Goal: Task Accomplishment & Management: Manage account settings

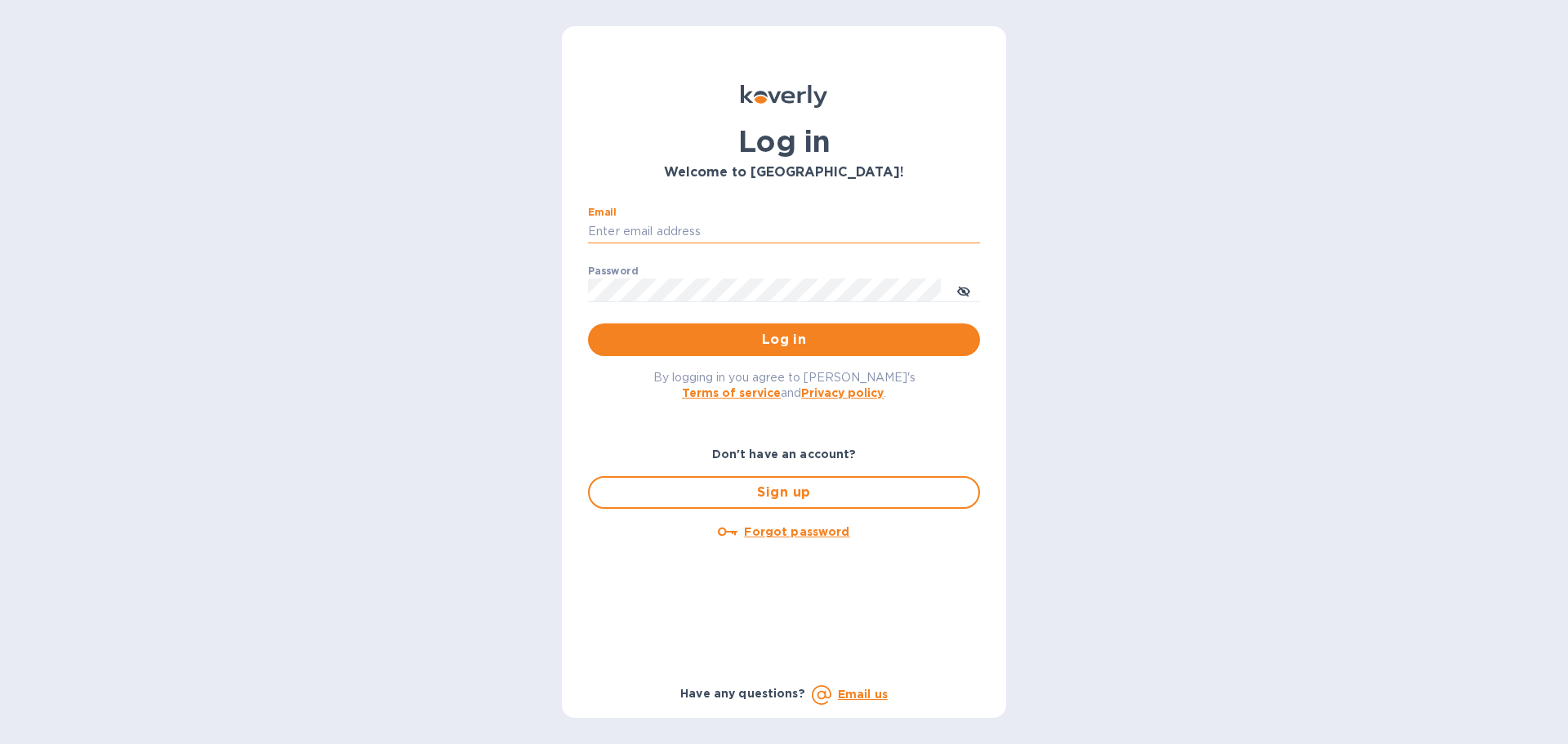
click at [740, 229] on input "Email" at bounding box center [783, 231] width 392 height 24
type input "[EMAIL_ADDRESS][DOMAIN_NAME]"
click at [588, 323] on button "Log in" at bounding box center [783, 340] width 392 height 33
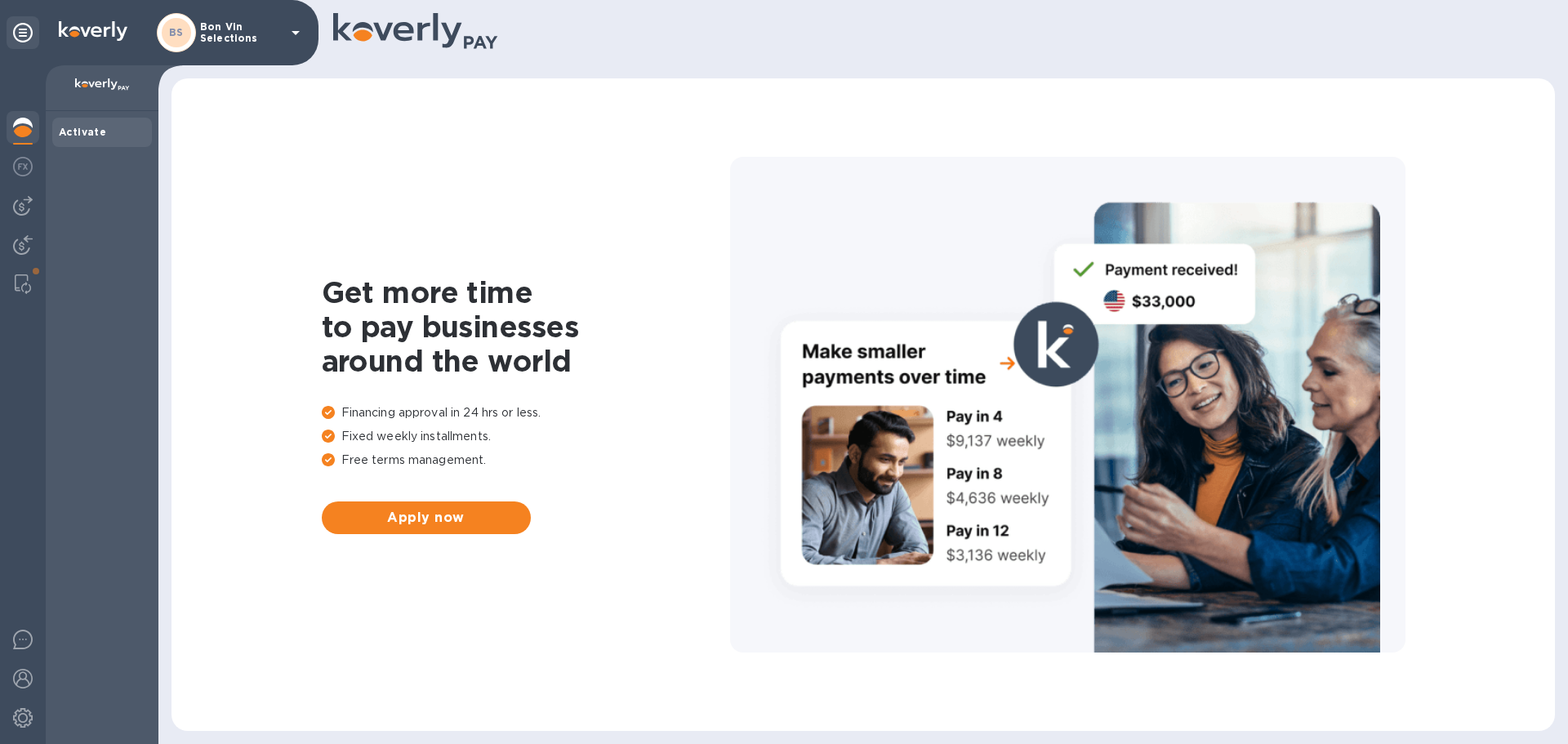
click at [238, 38] on p "Bon Vin Selections" at bounding box center [241, 33] width 82 height 23
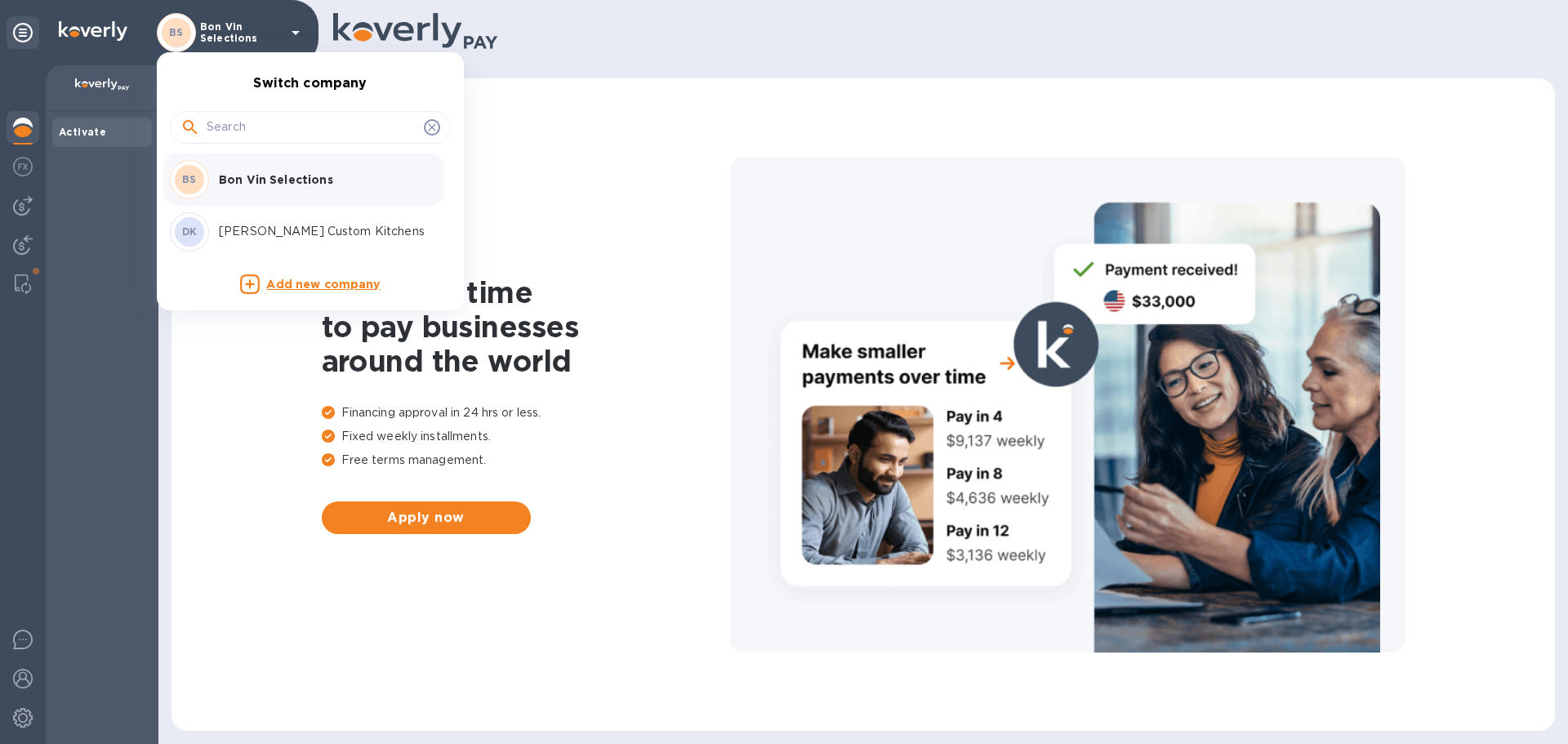
click at [264, 186] on p "Bon Vin Selections" at bounding box center [322, 180] width 206 height 17
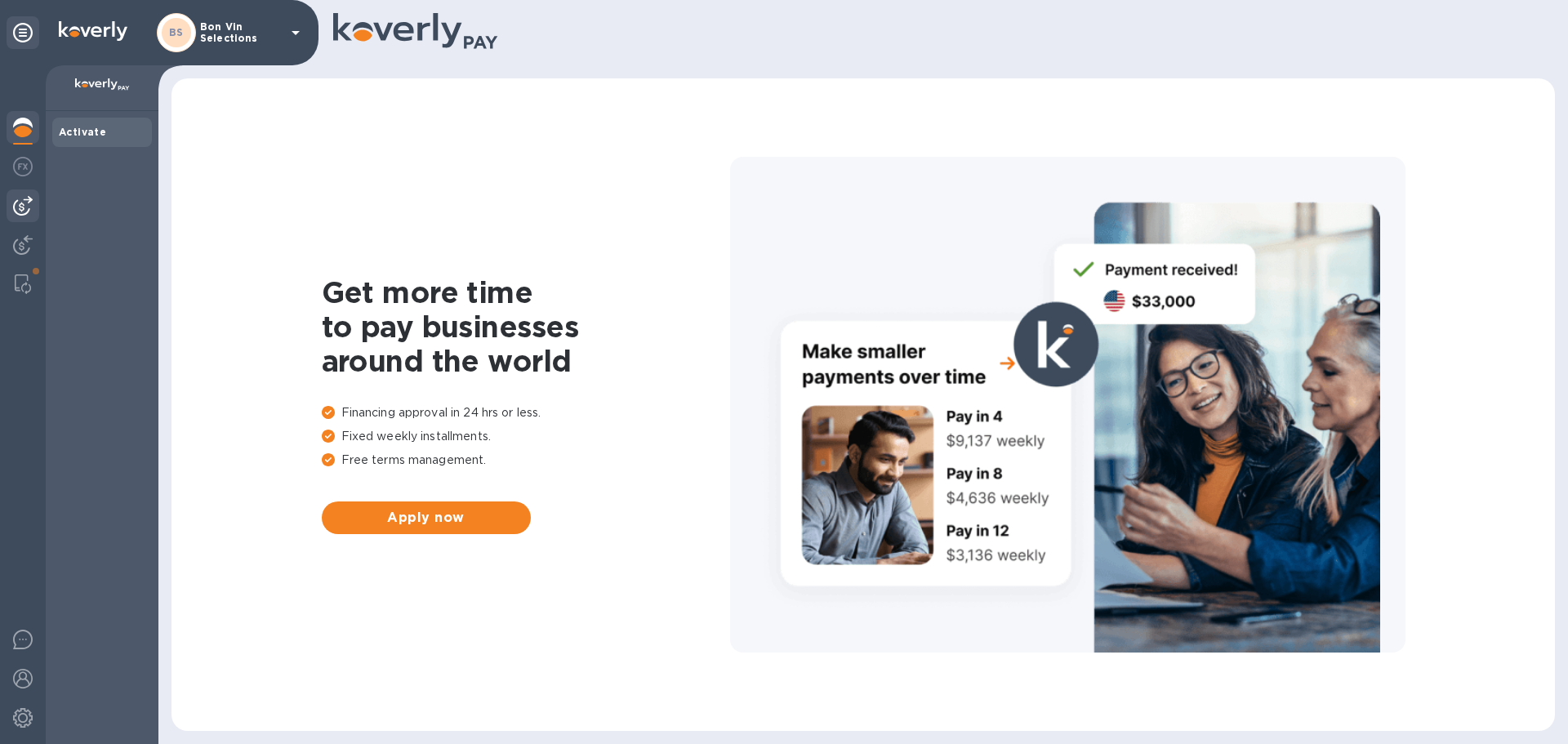
click at [27, 198] on img at bounding box center [22, 206] width 19 height 19
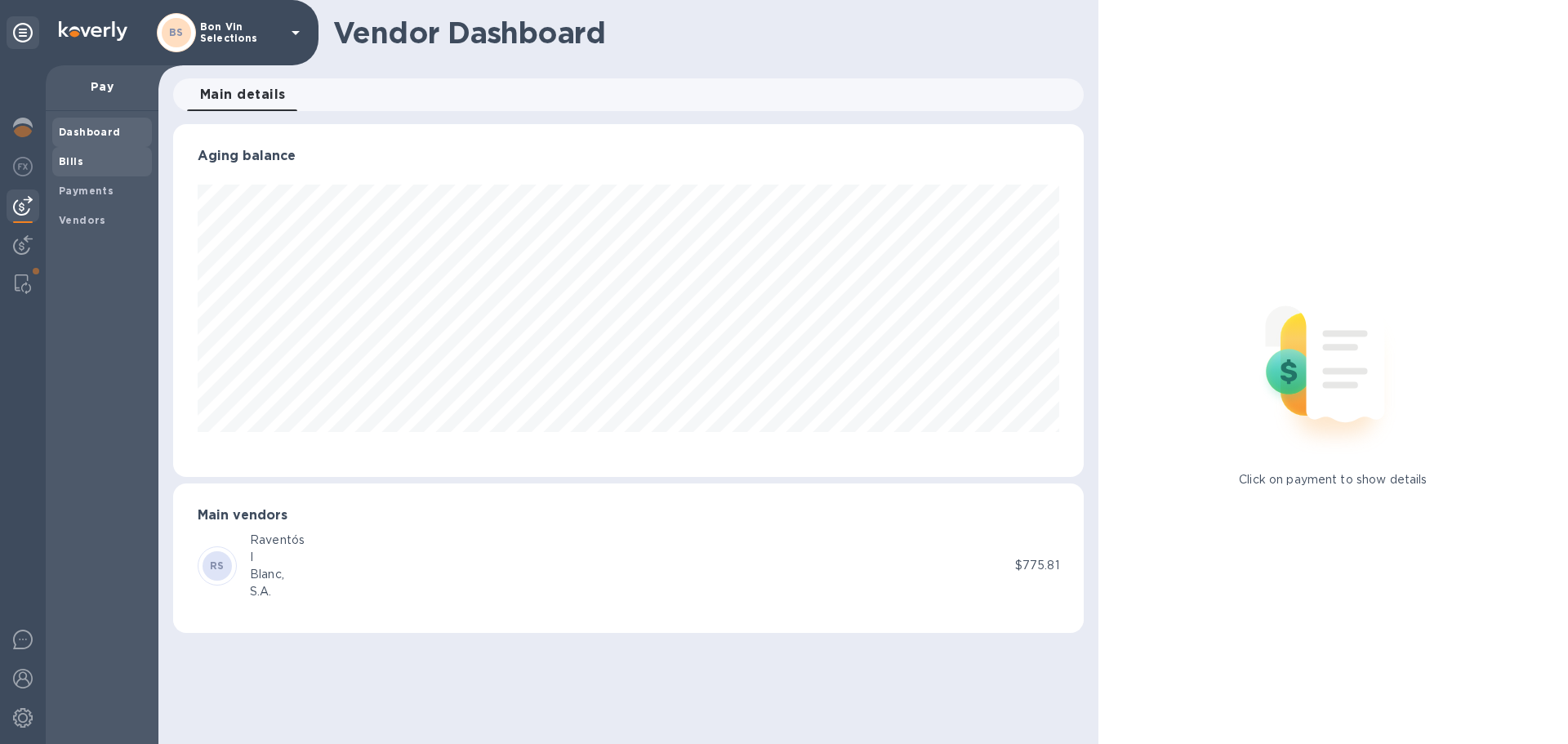
scroll to position [353, 909]
click at [85, 218] on b "Vendors" at bounding box center [83, 220] width 48 height 13
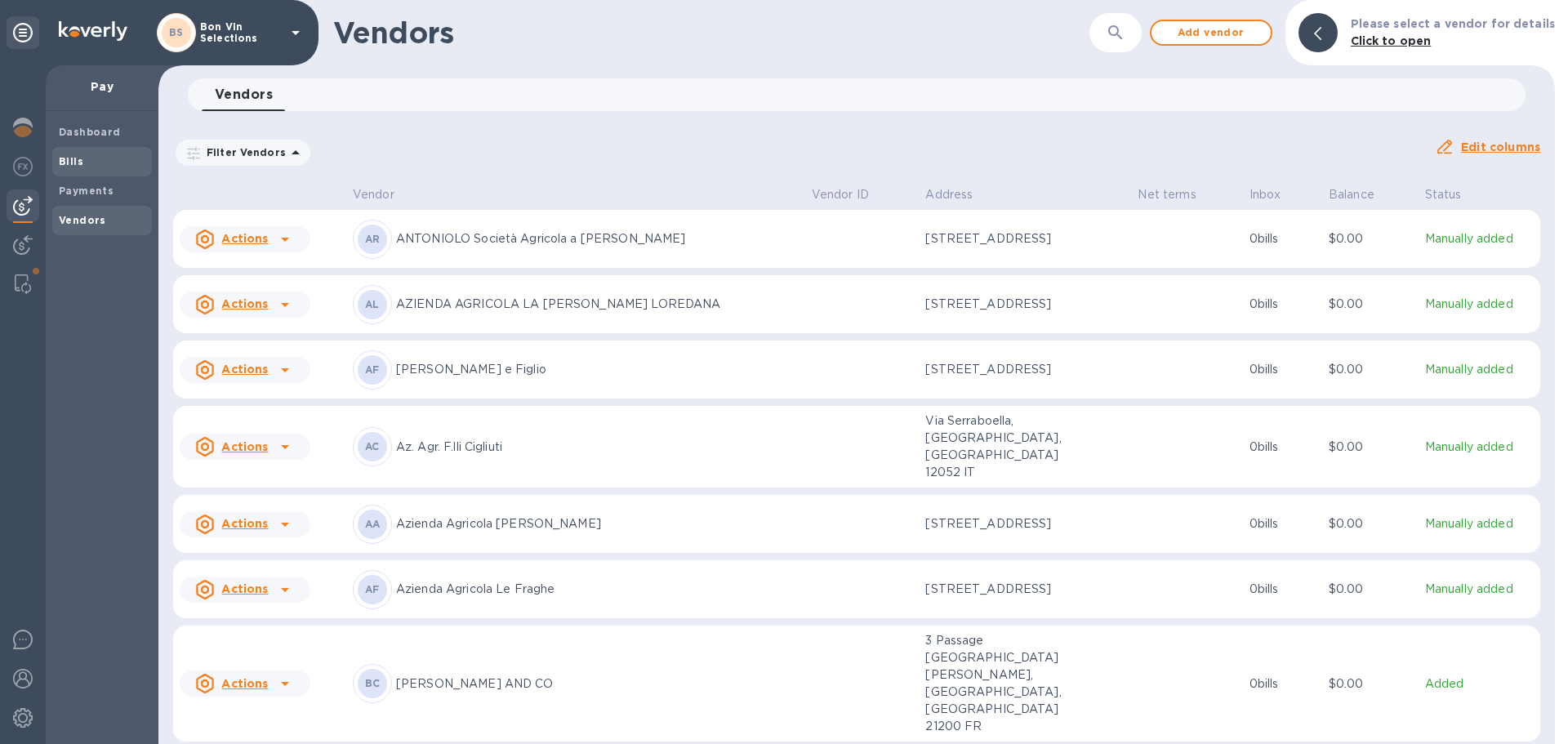
click at [69, 168] on span "Bills" at bounding box center [71, 161] width 24 height 17
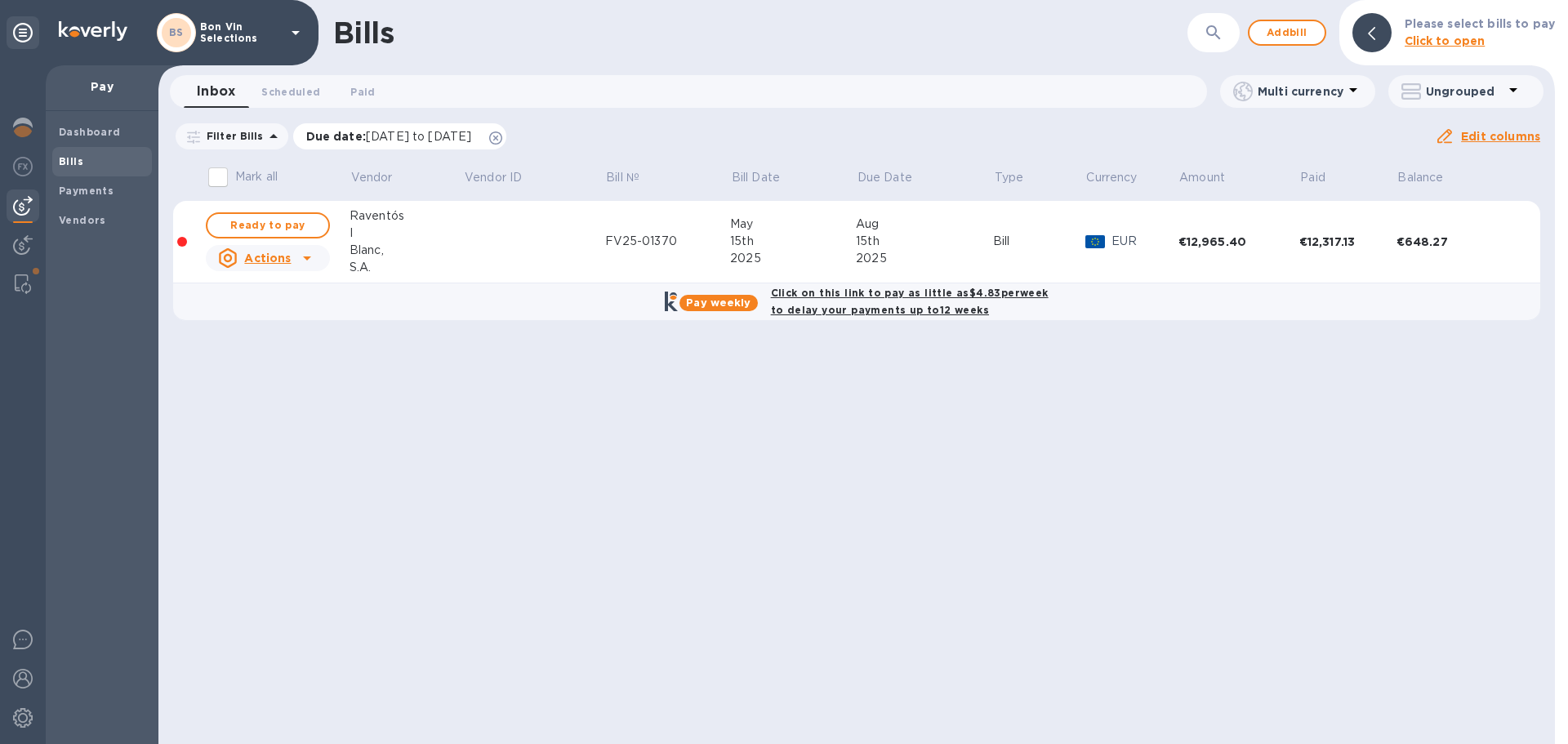
click at [502, 136] on icon at bounding box center [495, 137] width 13 height 13
click at [366, 260] on div "S.A." at bounding box center [406, 267] width 114 height 17
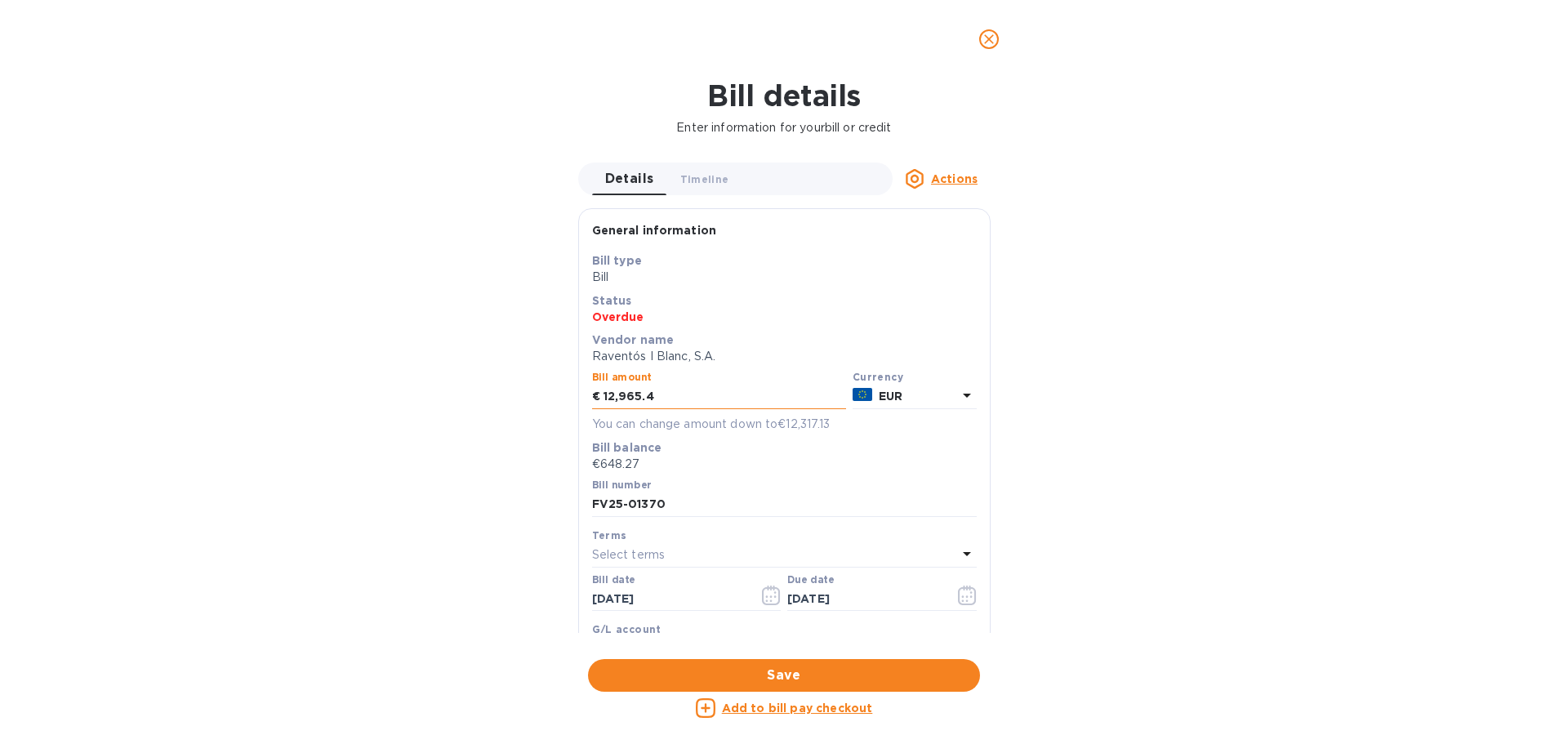
click at [662, 397] on input "12,965.4" at bounding box center [725, 396] width 243 height 24
type input "12,317.13"
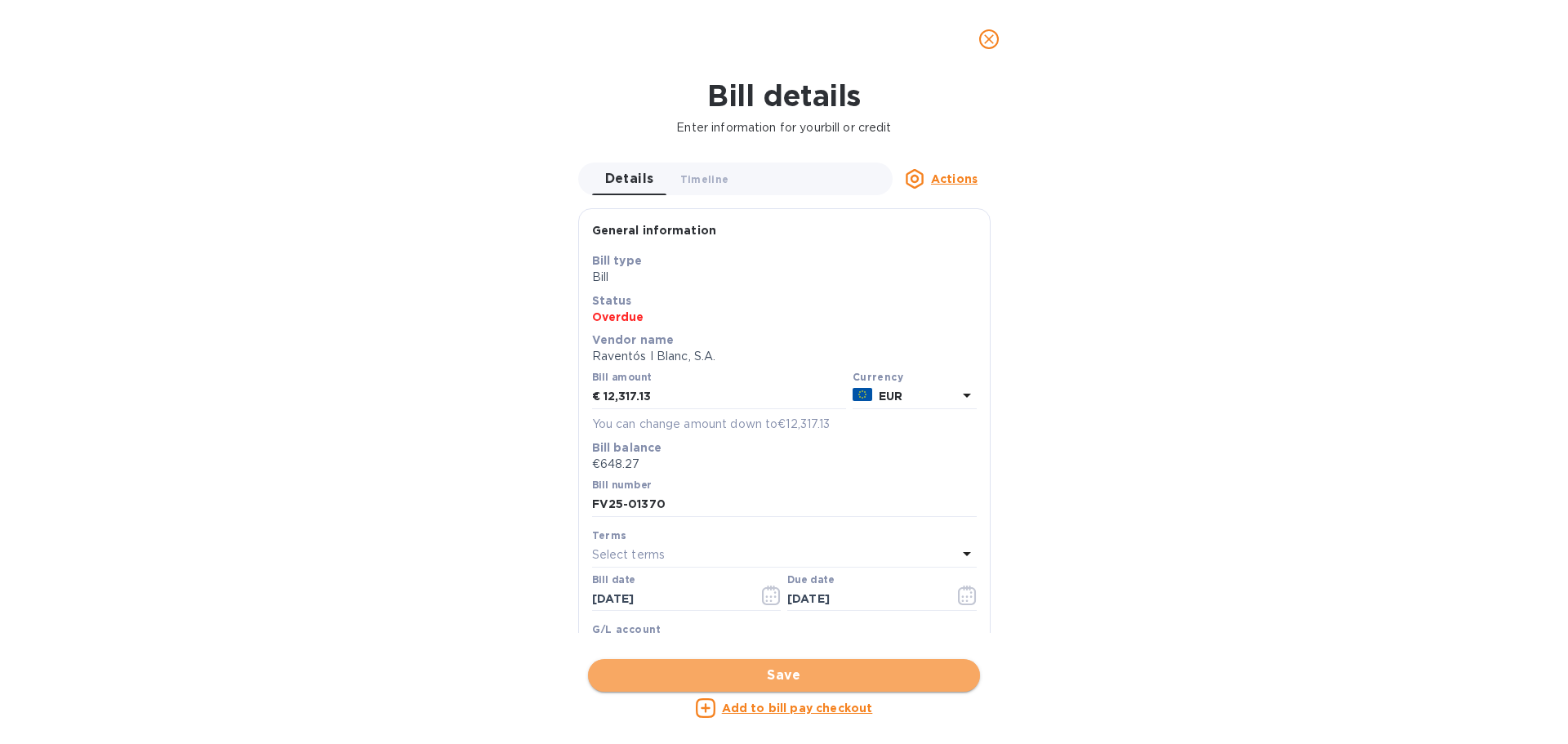
click at [779, 673] on span "Save" at bounding box center [784, 675] width 366 height 19
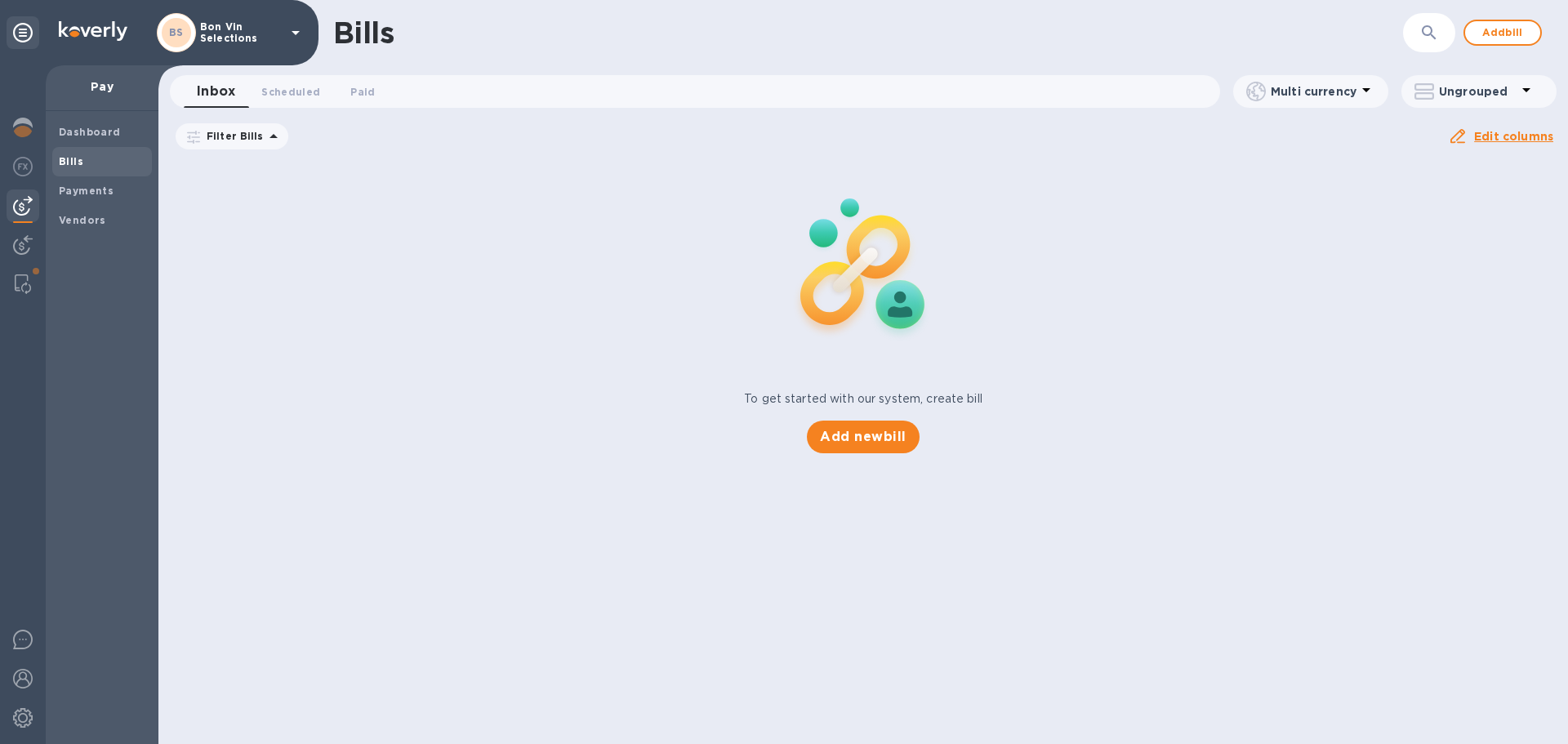
click at [80, 165] on b "Bills" at bounding box center [71, 161] width 24 height 13
click at [95, 218] on b "Vendors" at bounding box center [83, 220] width 48 height 13
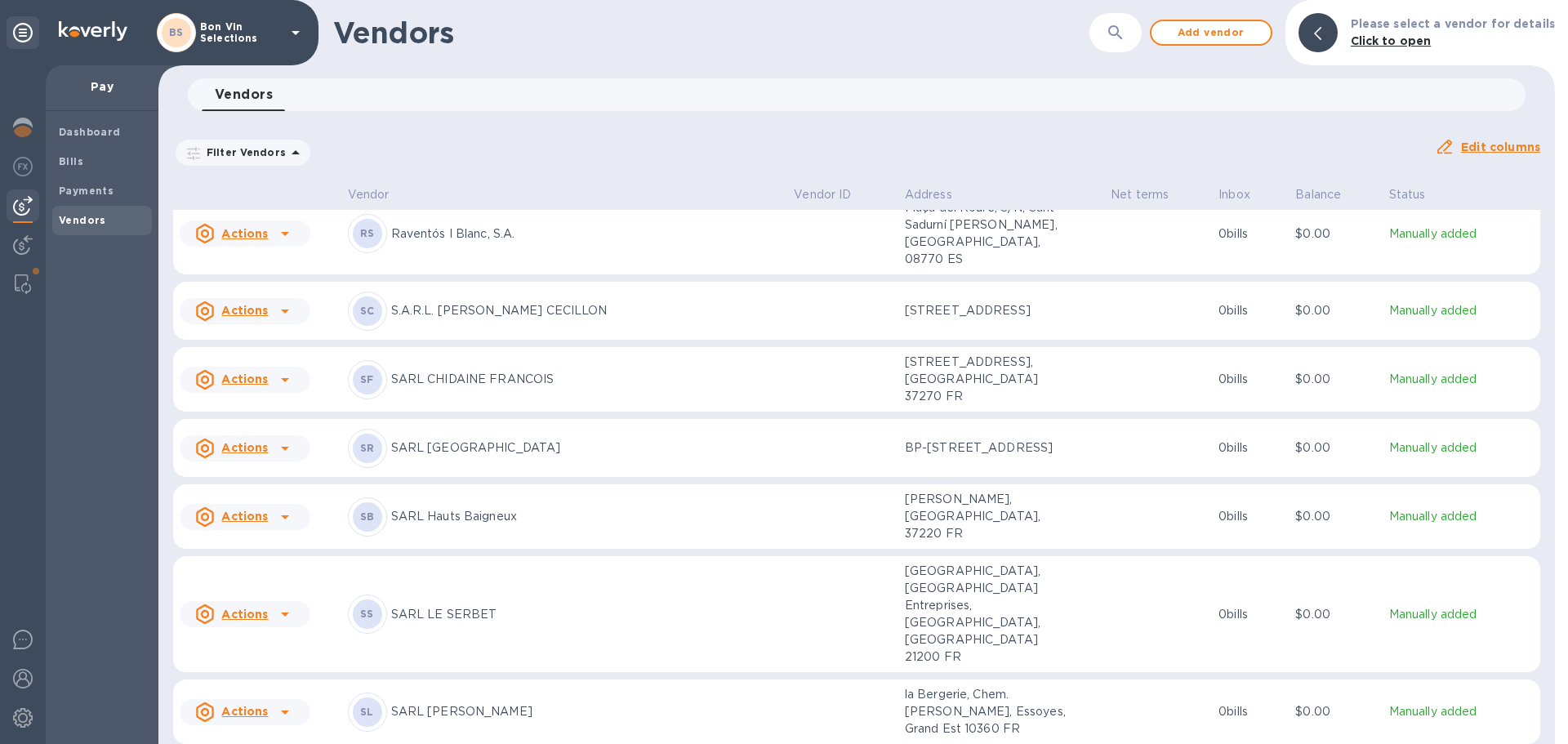
scroll to position [3488, 0]
click at [540, 440] on p "SARL [GEOGRAPHIC_DATA]" at bounding box center [587, 445] width 391 height 17
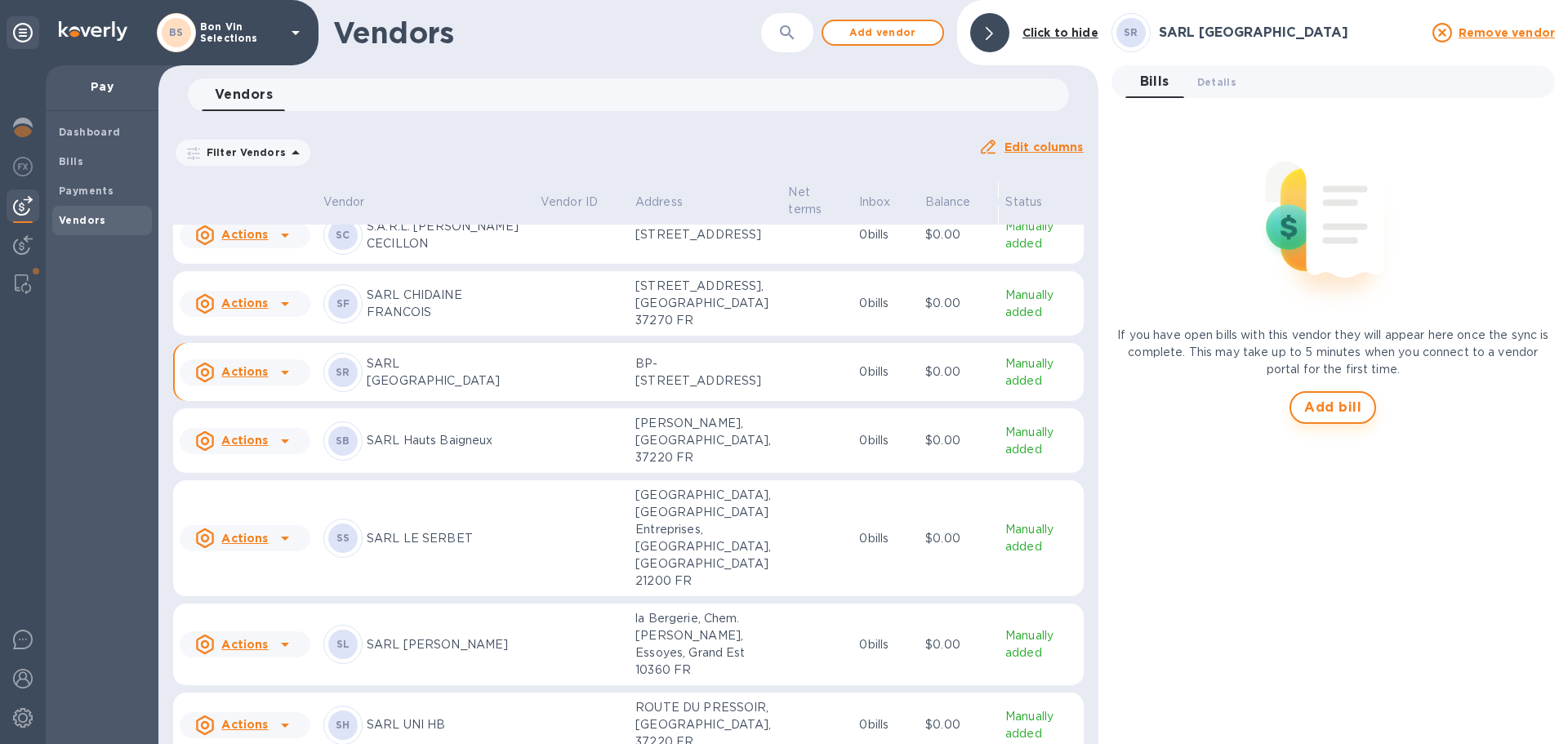
click at [1340, 408] on span "Add bill" at bounding box center [1332, 407] width 57 height 19
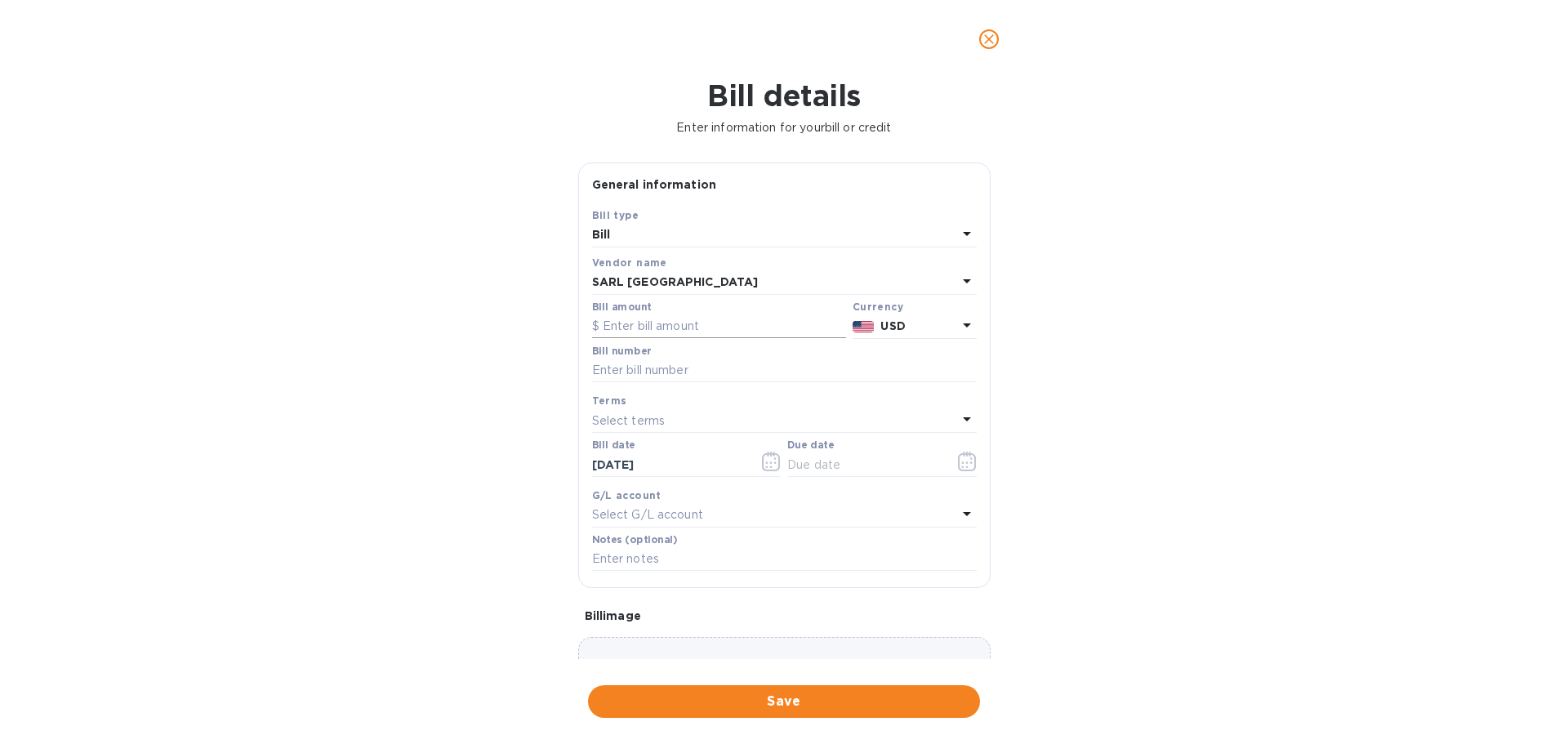
click at [696, 330] on input "text" at bounding box center [718, 326] width 254 height 24
type input "3,840.00"
click at [957, 323] on icon at bounding box center [967, 324] width 19 height 19
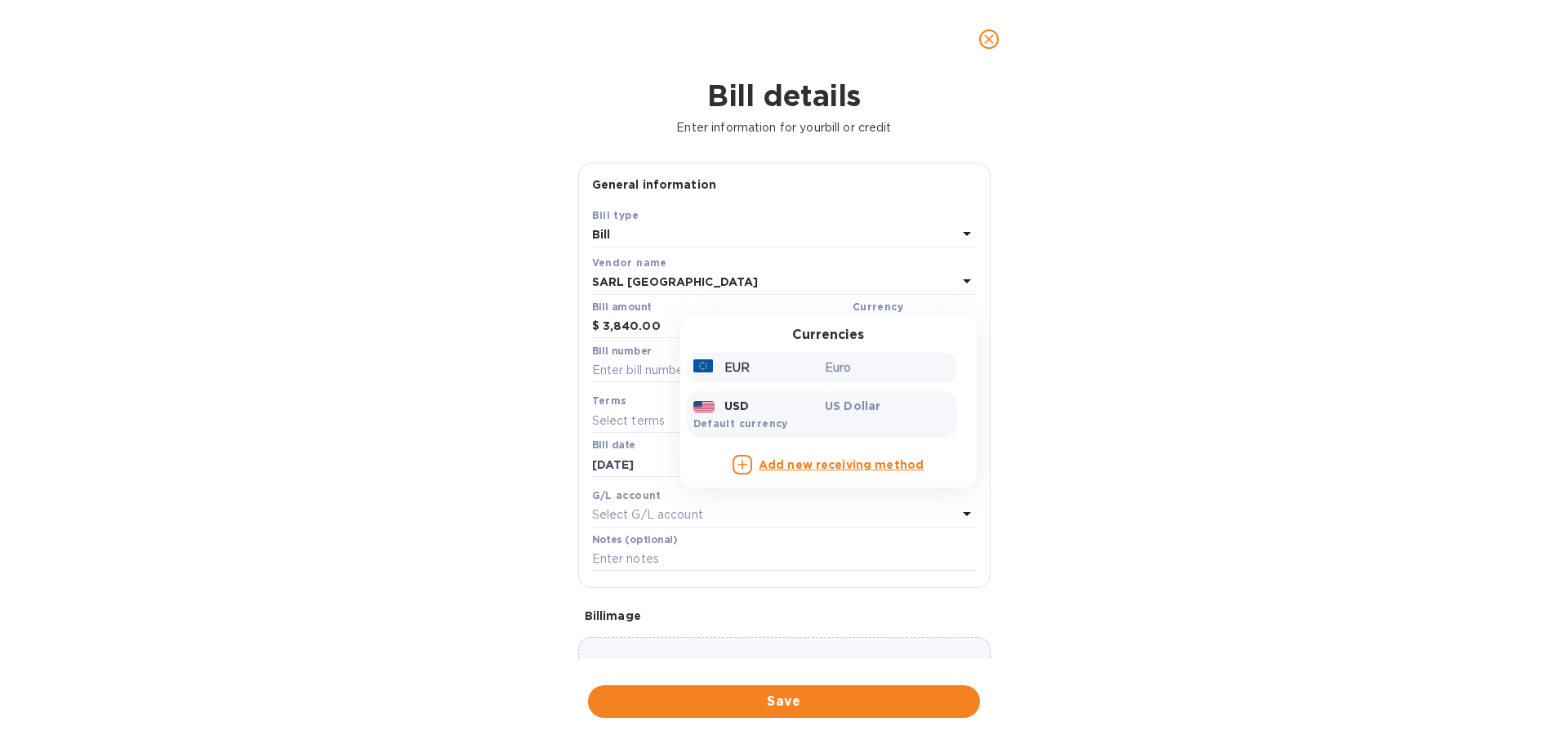
click at [853, 367] on p "Euro" at bounding box center [887, 368] width 125 height 17
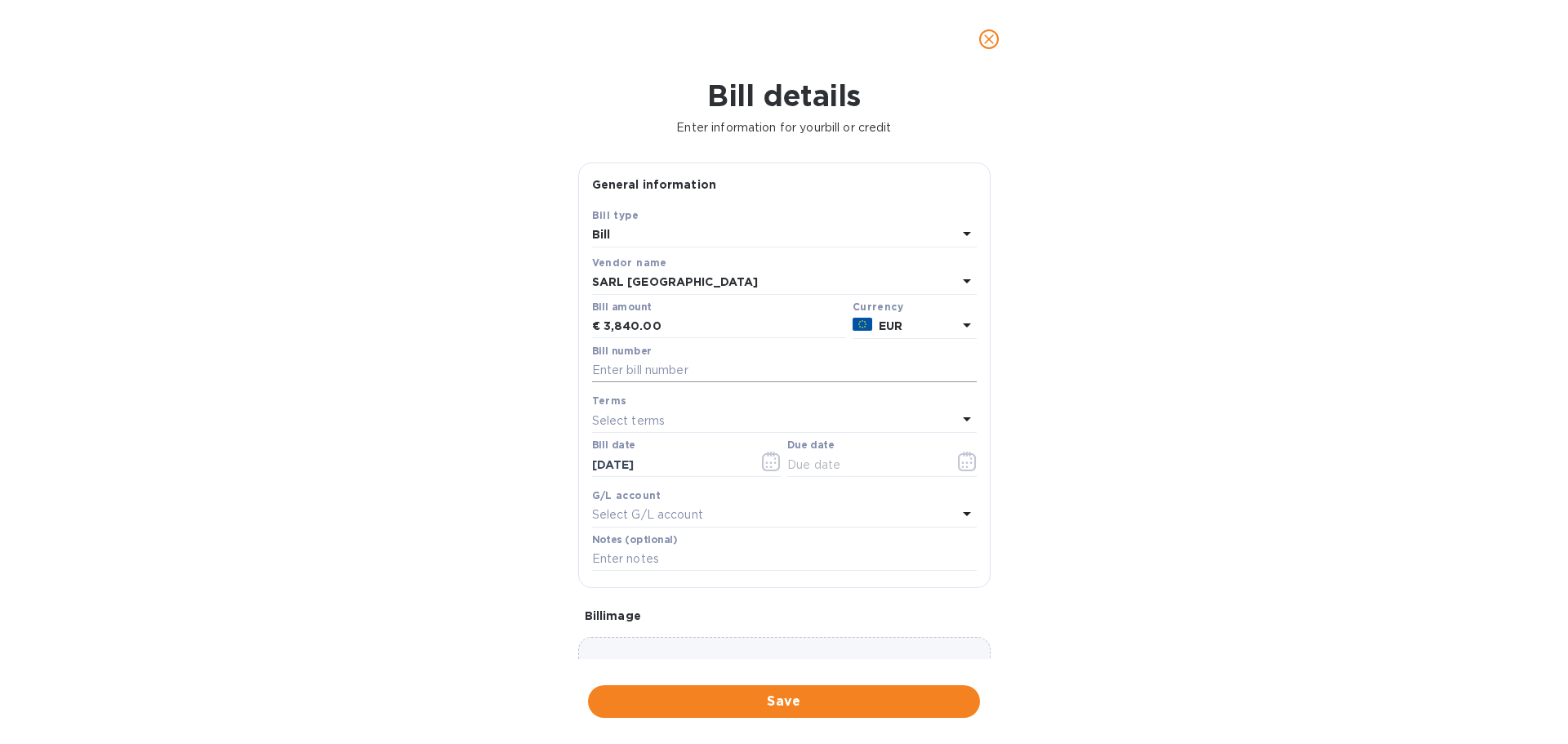
click at [658, 373] on input "text" at bounding box center [784, 370] width 385 height 24
click at [658, 371] on input "text" at bounding box center [784, 370] width 385 height 24
type input "202502894"
click at [770, 460] on icon "button" at bounding box center [770, 461] width 18 height 19
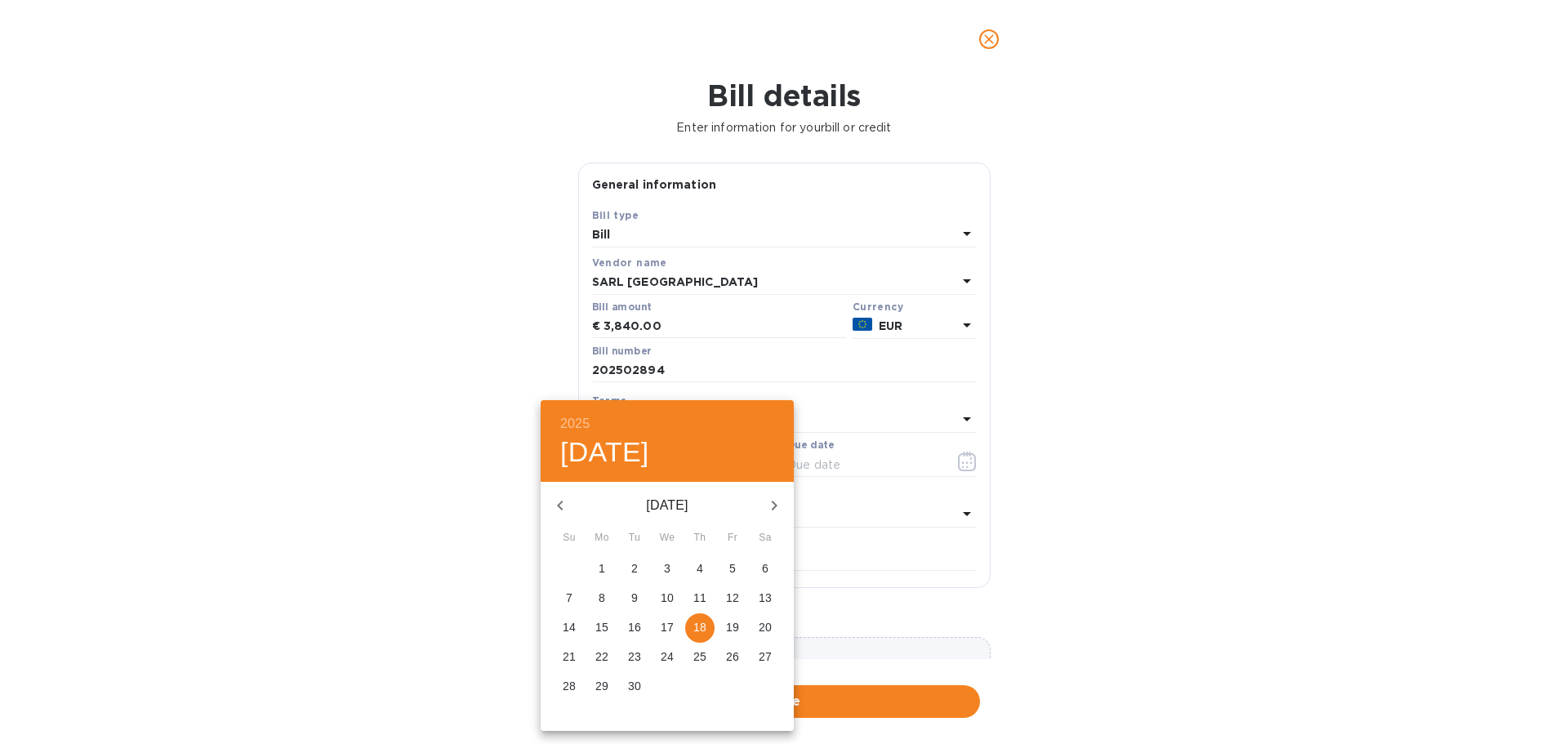
click at [563, 510] on icon "button" at bounding box center [561, 505] width 19 height 19
click at [609, 624] on span "16" at bounding box center [601, 626] width 29 height 17
type input "[DATE]"
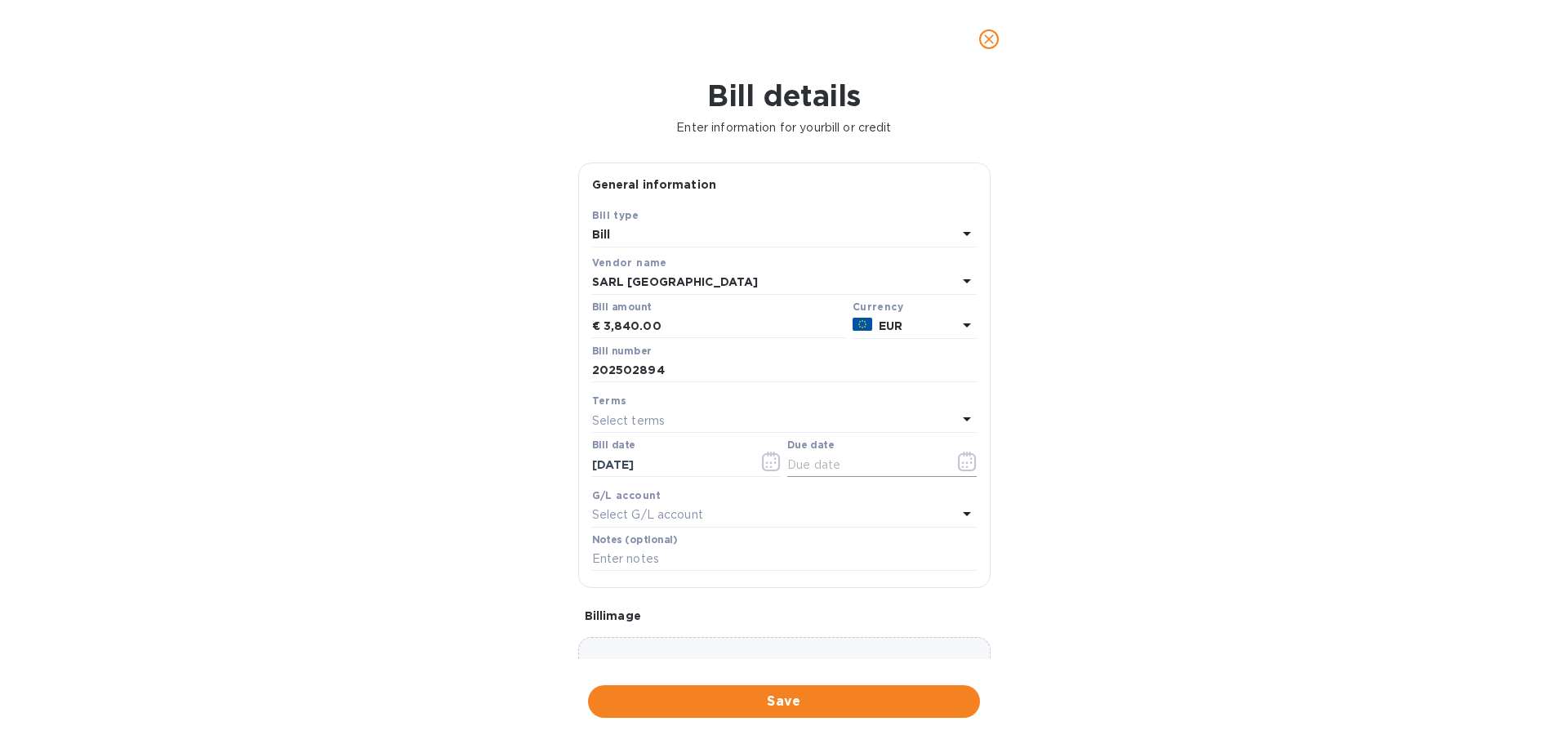
click at [958, 464] on icon "button" at bounding box center [967, 461] width 18 height 19
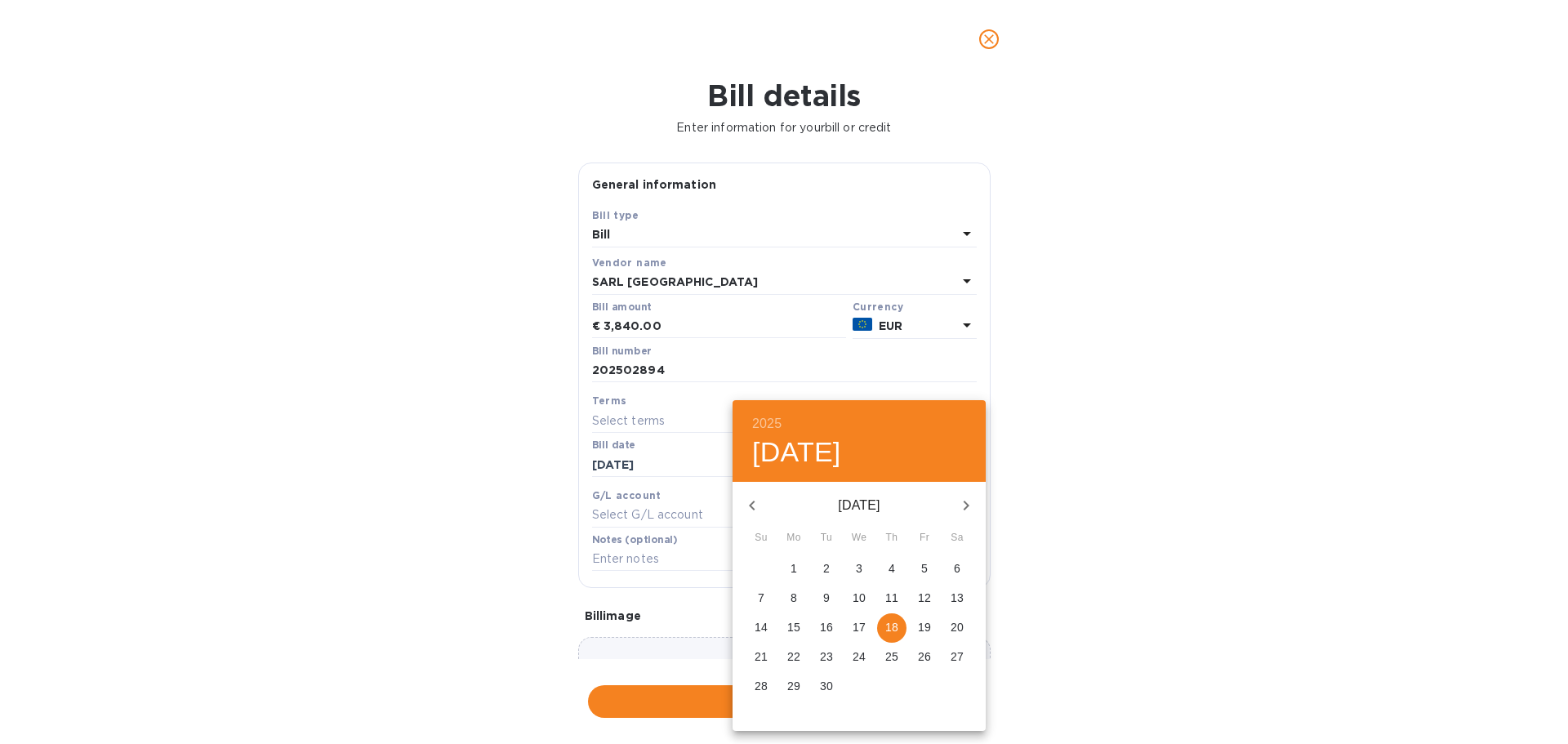
click at [827, 621] on p "16" at bounding box center [826, 626] width 13 height 17
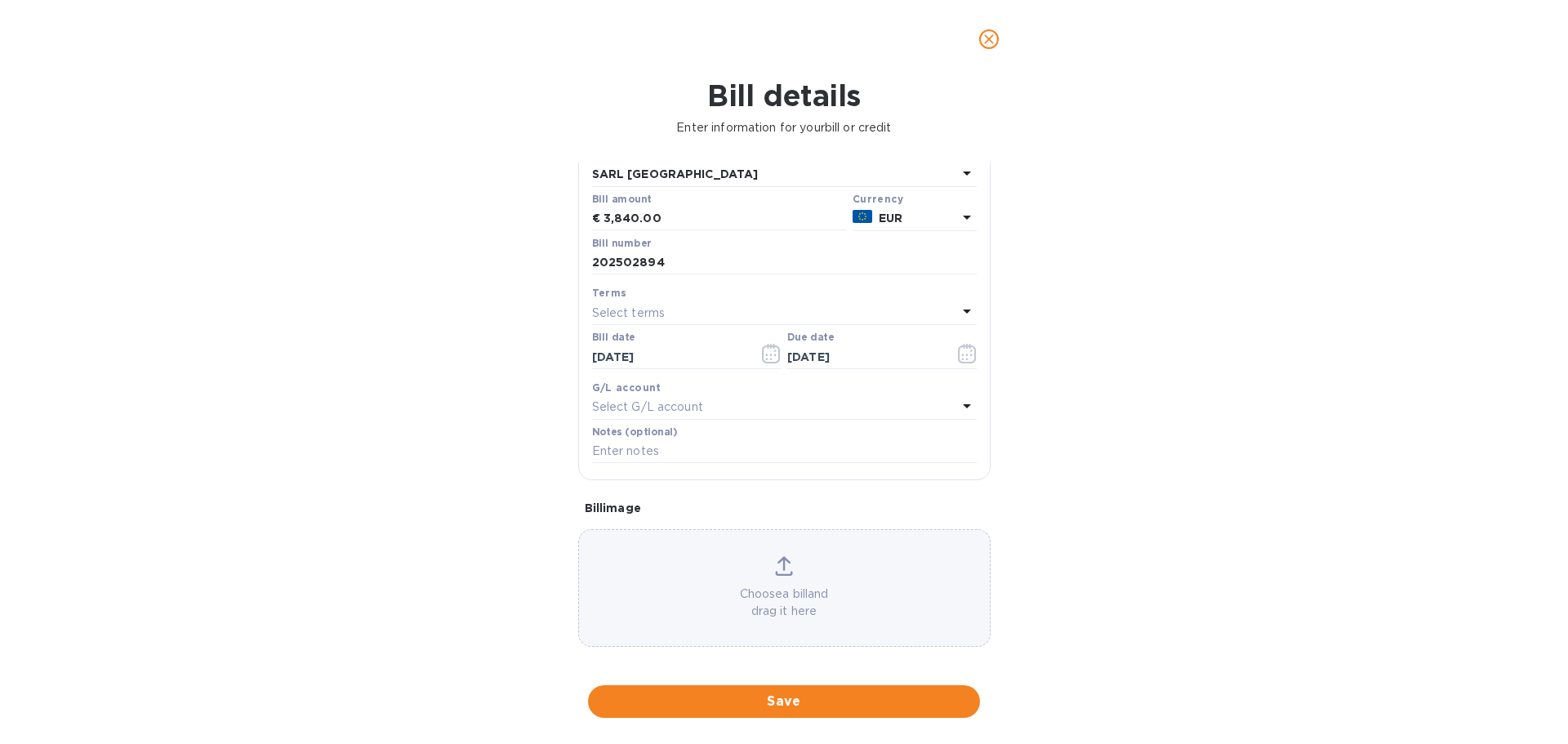
scroll to position [116, 0]
click at [781, 557] on icon at bounding box center [783, 556] width 13 height 15
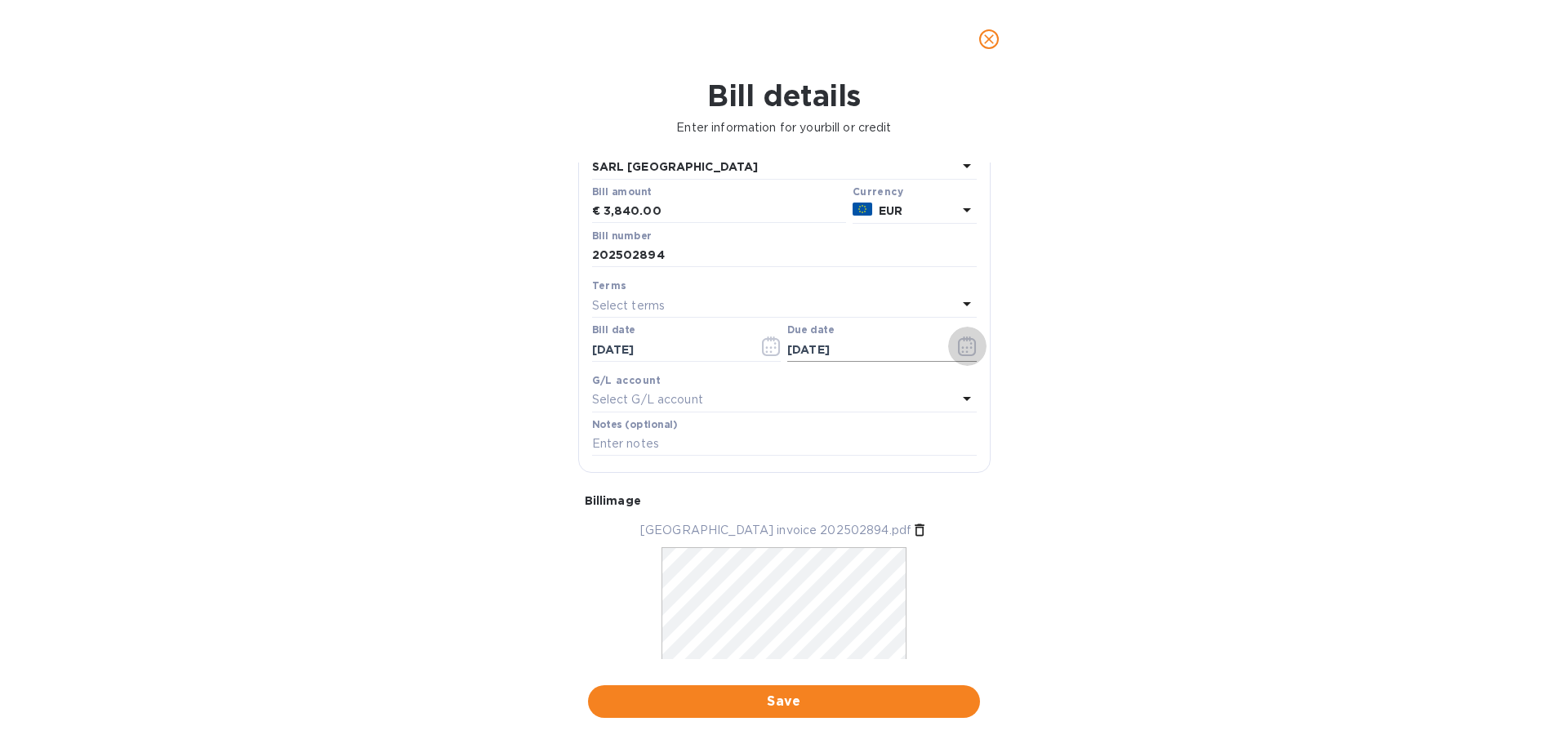
click at [962, 343] on icon "button" at bounding box center [967, 346] width 18 height 19
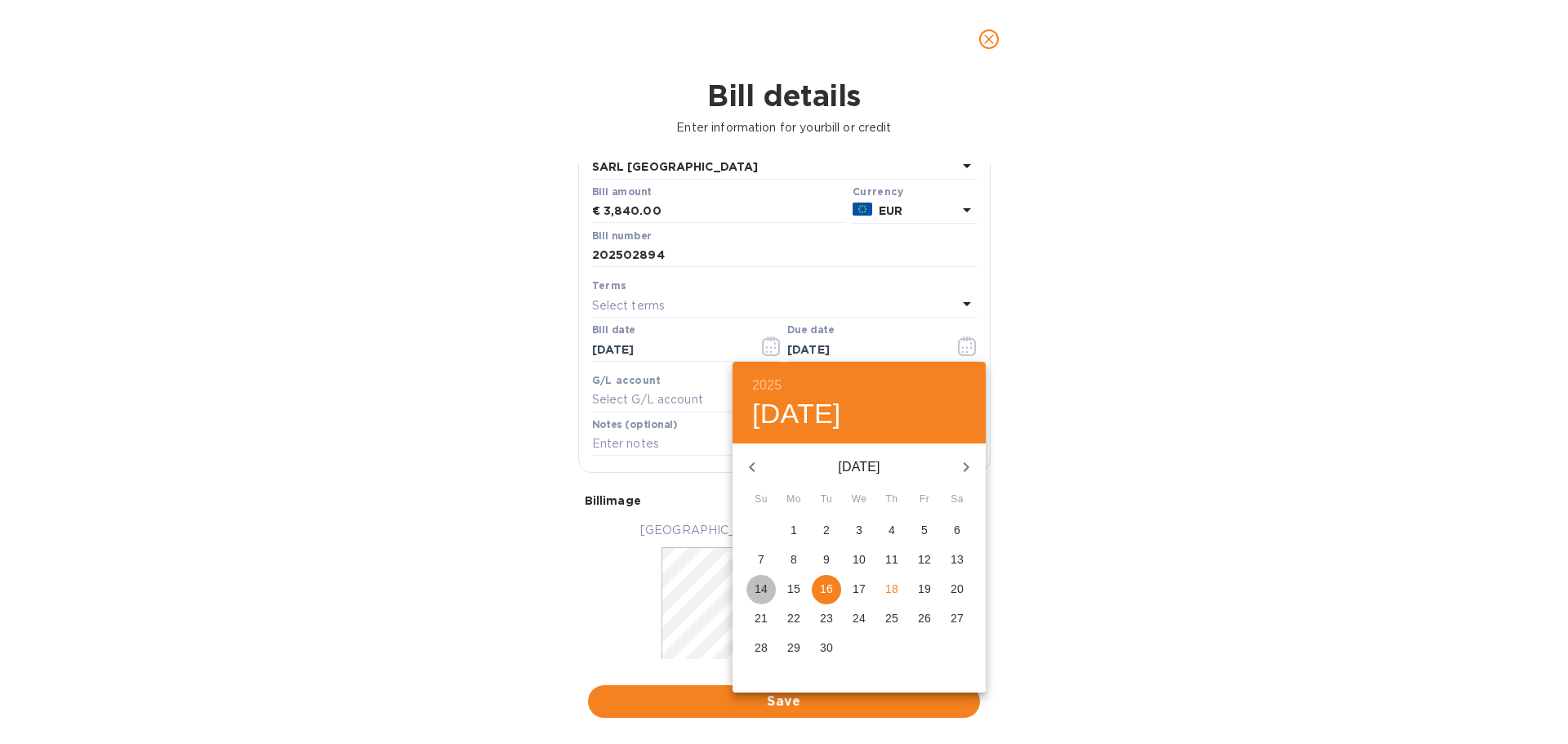
click at [762, 587] on p "14" at bounding box center [761, 589] width 13 height 17
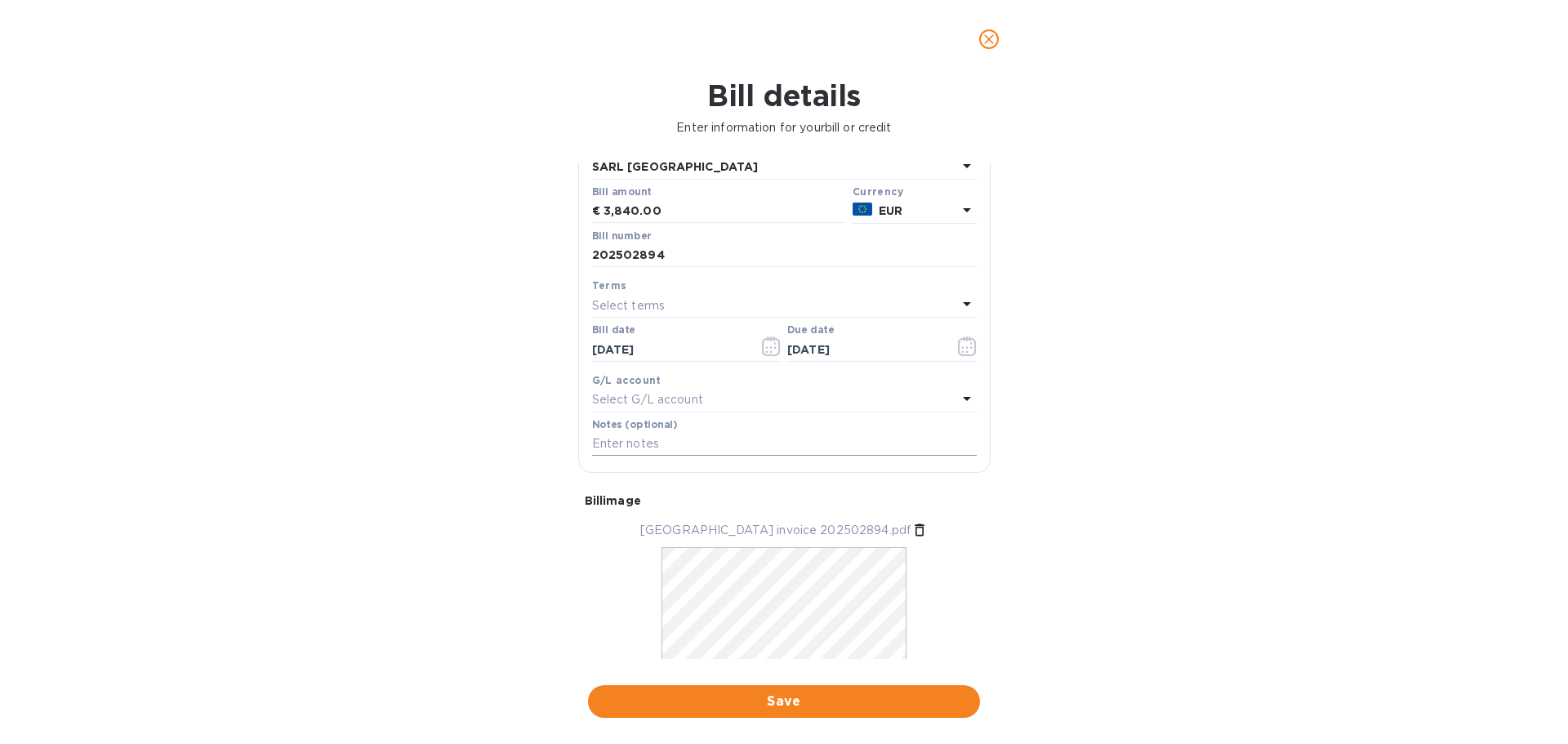
scroll to position [165, 0]
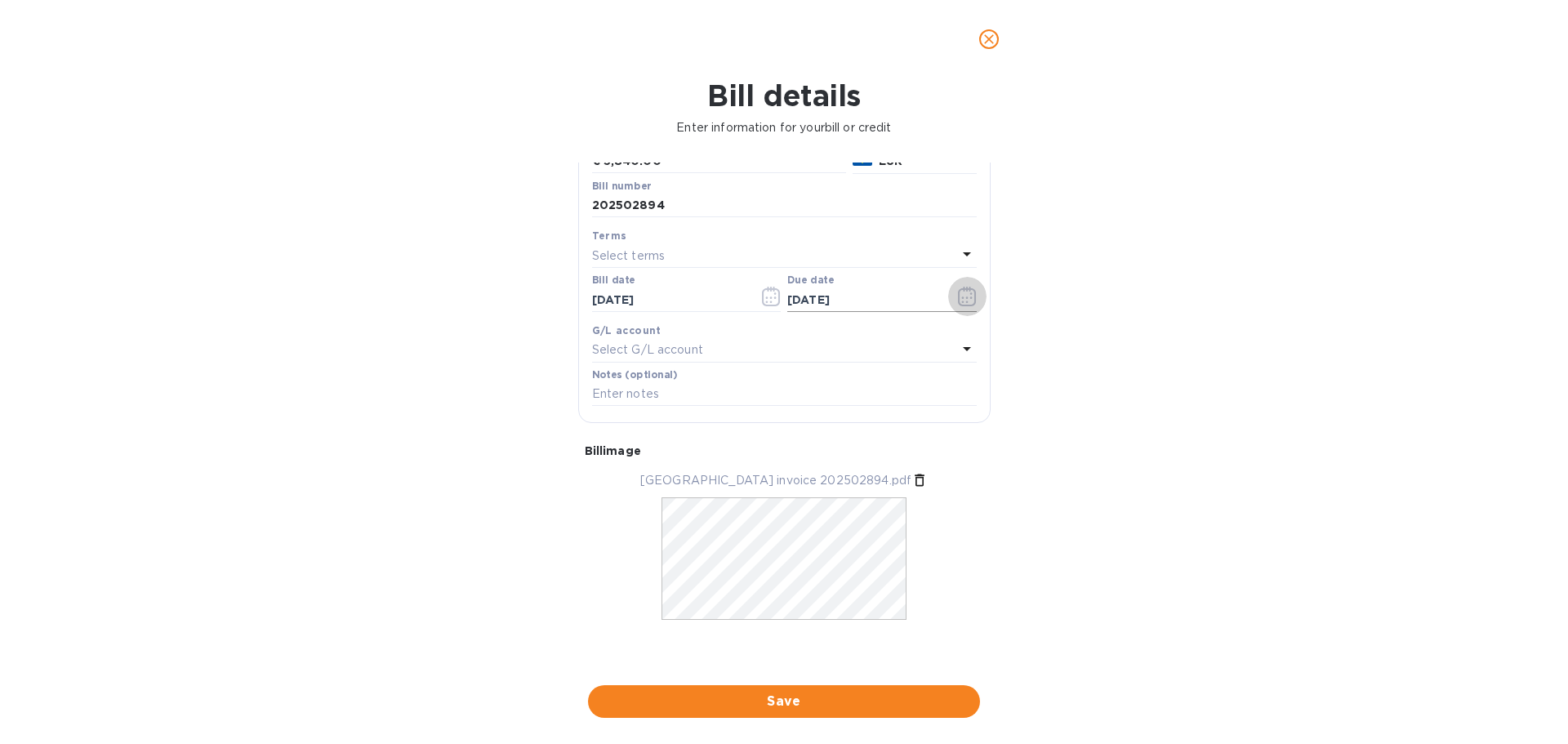
click at [961, 289] on icon "button" at bounding box center [967, 296] width 17 height 19
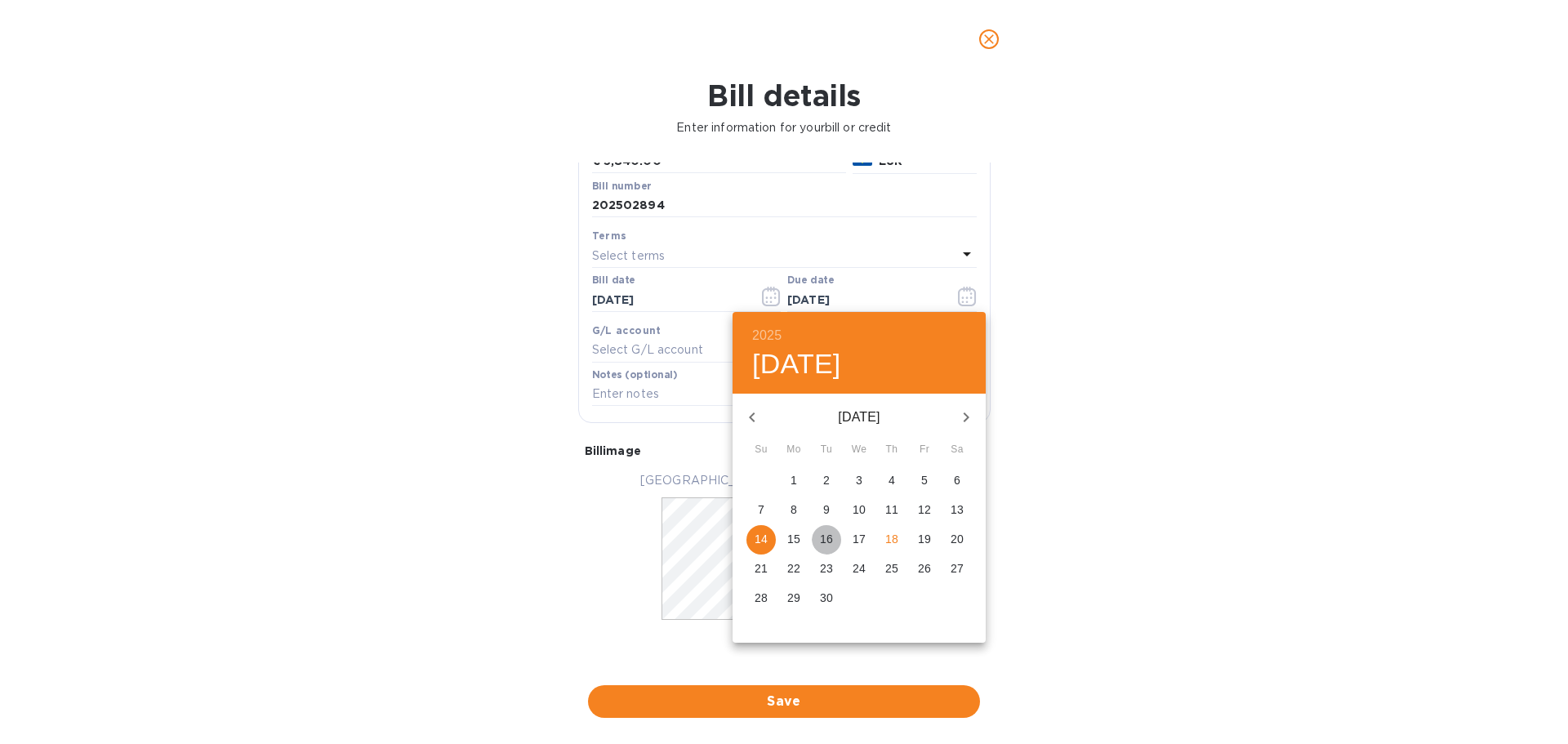
click at [826, 535] on p "16" at bounding box center [826, 538] width 13 height 17
type input "[DATE]"
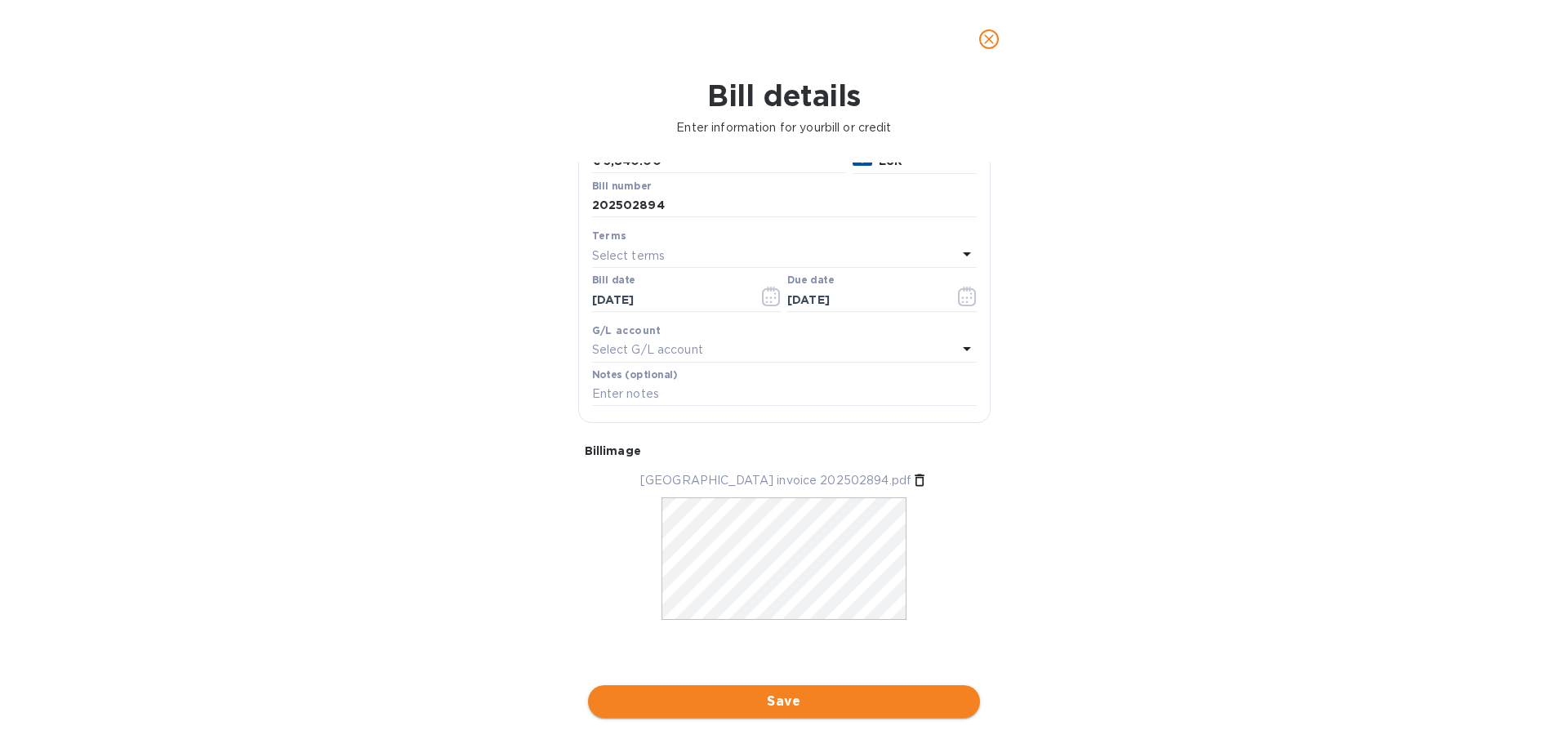
click at [786, 701] on span "Save" at bounding box center [784, 701] width 366 height 19
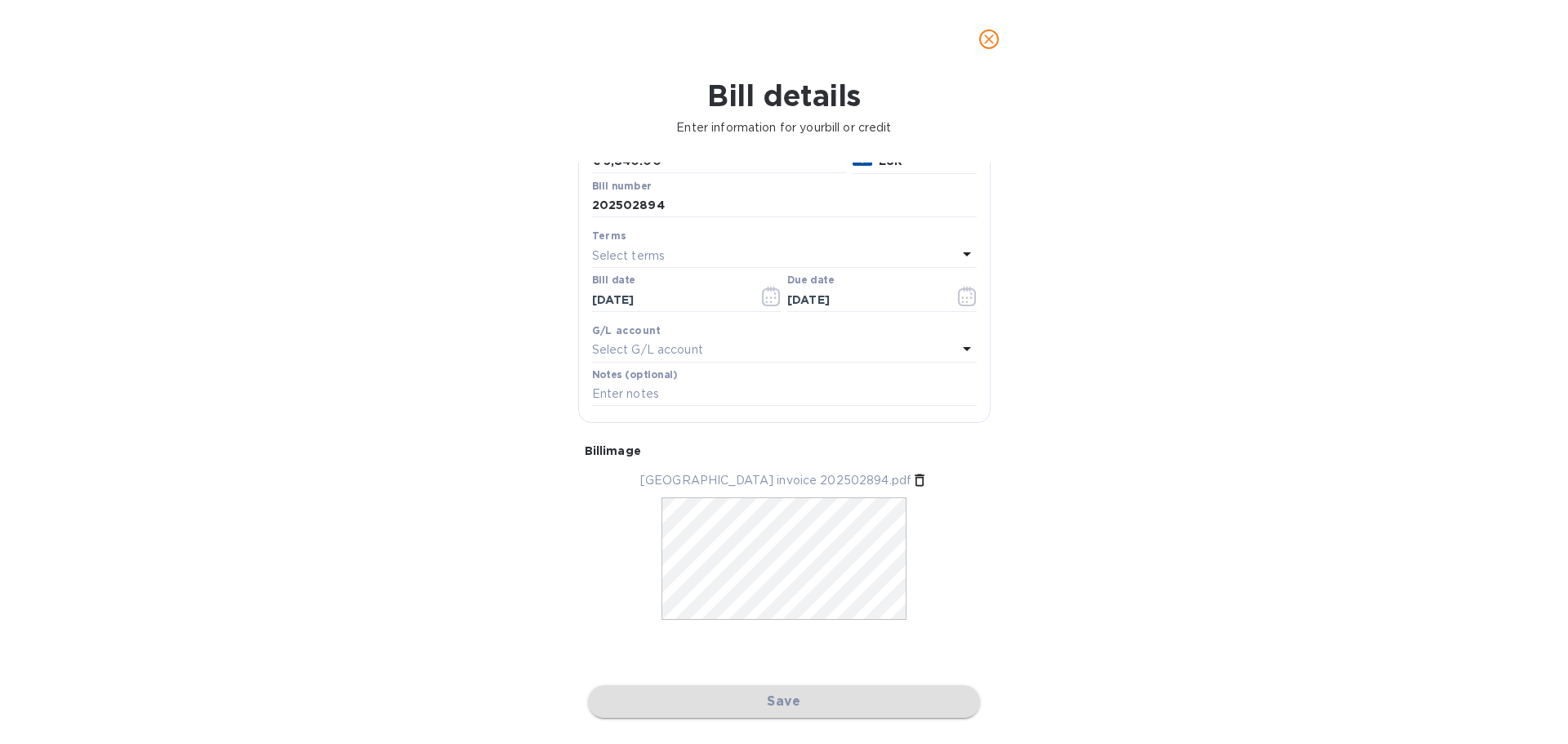
scroll to position [3659, 0]
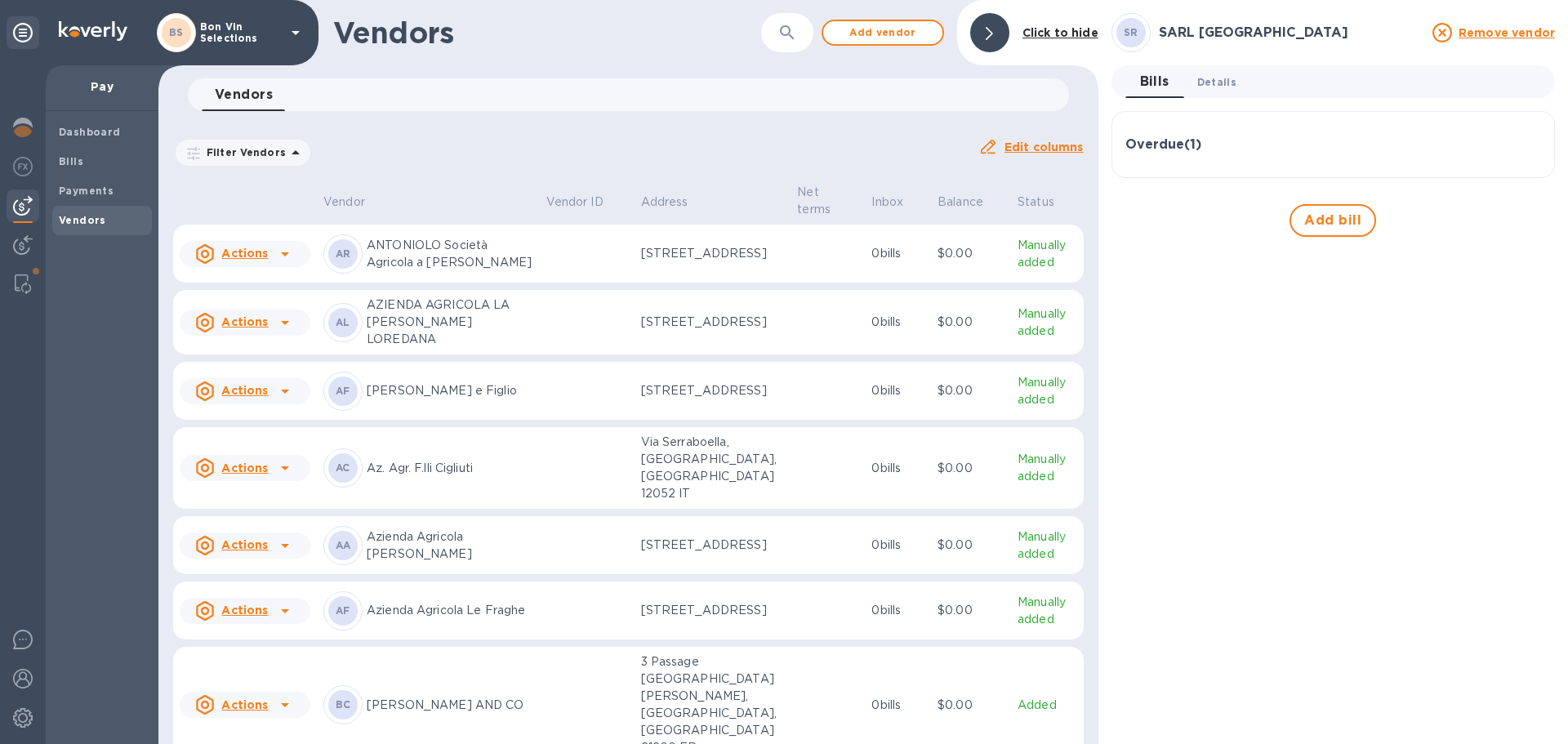
click at [1215, 85] on span "Details 0" at bounding box center [1216, 83] width 39 height 17
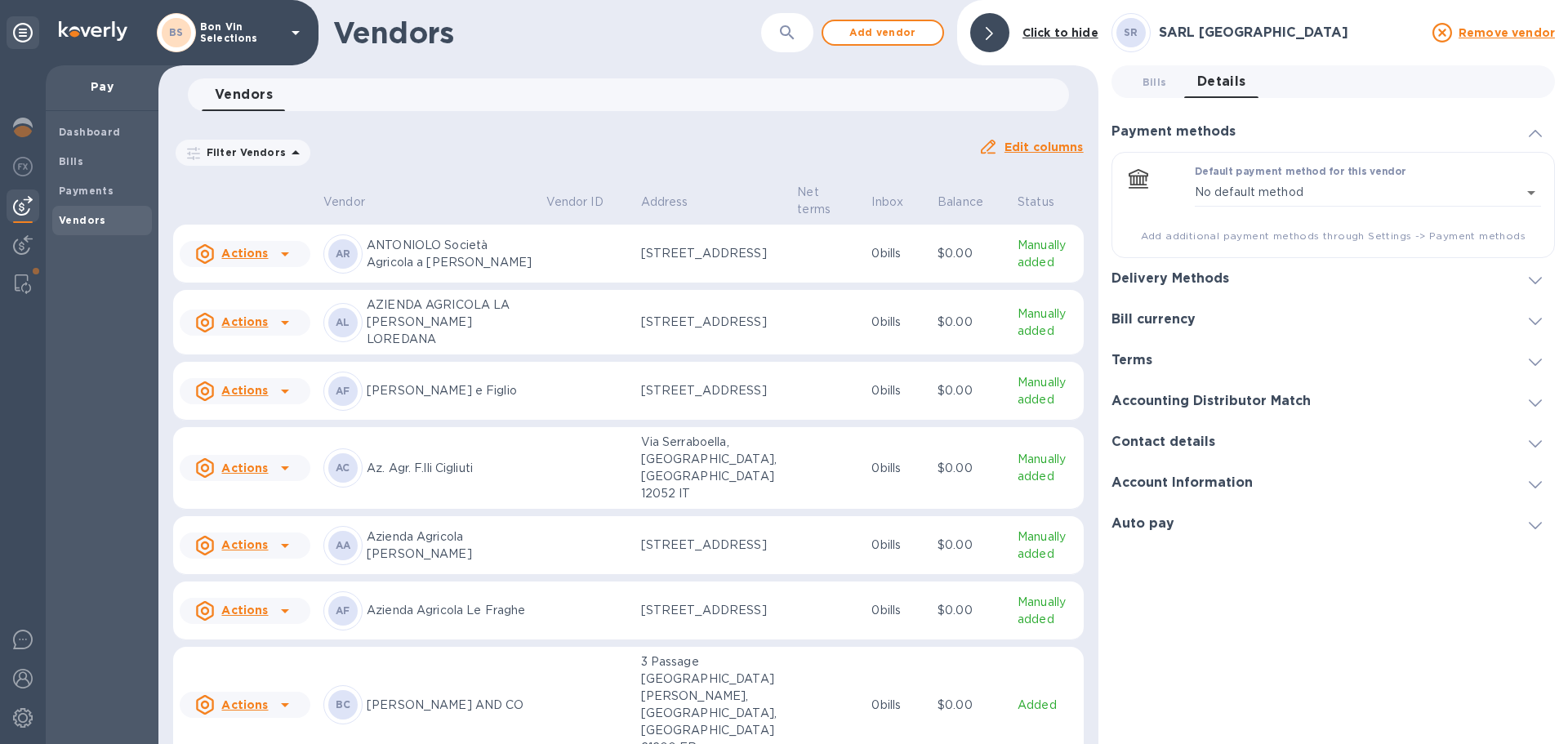
click at [1550, 283] on div at bounding box center [1535, 278] width 39 height 17
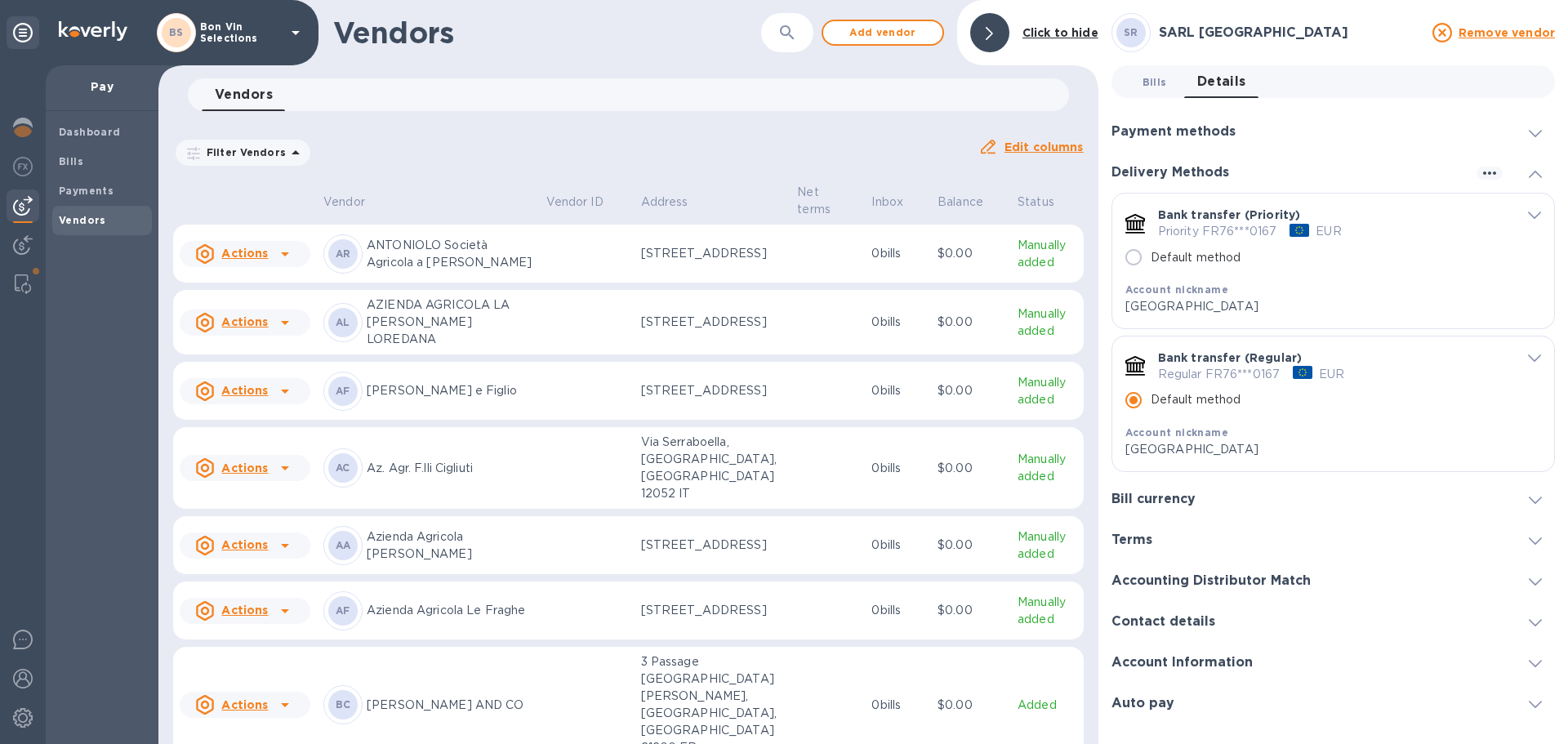
click at [1154, 83] on span "Bills 0" at bounding box center [1154, 83] width 24 height 17
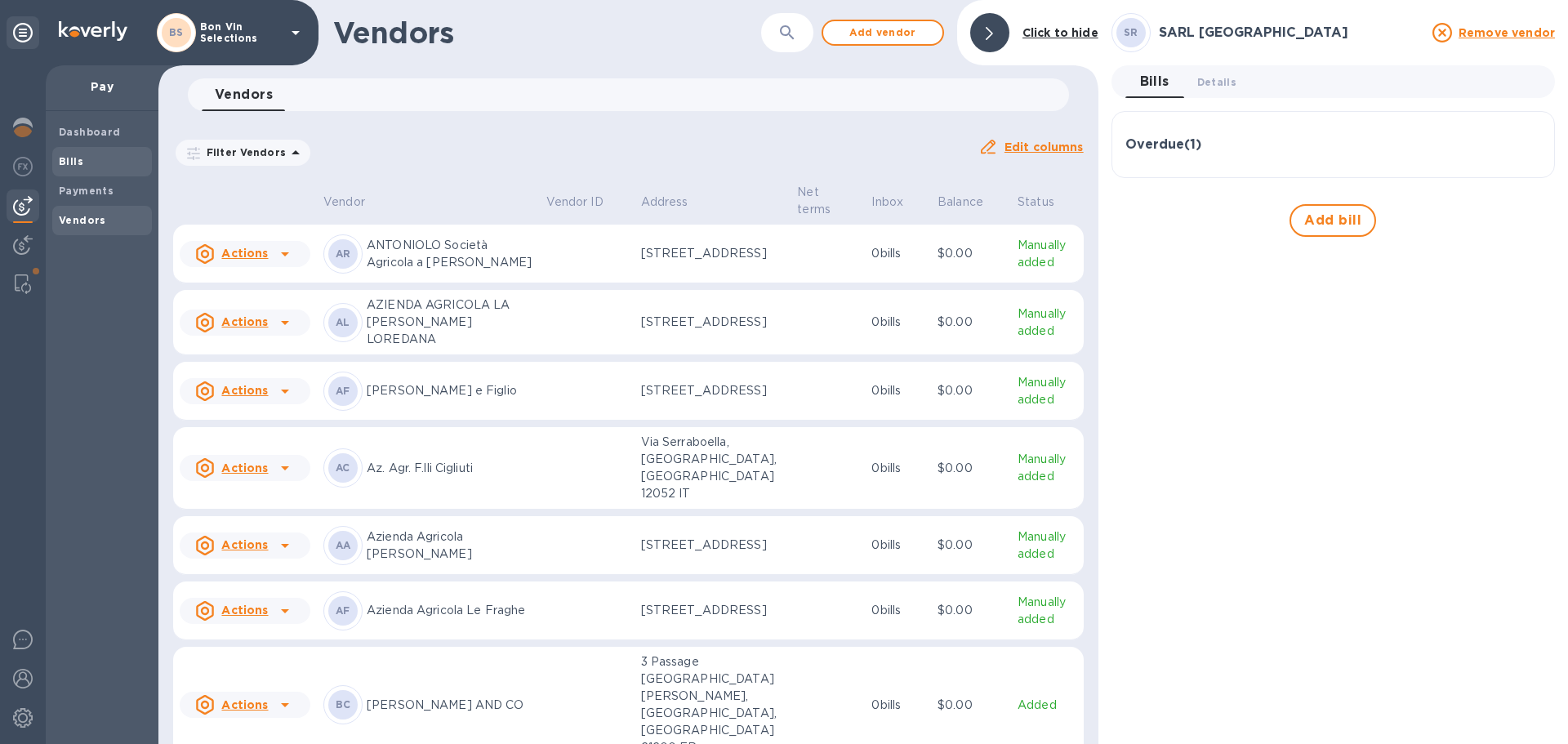
click at [66, 161] on b "Bills" at bounding box center [71, 161] width 24 height 13
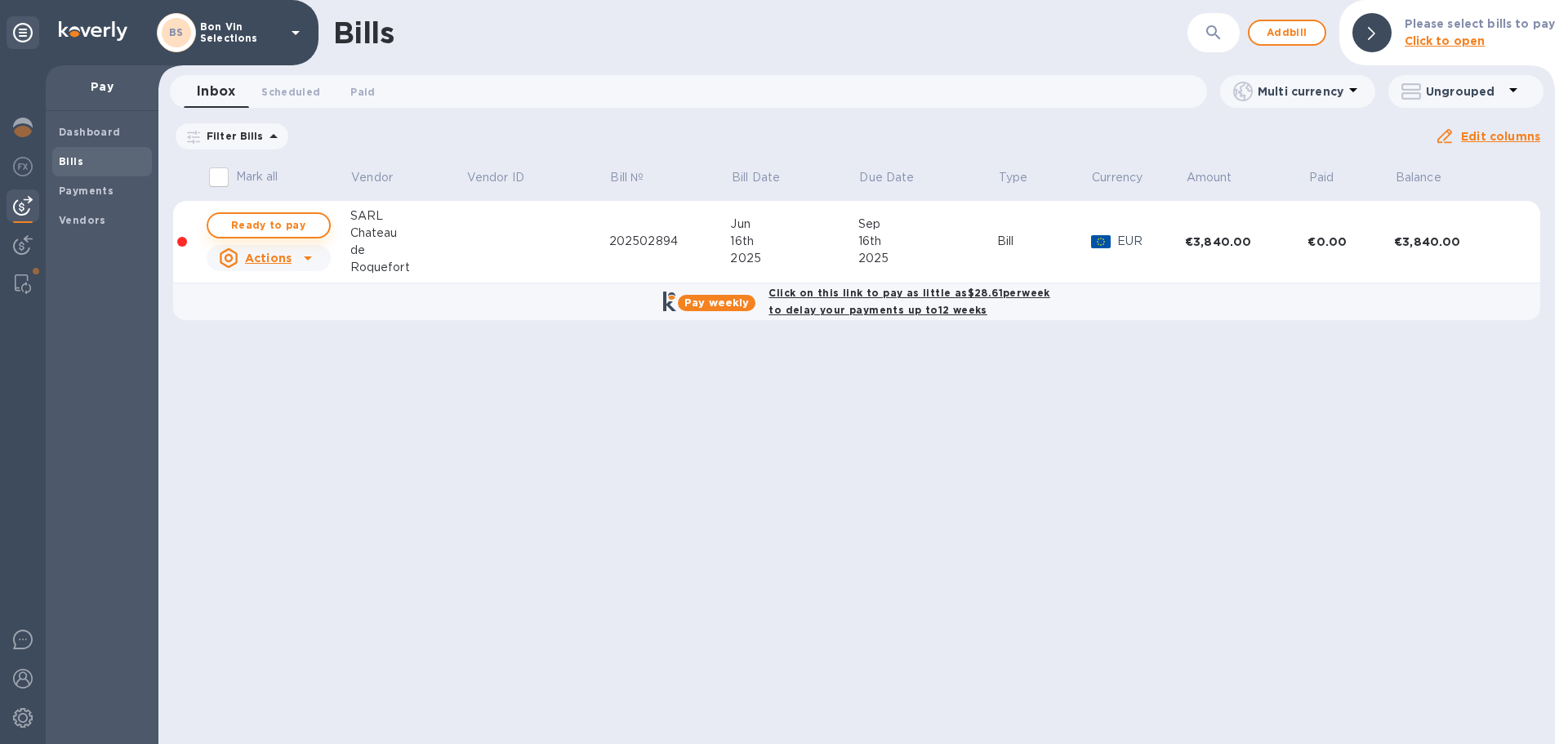
click at [277, 224] on span "Ready to pay" at bounding box center [269, 225] width 95 height 19
checkbox input "true"
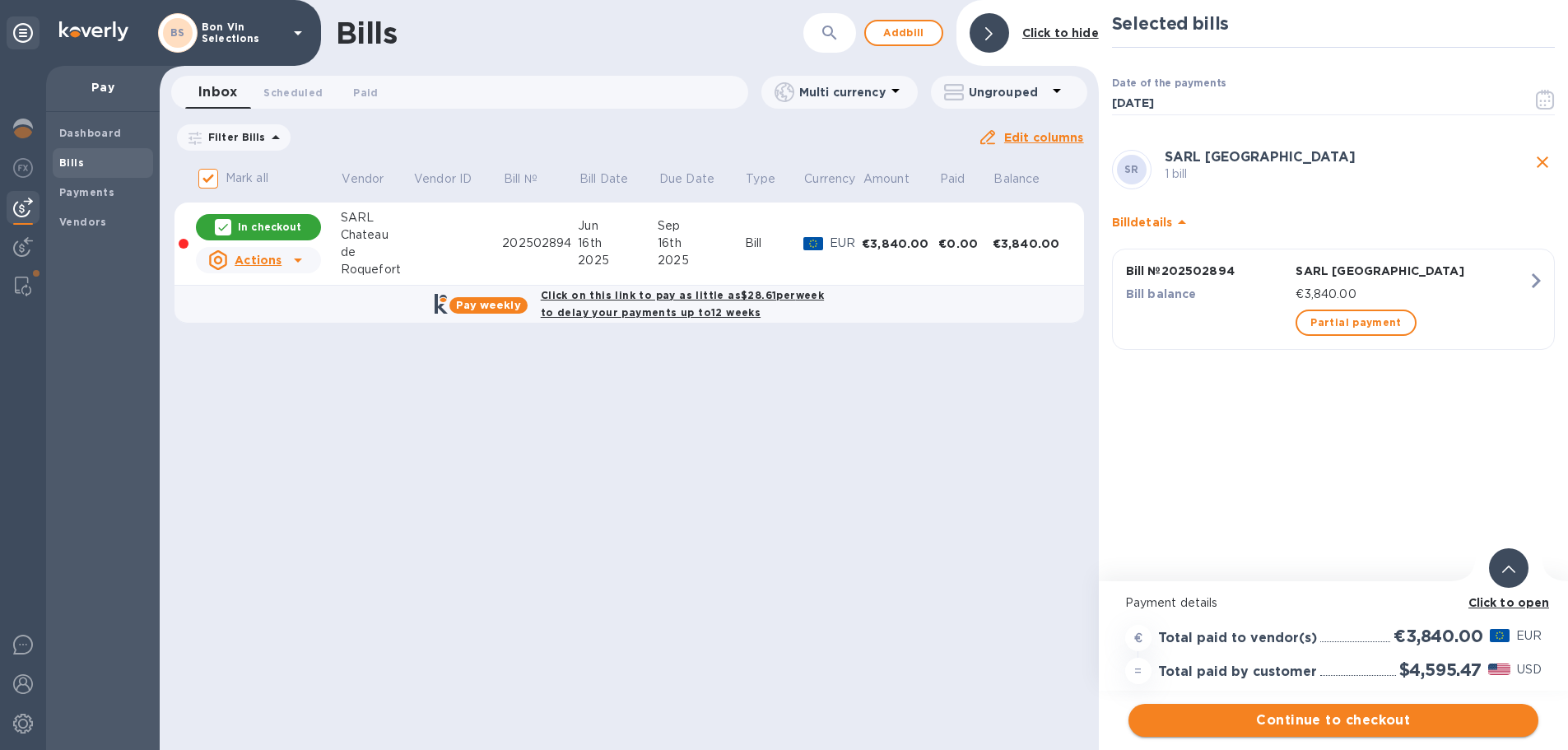
click at [1309, 726] on span "Continue to checkout" at bounding box center [1334, 720] width 384 height 20
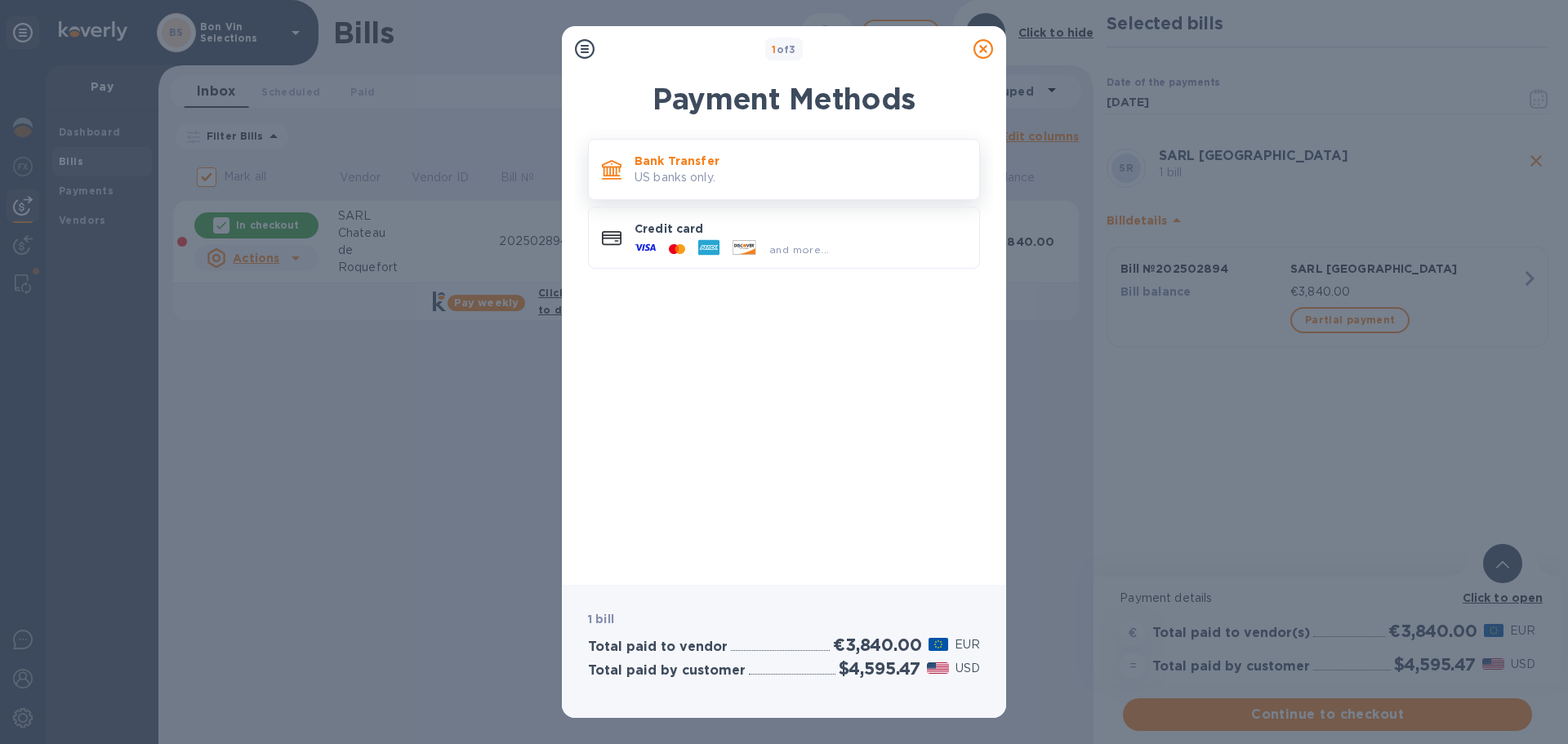
click at [695, 159] on p "Bank Transfer" at bounding box center [800, 160] width 331 height 17
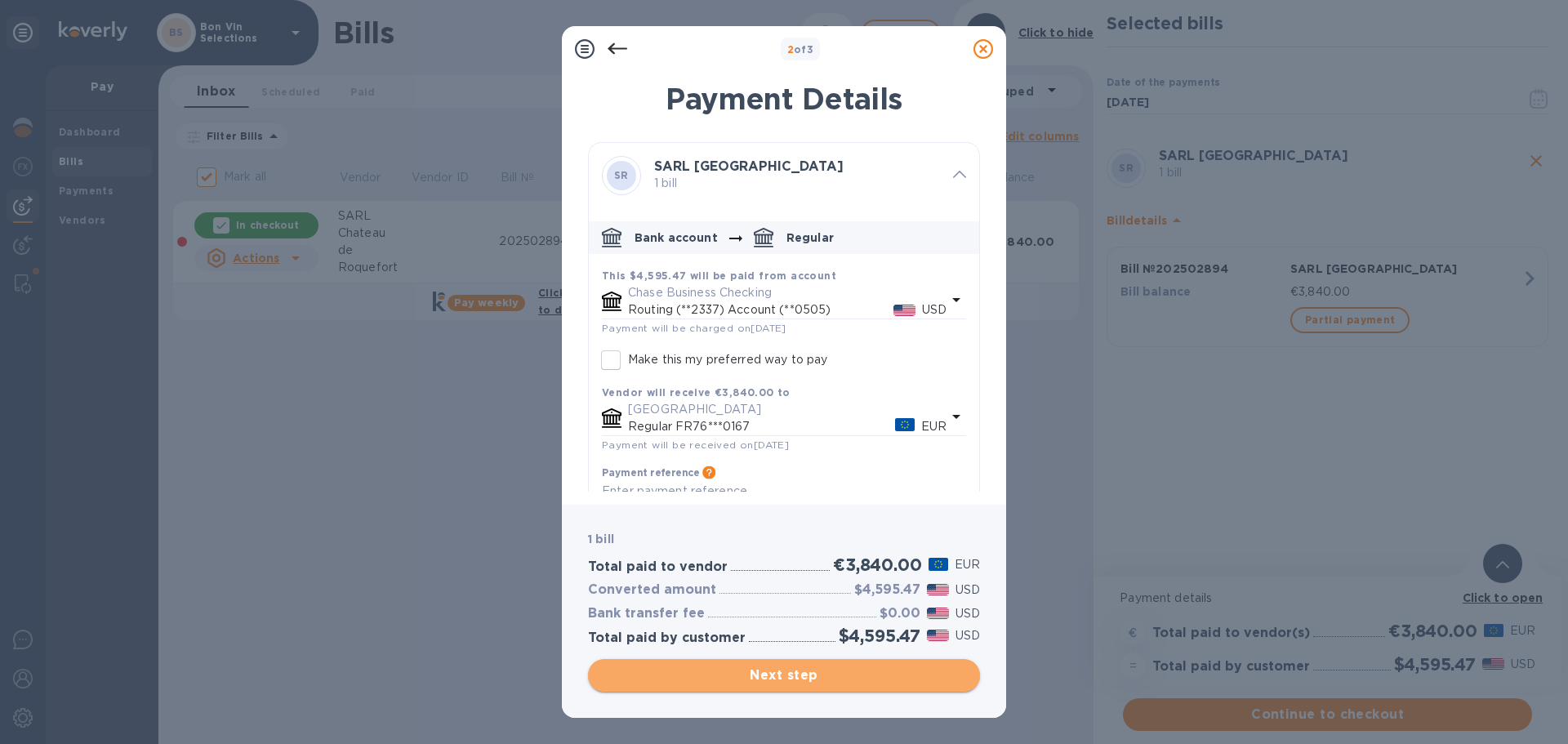
click at [767, 670] on span "Next step" at bounding box center [784, 675] width 366 height 19
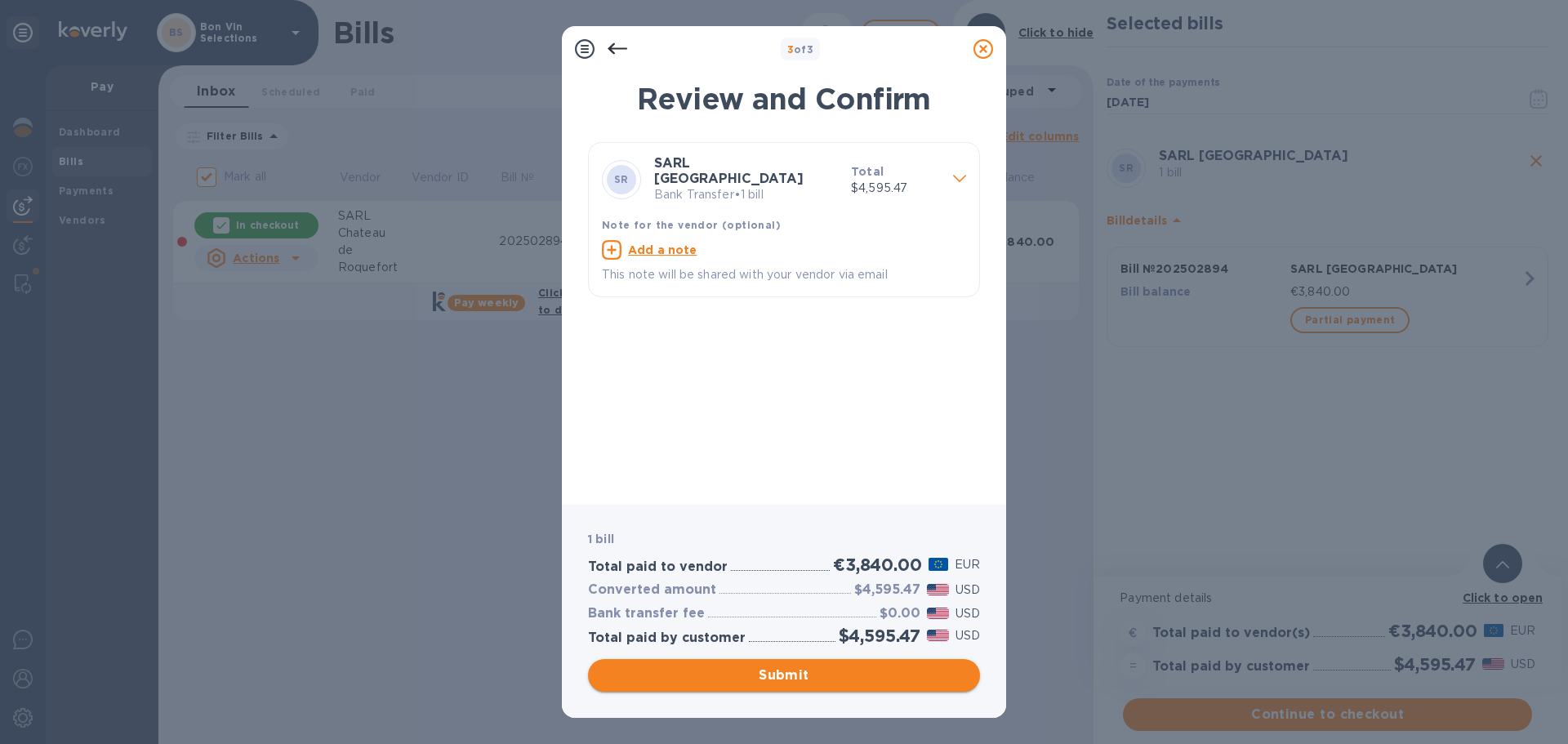
click at [828, 672] on span "Submit" at bounding box center [784, 675] width 366 height 19
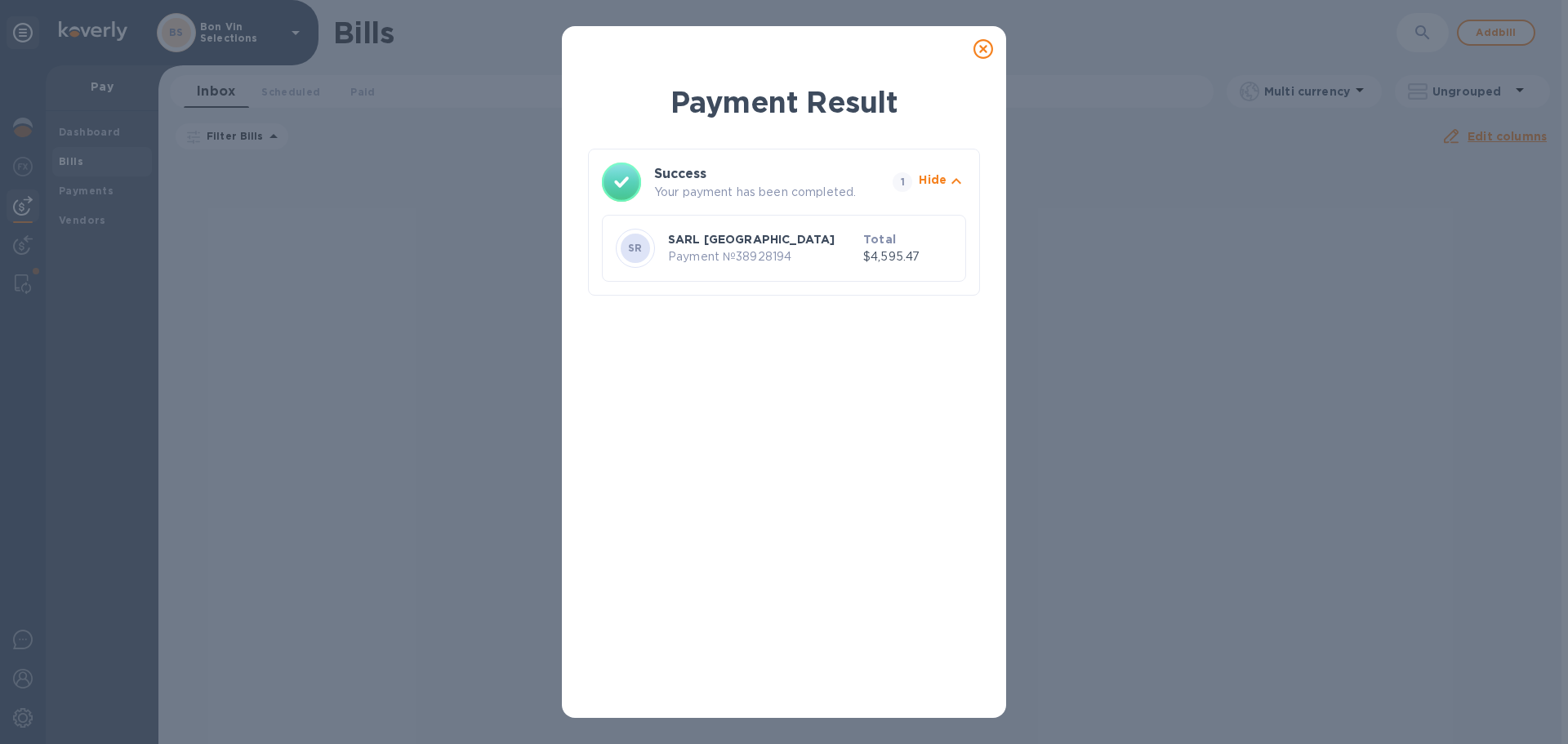
click at [980, 55] on icon at bounding box center [983, 49] width 19 height 19
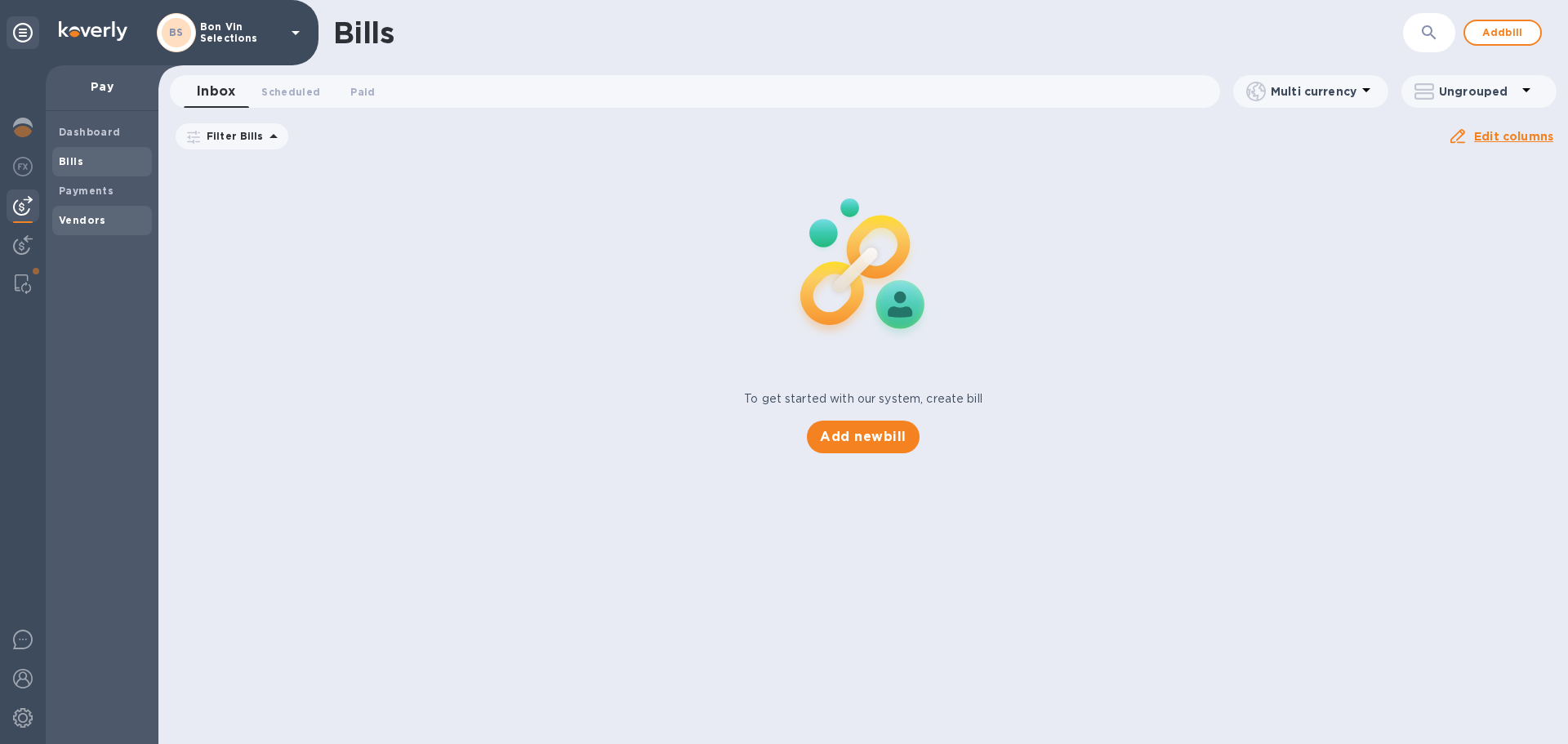
click at [91, 218] on b "Vendors" at bounding box center [83, 220] width 48 height 13
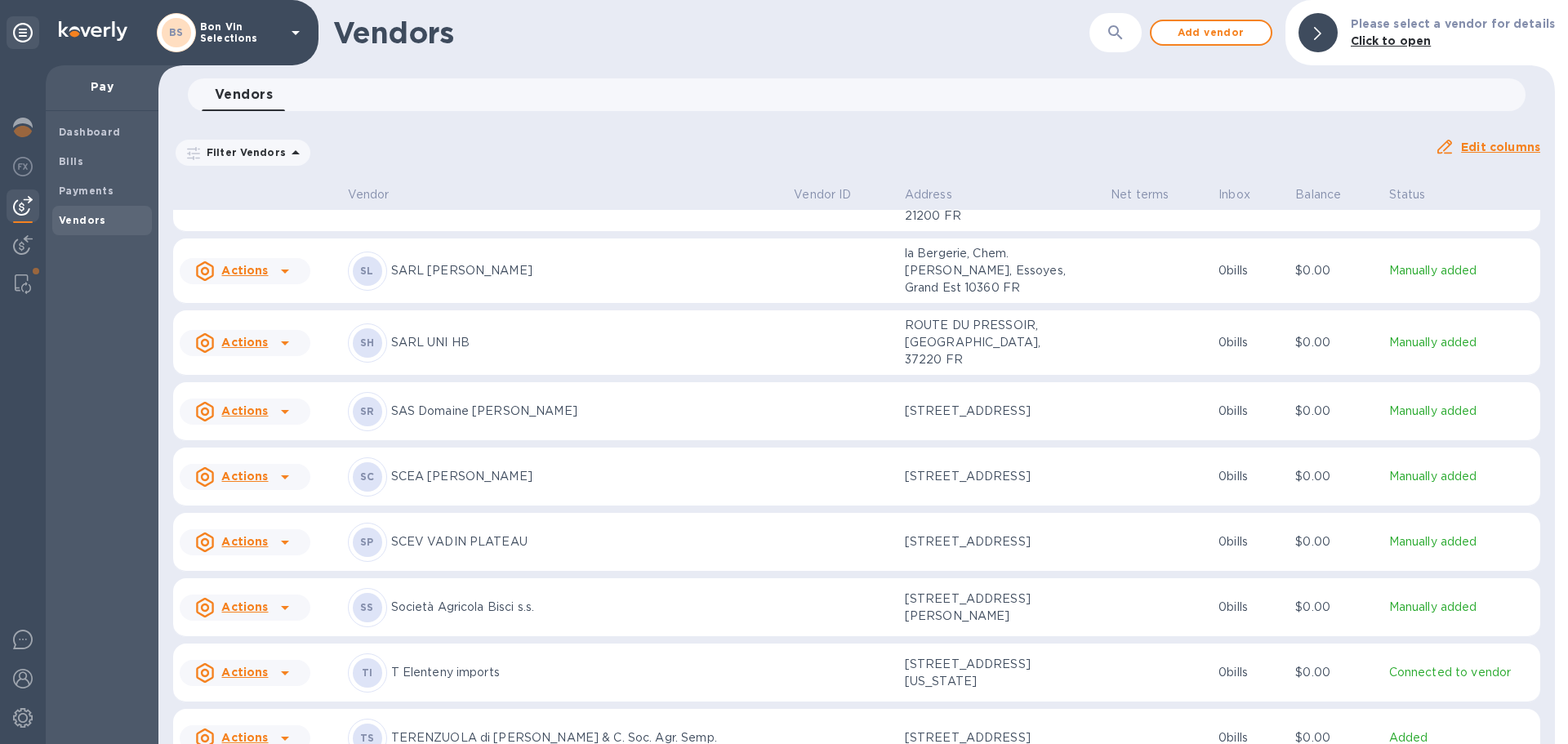
scroll to position [4028, 0]
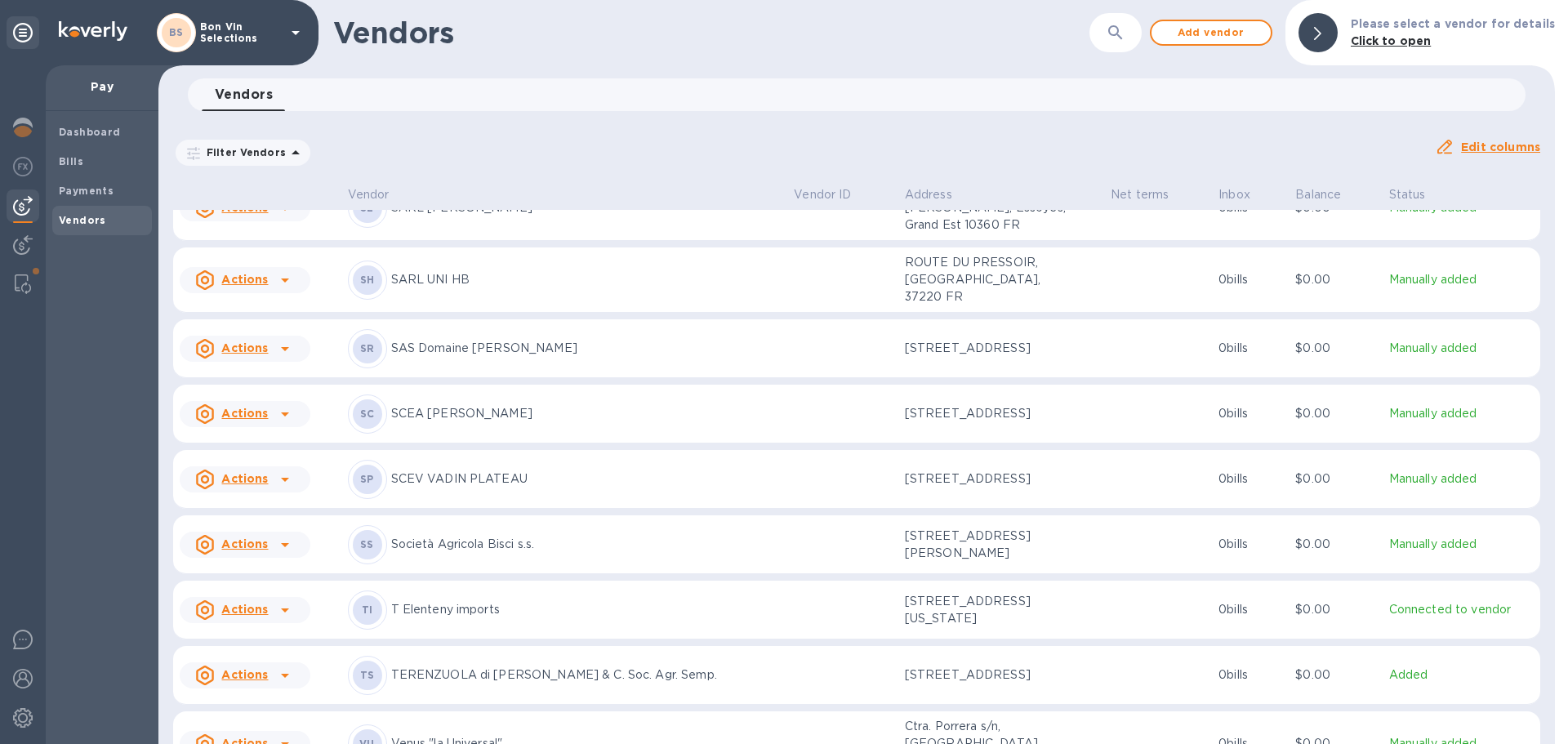
click at [509, 405] on p "SCEA [PERSON_NAME]" at bounding box center [587, 414] width 391 height 17
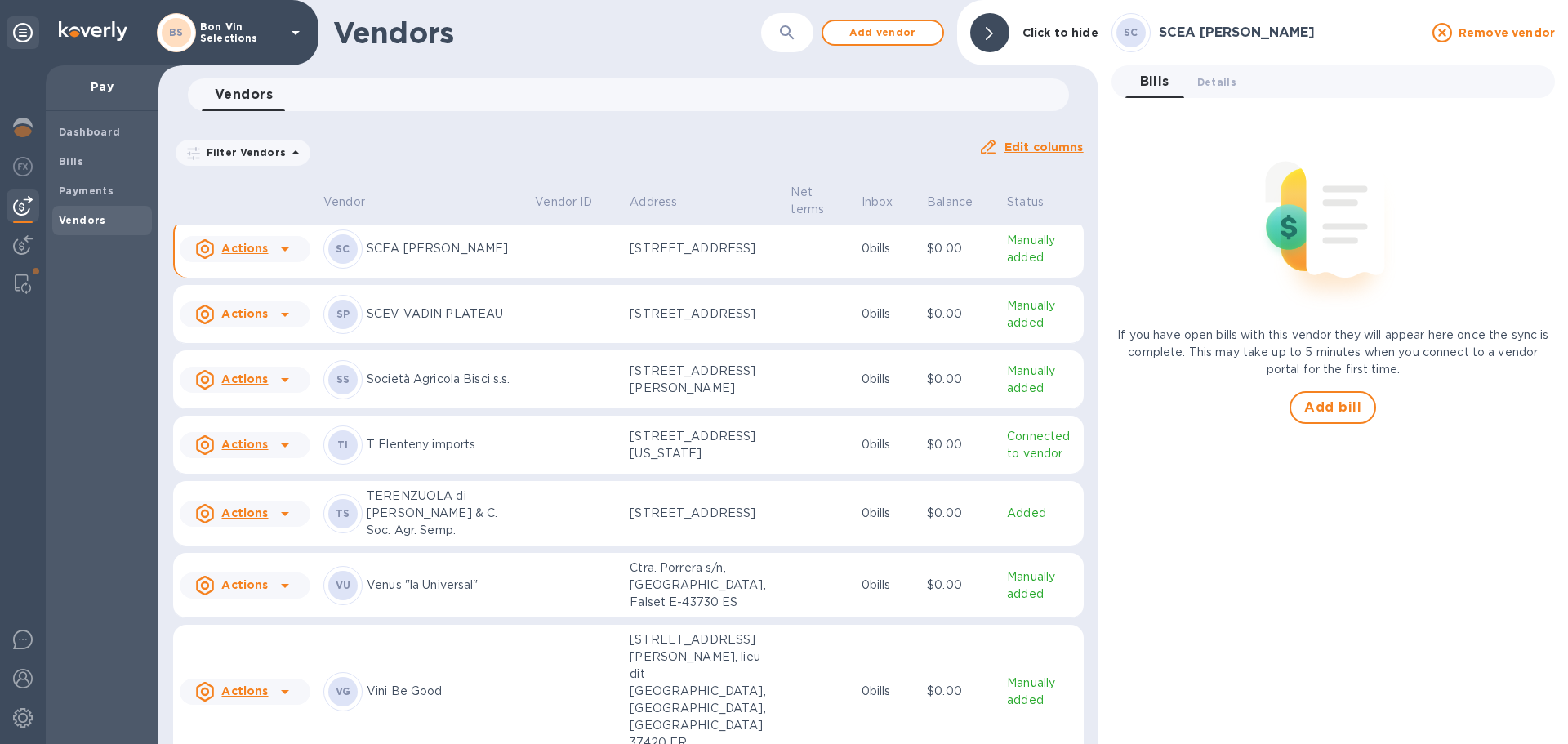
scroll to position [4225, 0]
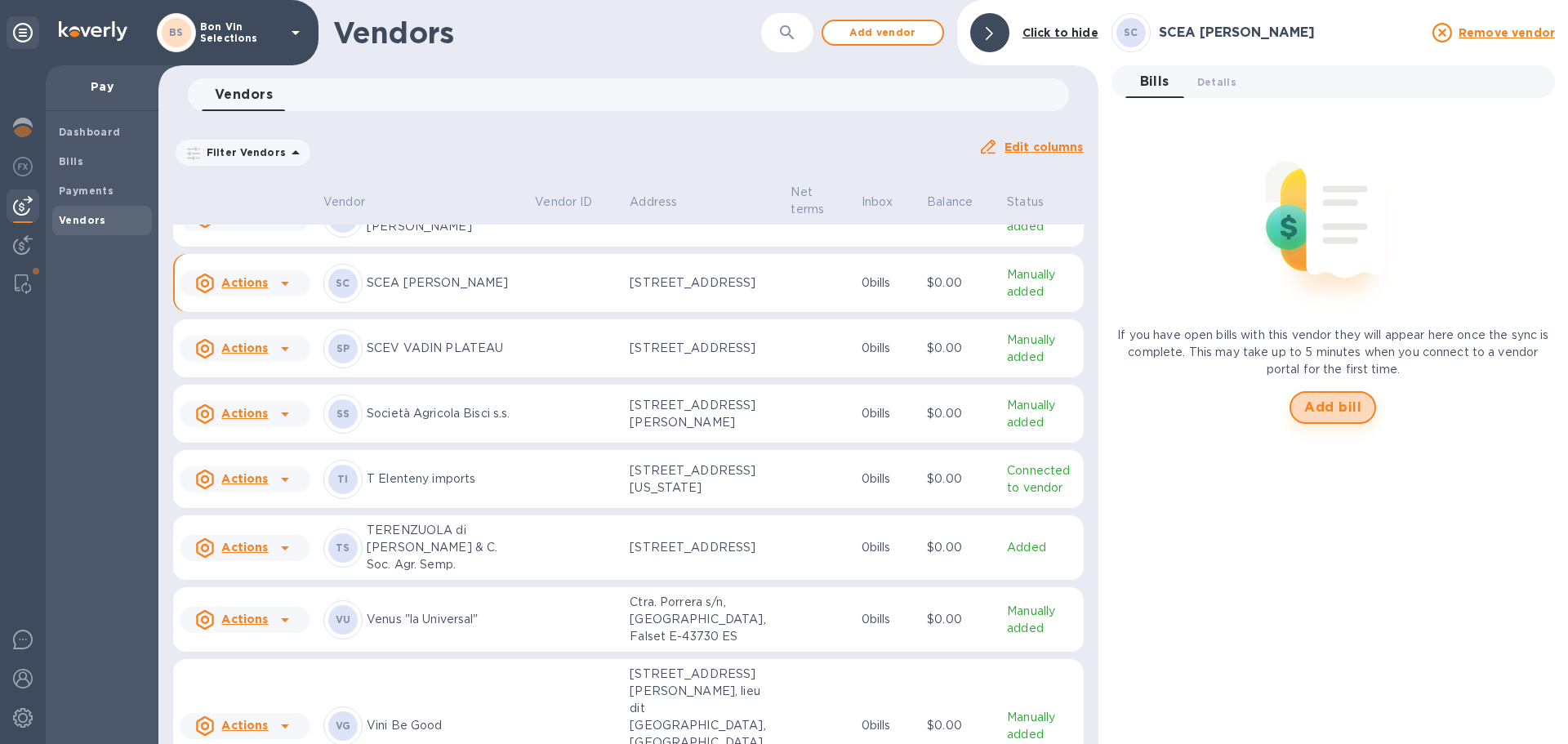
click at [1330, 404] on span "Add bill" at bounding box center [1332, 407] width 57 height 19
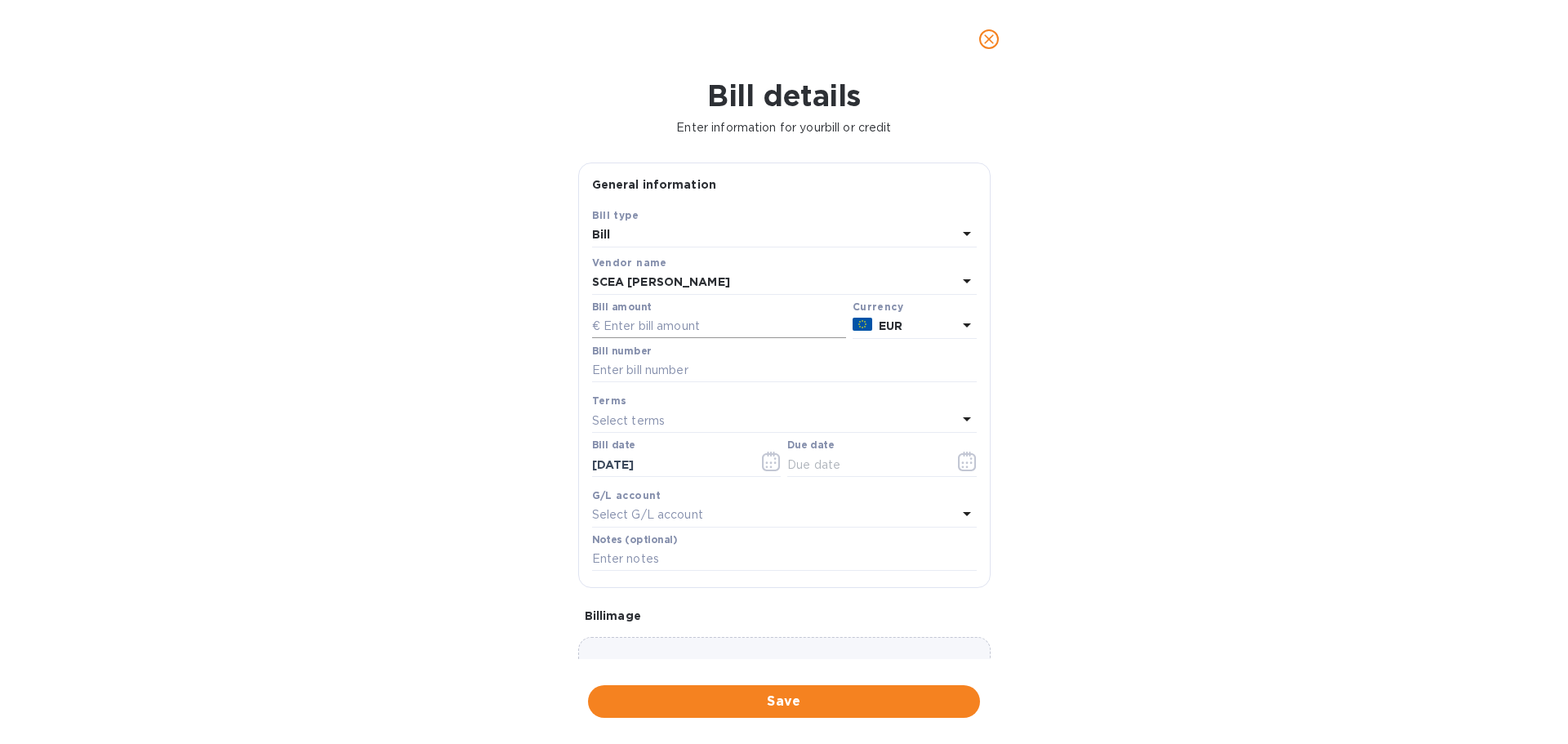
click at [665, 325] on input "text" at bounding box center [718, 326] width 254 height 24
type input "6,912.00"
click at [660, 368] on input "text" at bounding box center [784, 370] width 385 height 24
type input "2425 11033"
click at [764, 465] on icon "button" at bounding box center [770, 461] width 18 height 19
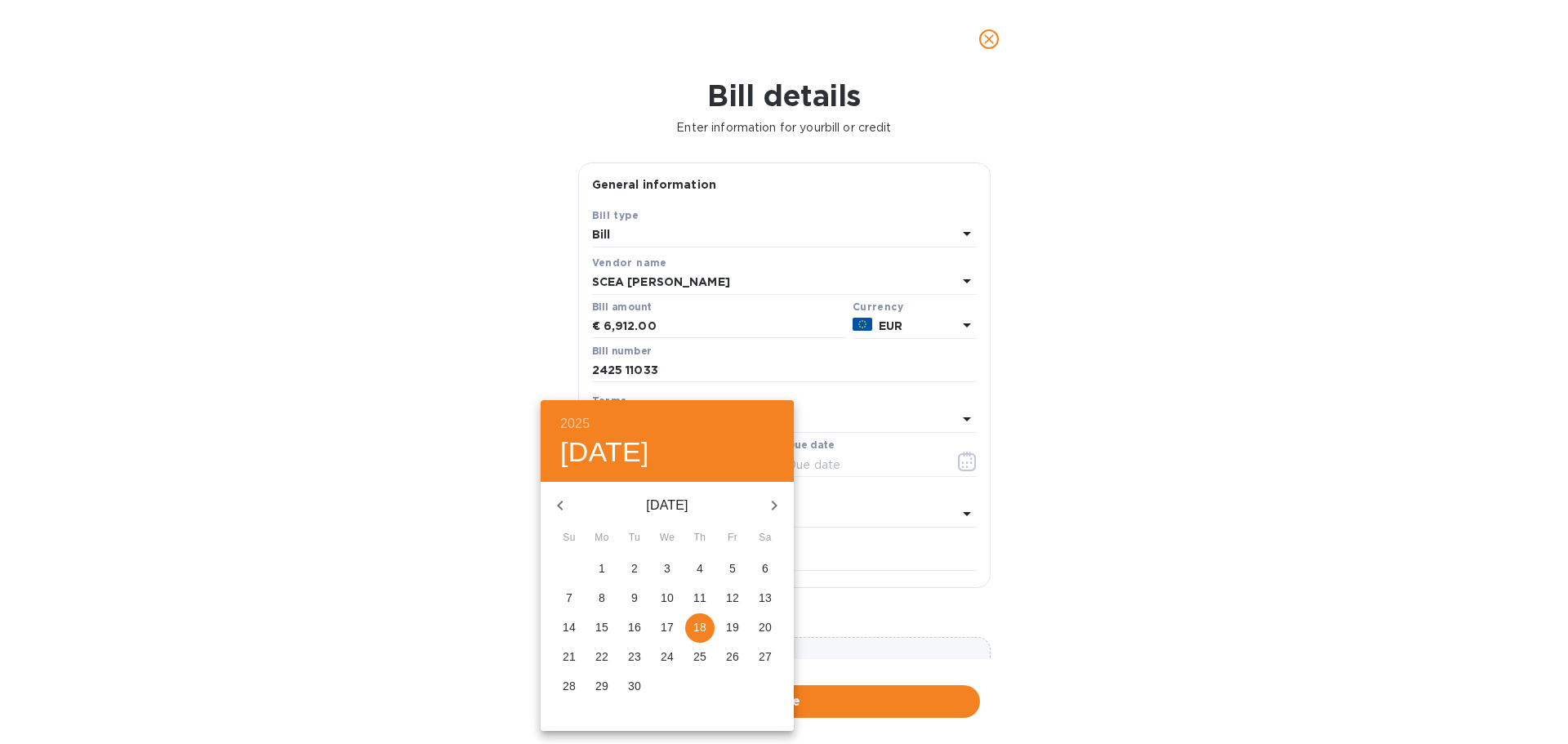
click at [551, 507] on icon "button" at bounding box center [561, 505] width 19 height 19
click at [564, 504] on icon "button" at bounding box center [561, 505] width 19 height 19
click at [635, 630] on p "17" at bounding box center [633, 626] width 13 height 17
type input "[DATE]"
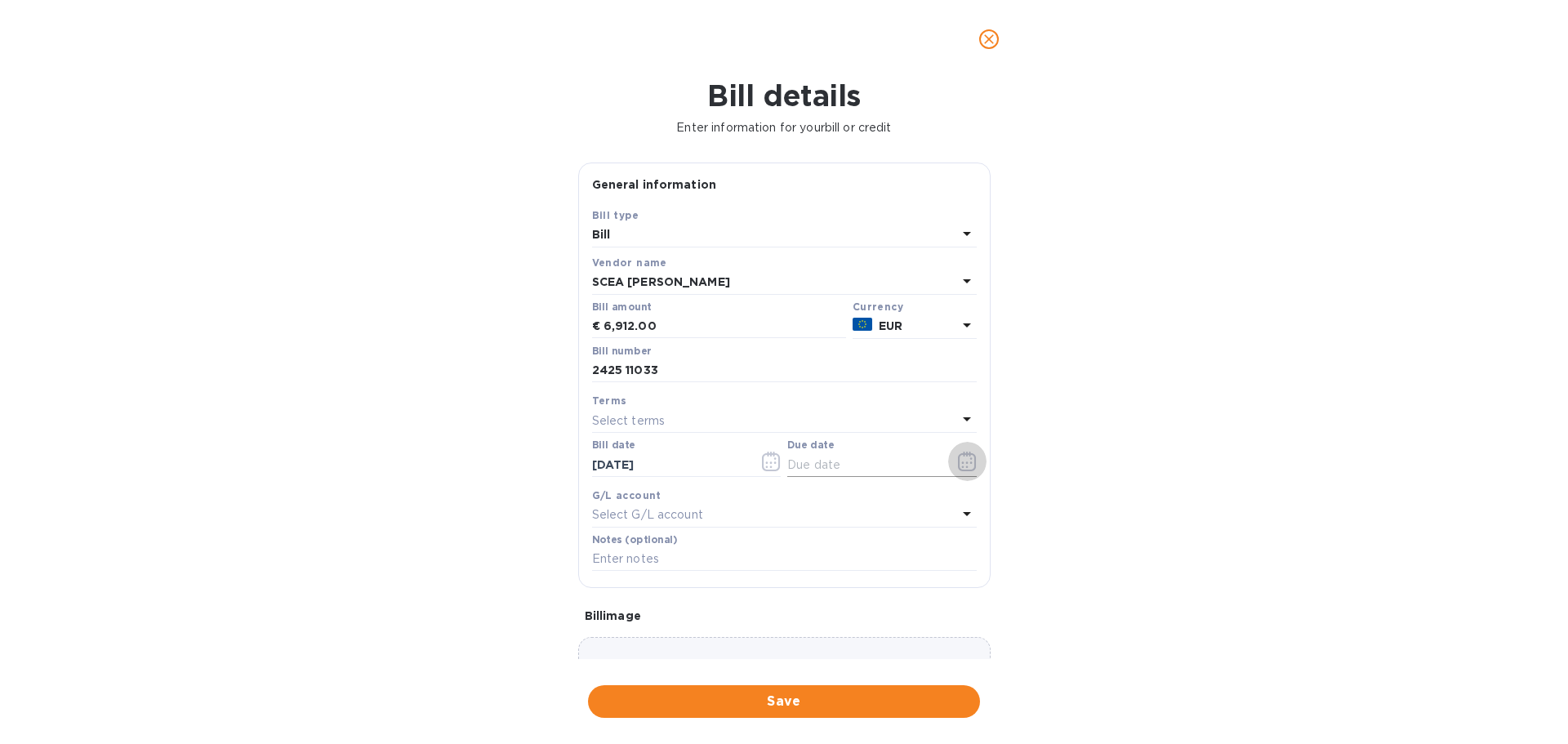
click at [958, 459] on icon "button" at bounding box center [967, 461] width 18 height 19
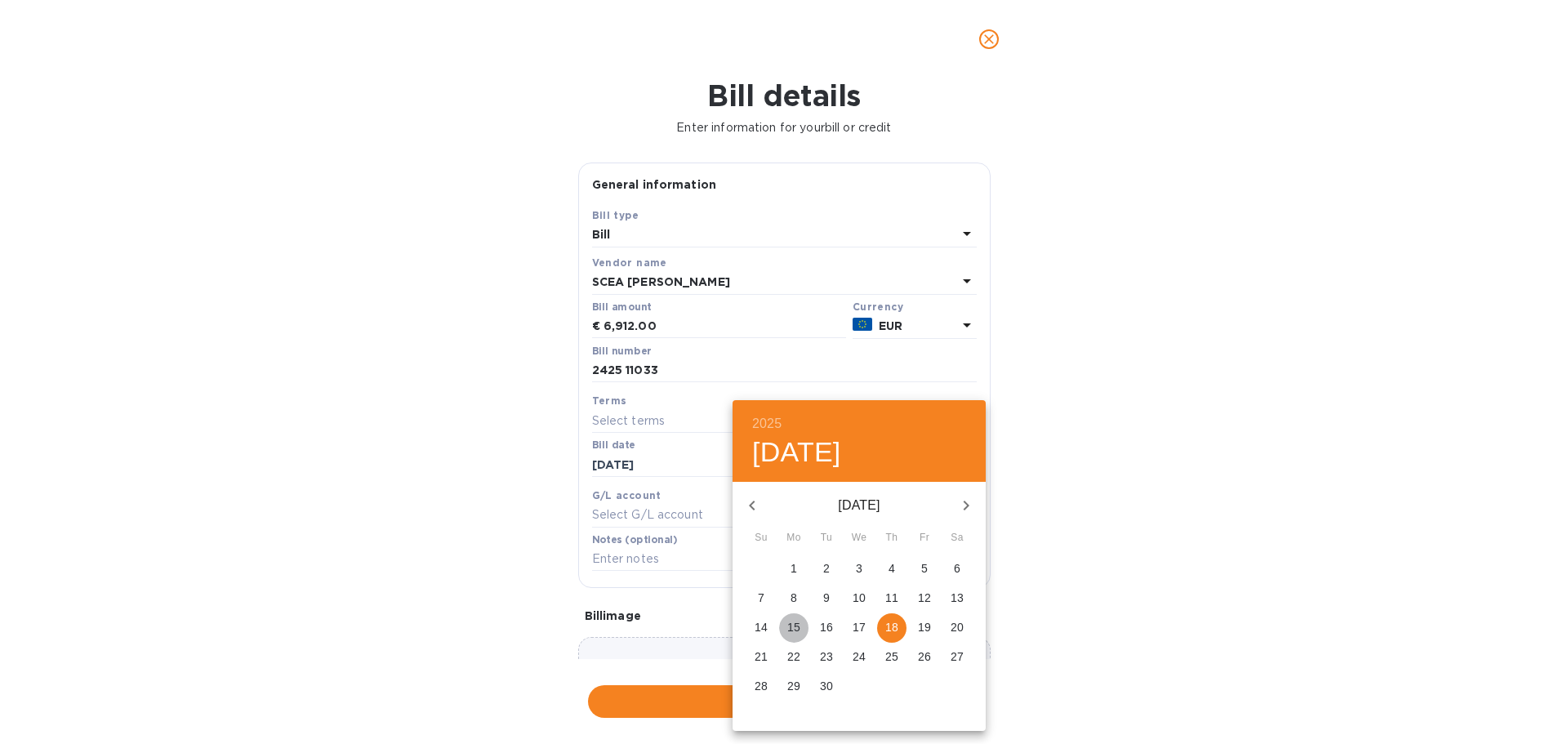
click at [794, 623] on p "15" at bounding box center [793, 626] width 13 height 17
type input "[DATE]"
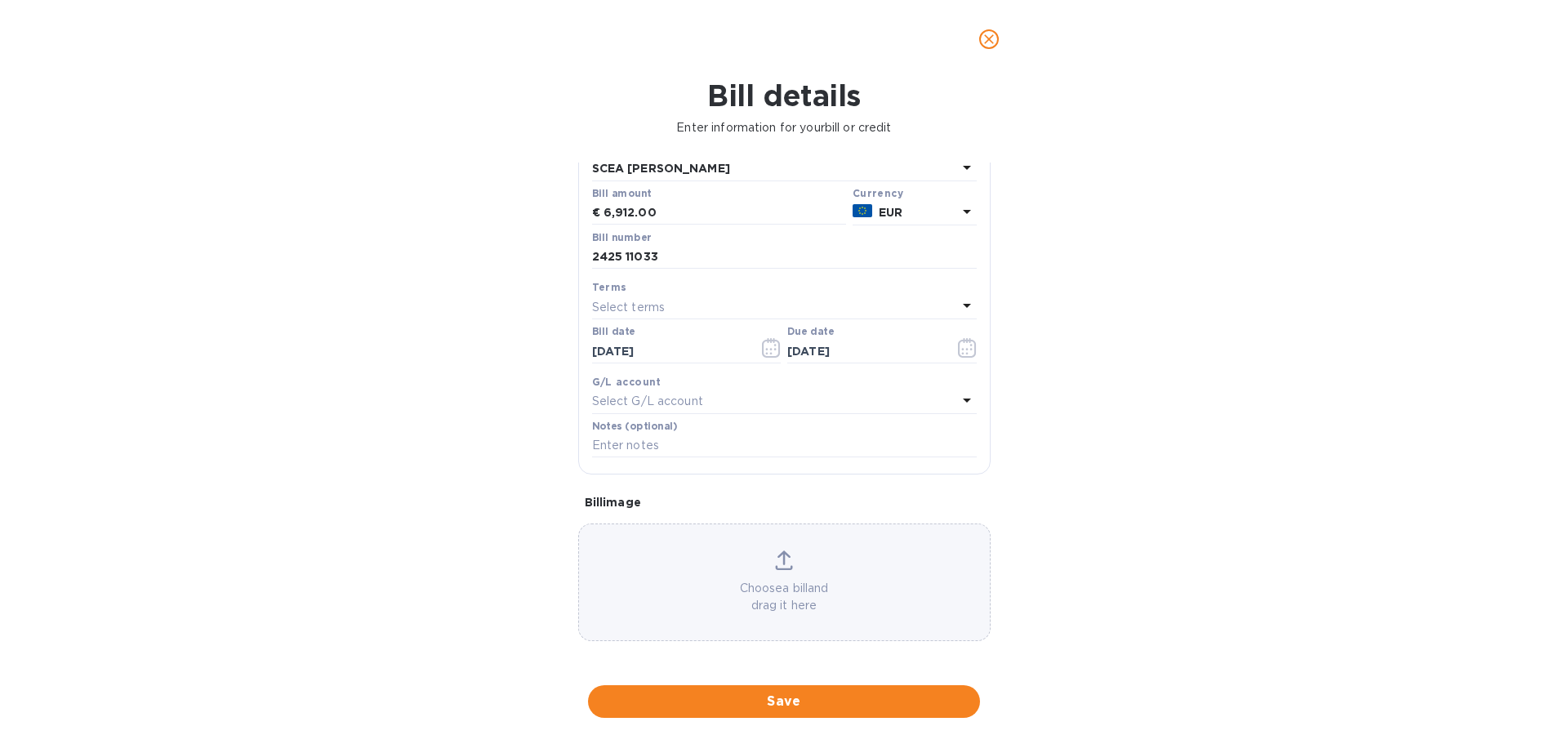
scroll to position [116, 0]
click at [776, 559] on icon at bounding box center [784, 558] width 17 height 19
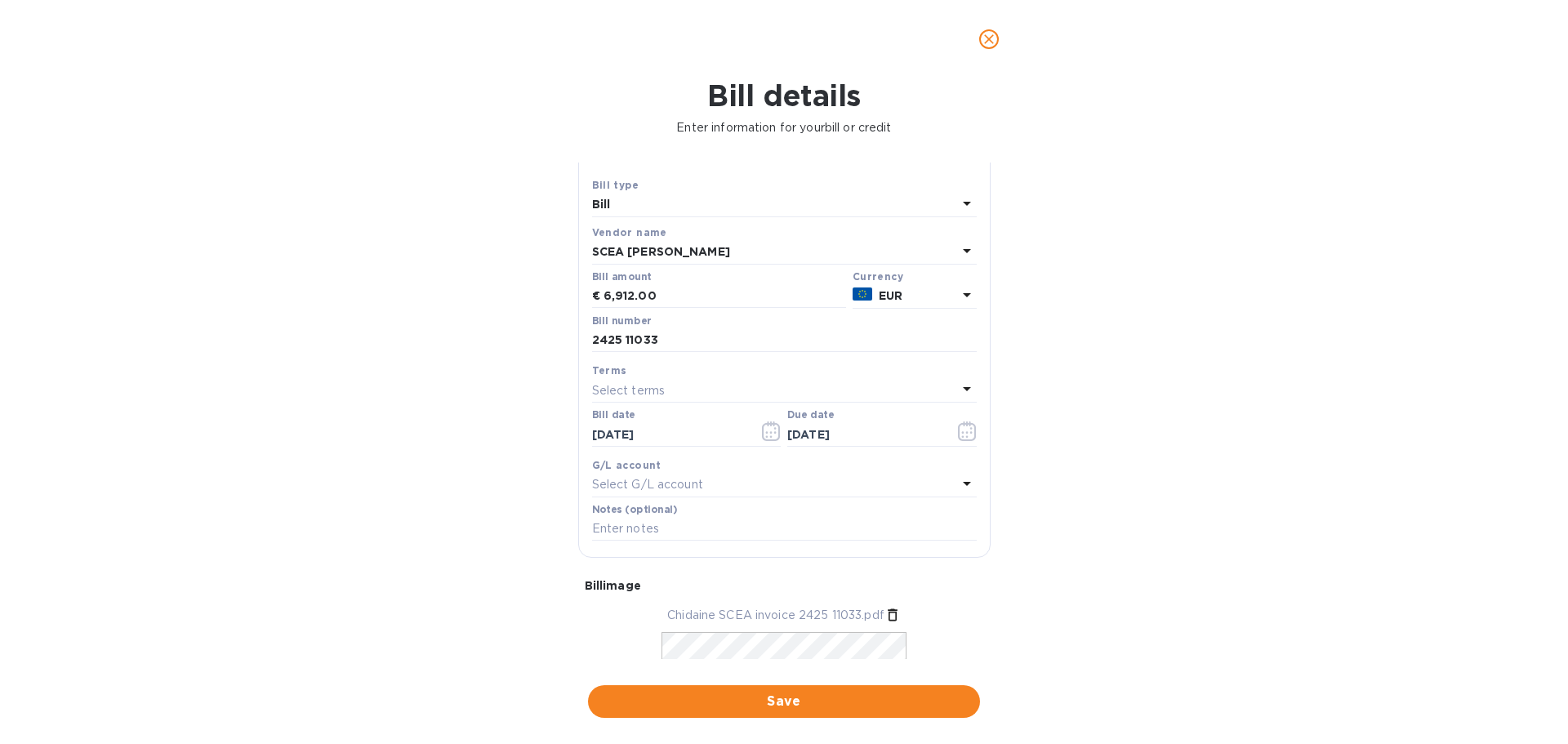
scroll to position [0, 0]
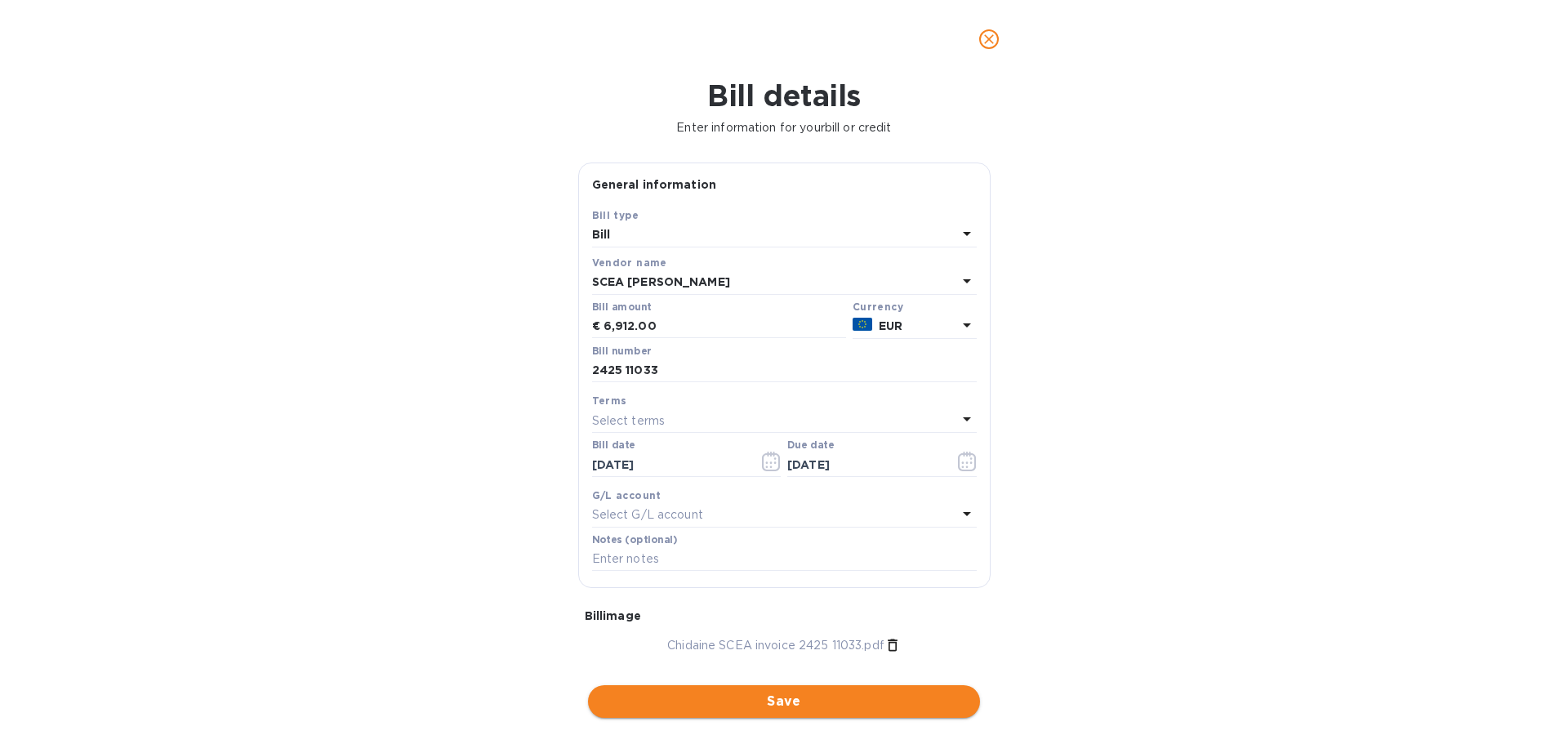
click at [770, 693] on span "Save" at bounding box center [784, 701] width 366 height 19
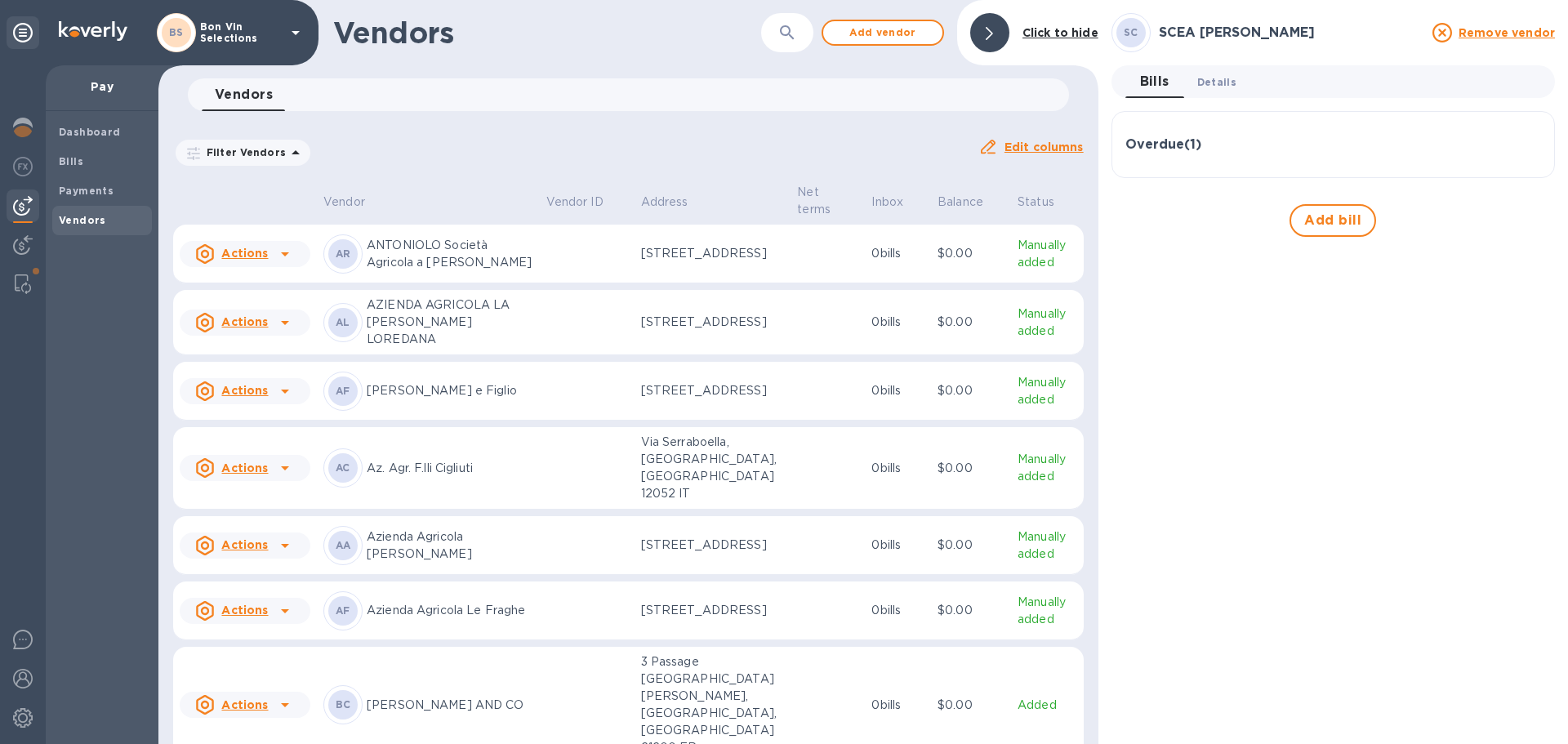
click at [1222, 80] on span "Details 0" at bounding box center [1216, 83] width 39 height 17
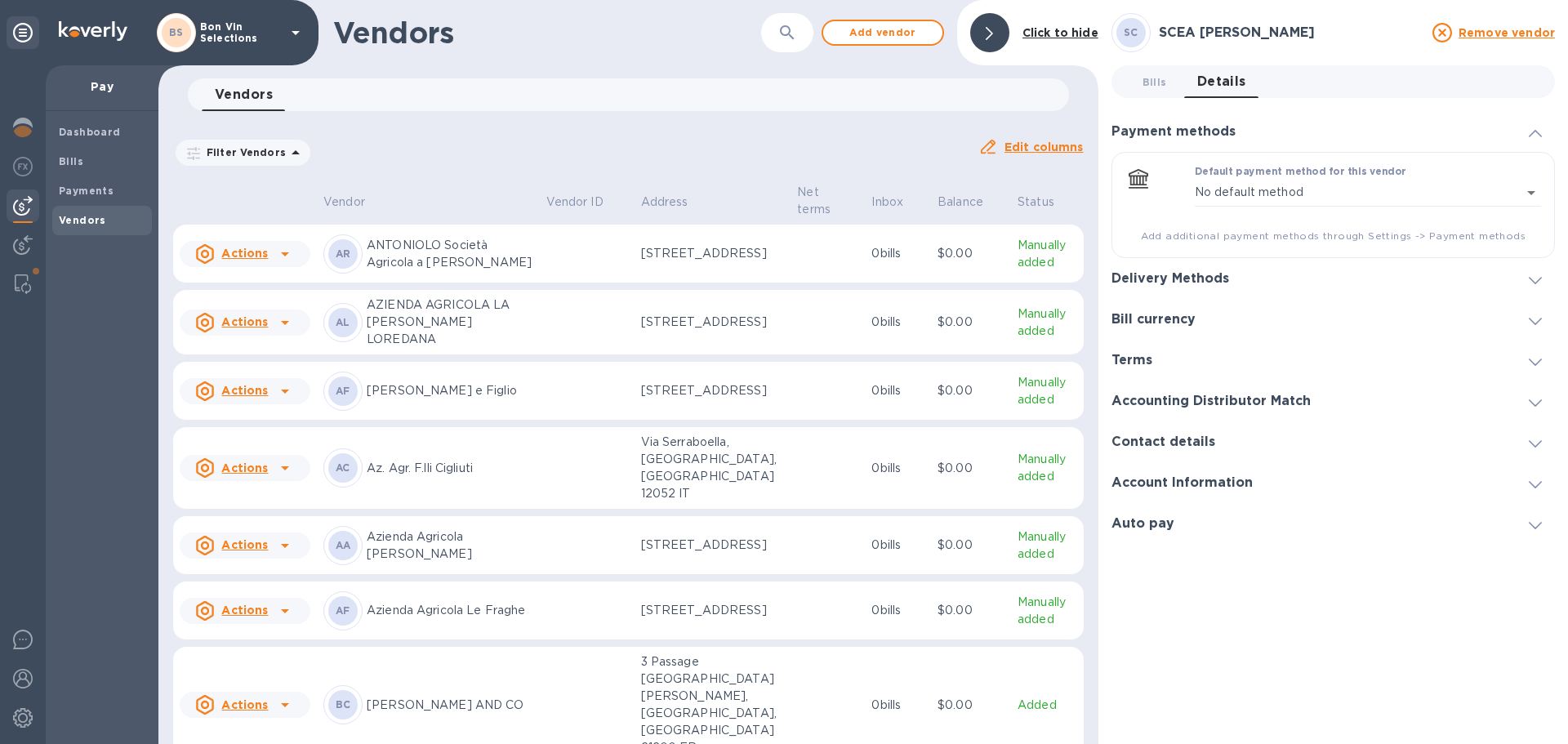
click at [1534, 279] on icon at bounding box center [1535, 281] width 13 height 8
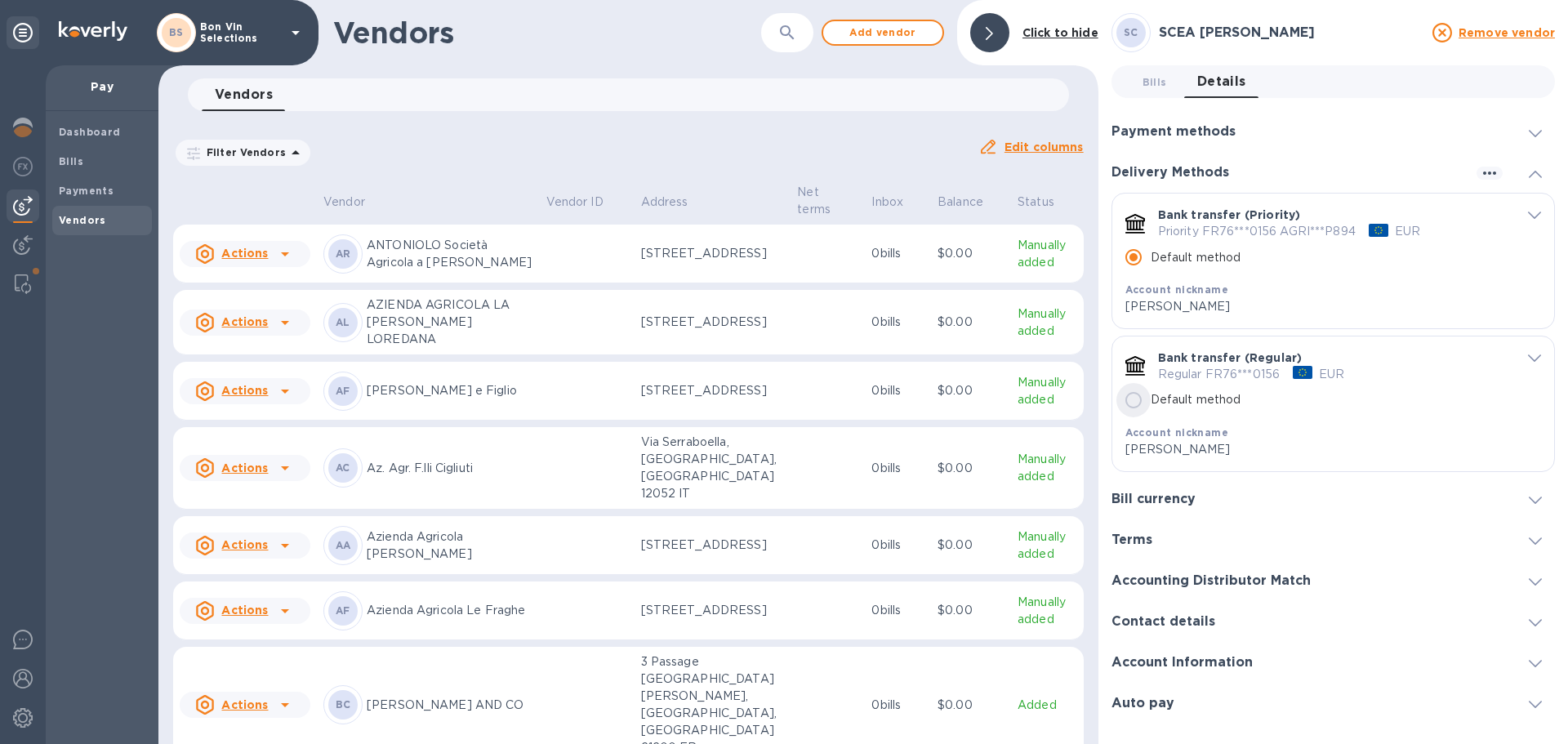
click at [1136, 399] on input "Default method" at bounding box center [1133, 399] width 34 height 34
radio input "false"
radio input "true"
click at [1135, 254] on input "Default method" at bounding box center [1133, 256] width 34 height 34
radio input "true"
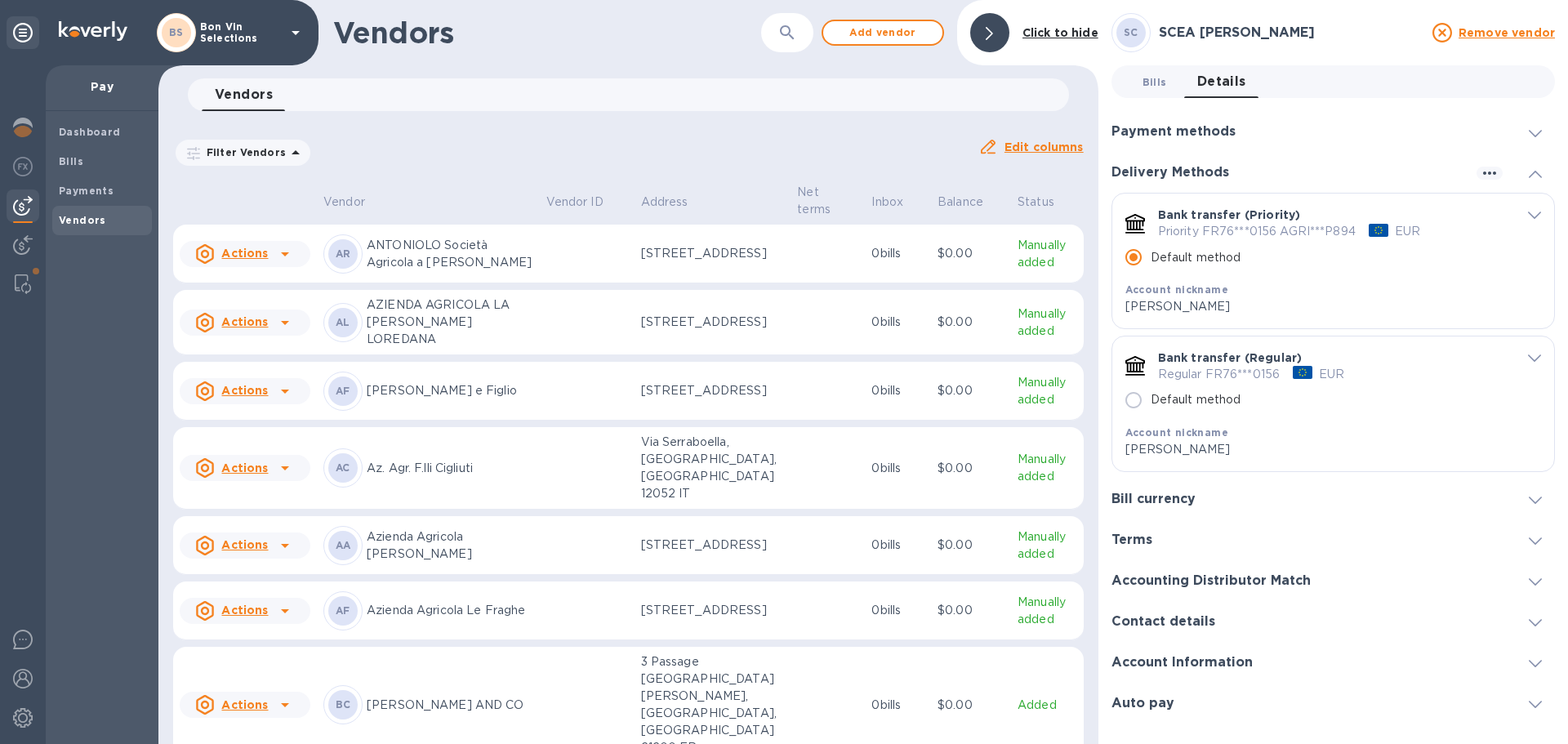
click at [1151, 85] on span "Bills 0" at bounding box center [1154, 83] width 24 height 17
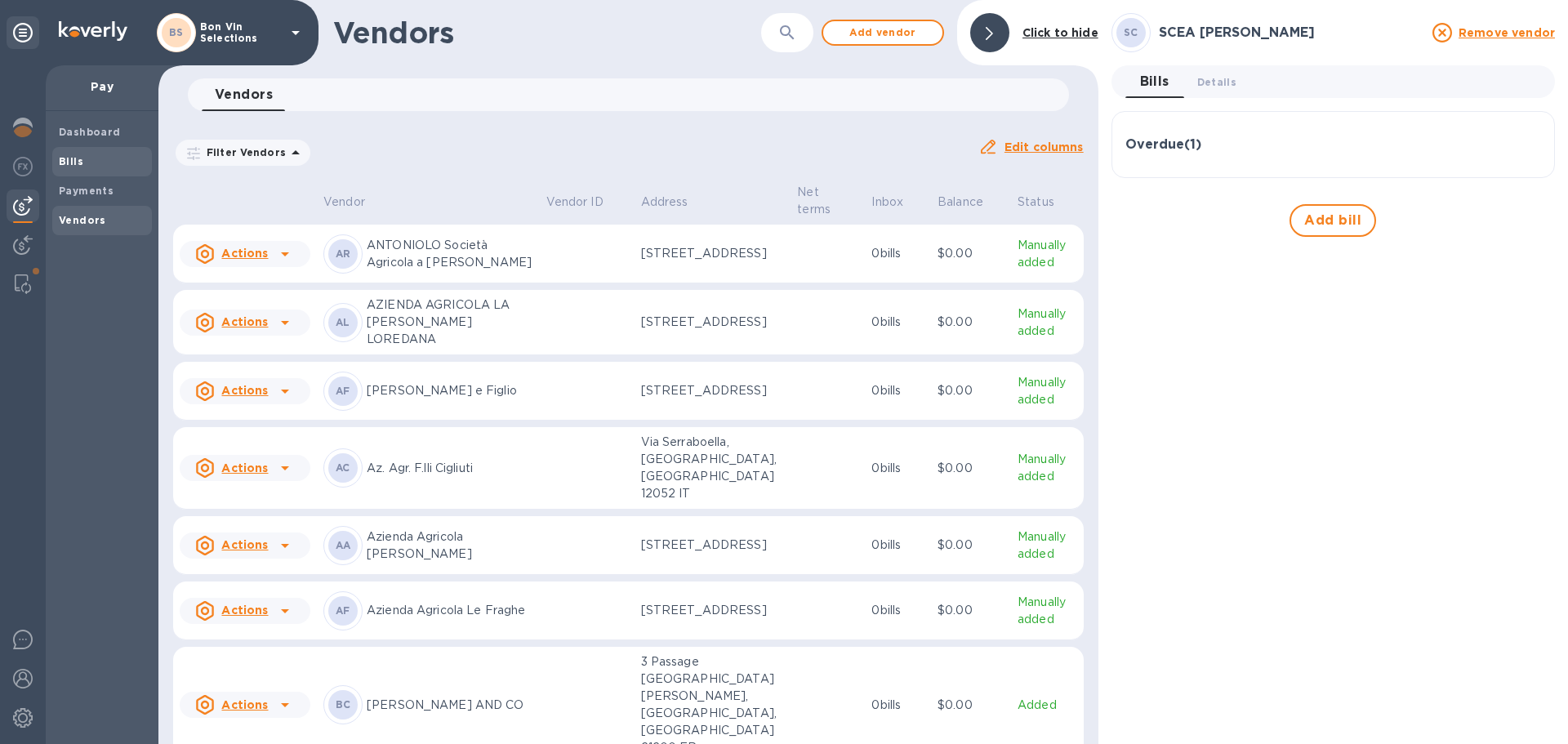
click at [64, 162] on b "Bills" at bounding box center [71, 161] width 24 height 13
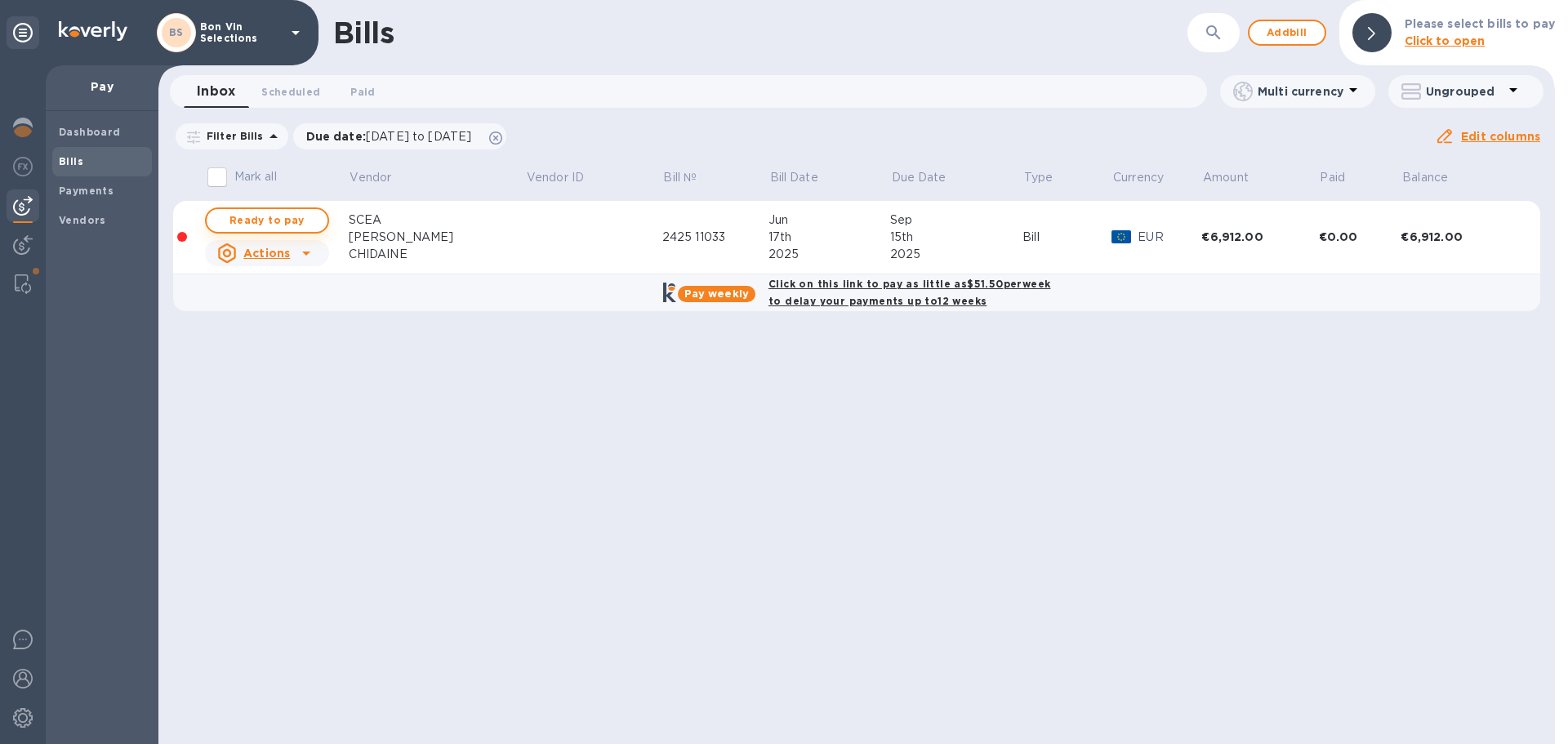
click at [290, 219] on span "Ready to pay" at bounding box center [267, 220] width 95 height 19
checkbox input "true"
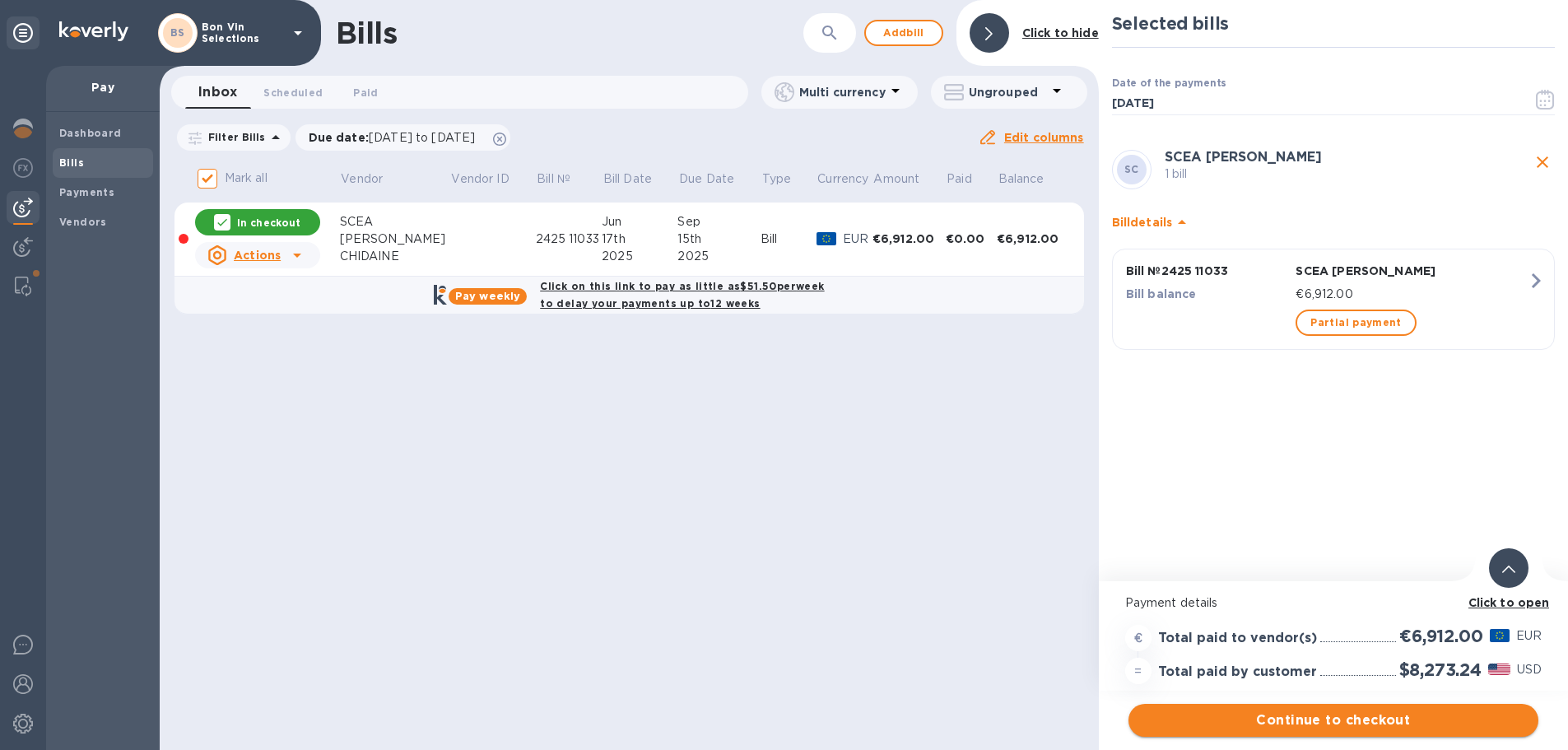
click at [1313, 717] on span "Continue to checkout" at bounding box center [1334, 720] width 384 height 20
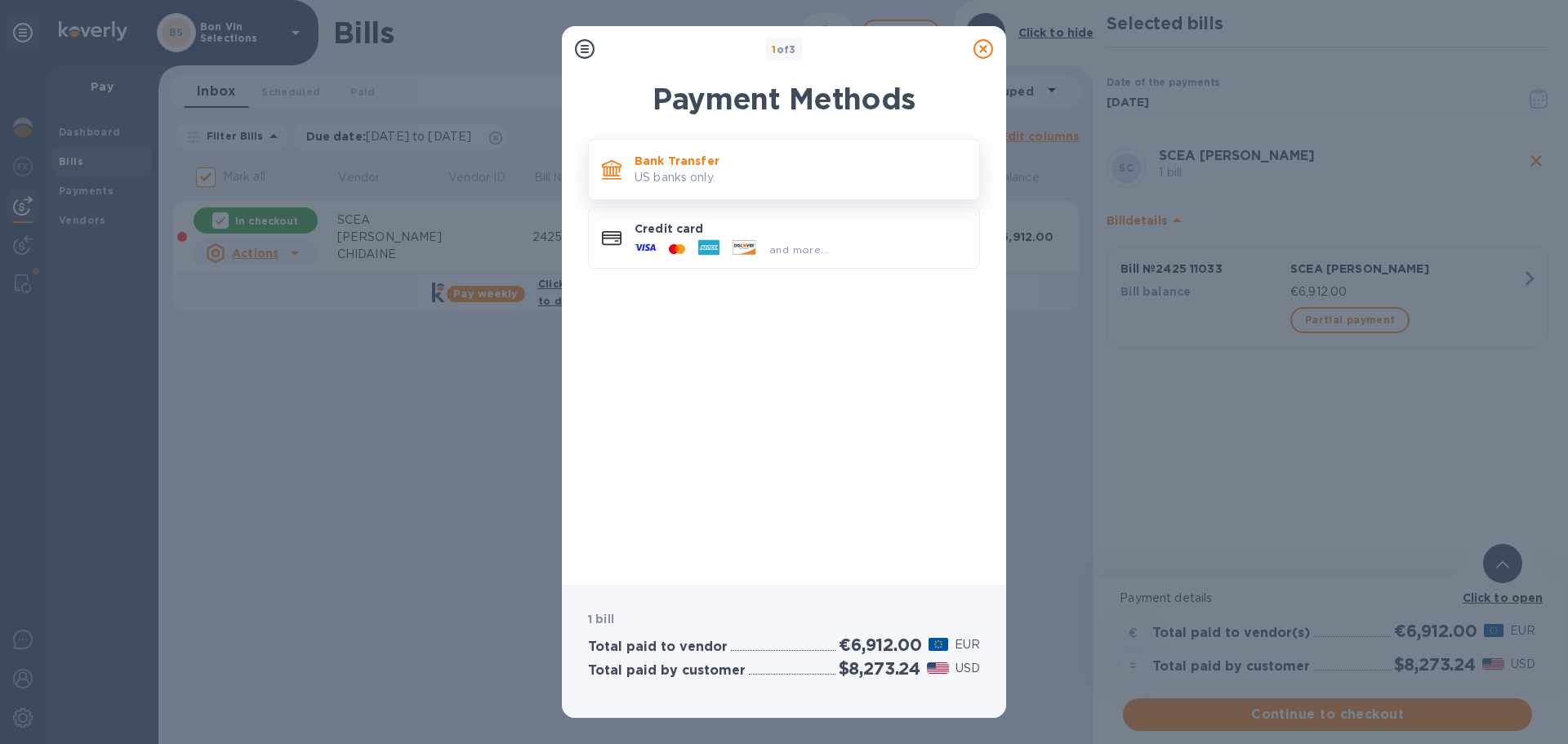
click at [735, 166] on p "Bank Transfer" at bounding box center [800, 160] width 331 height 17
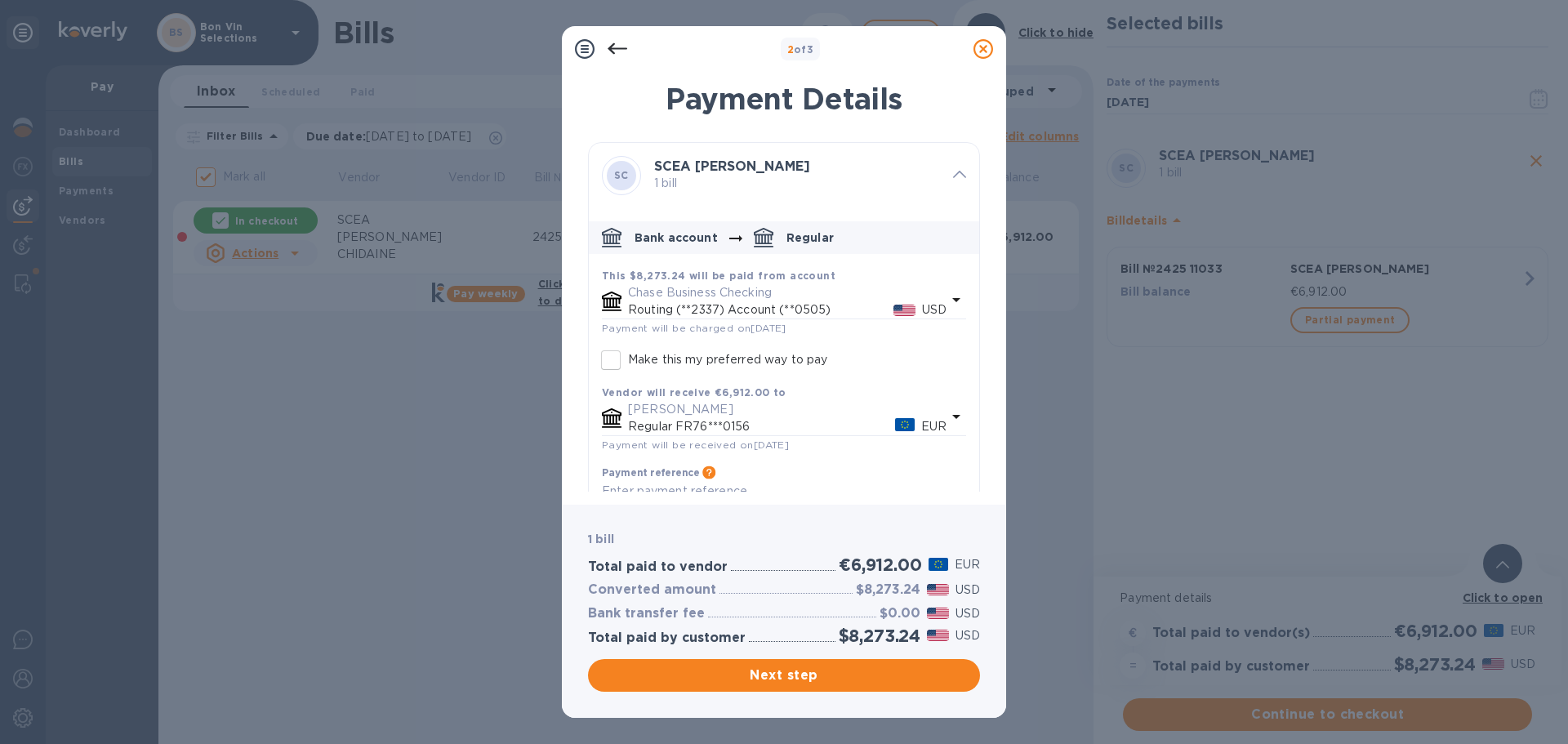
scroll to position [48, 0]
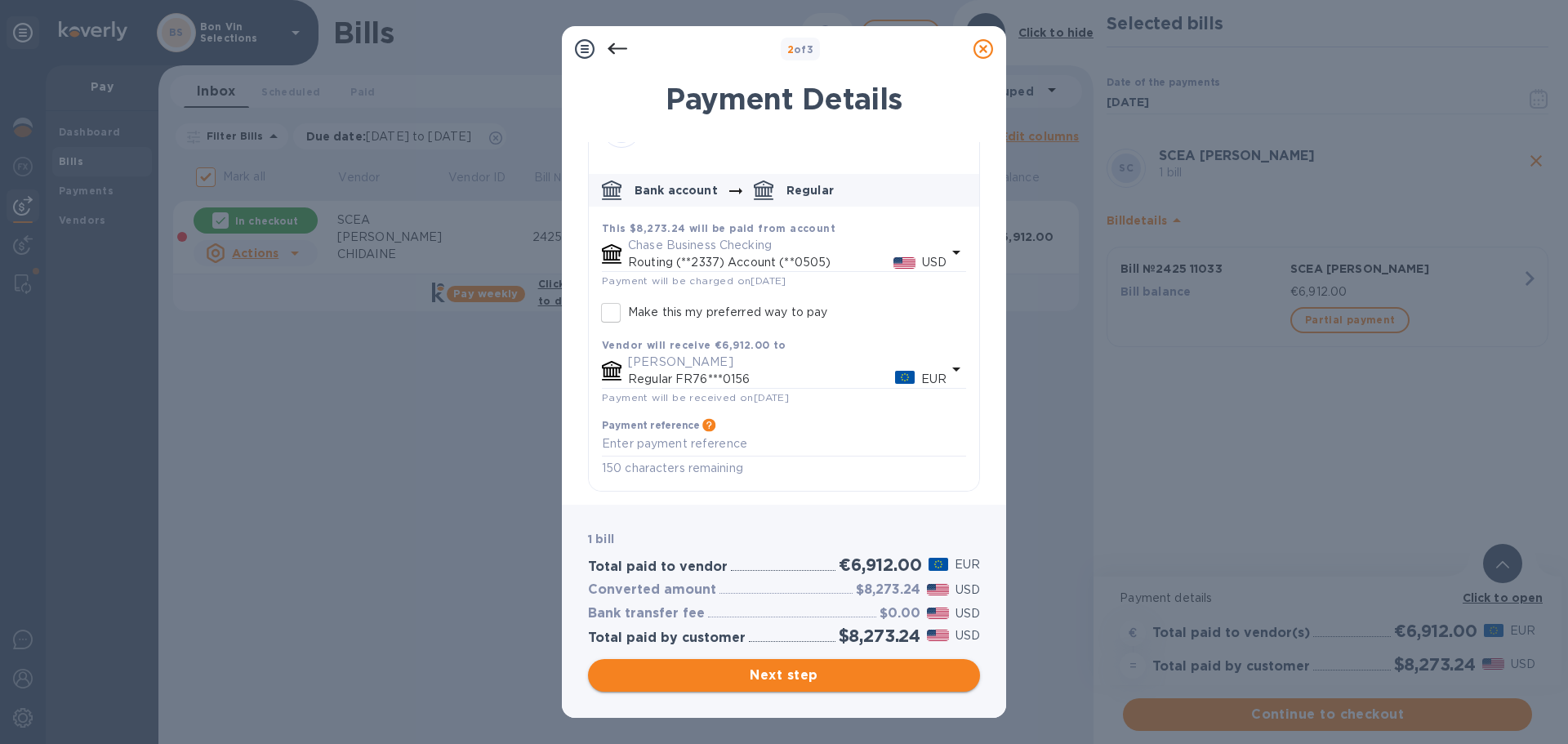
click at [766, 672] on span "Next step" at bounding box center [784, 675] width 366 height 19
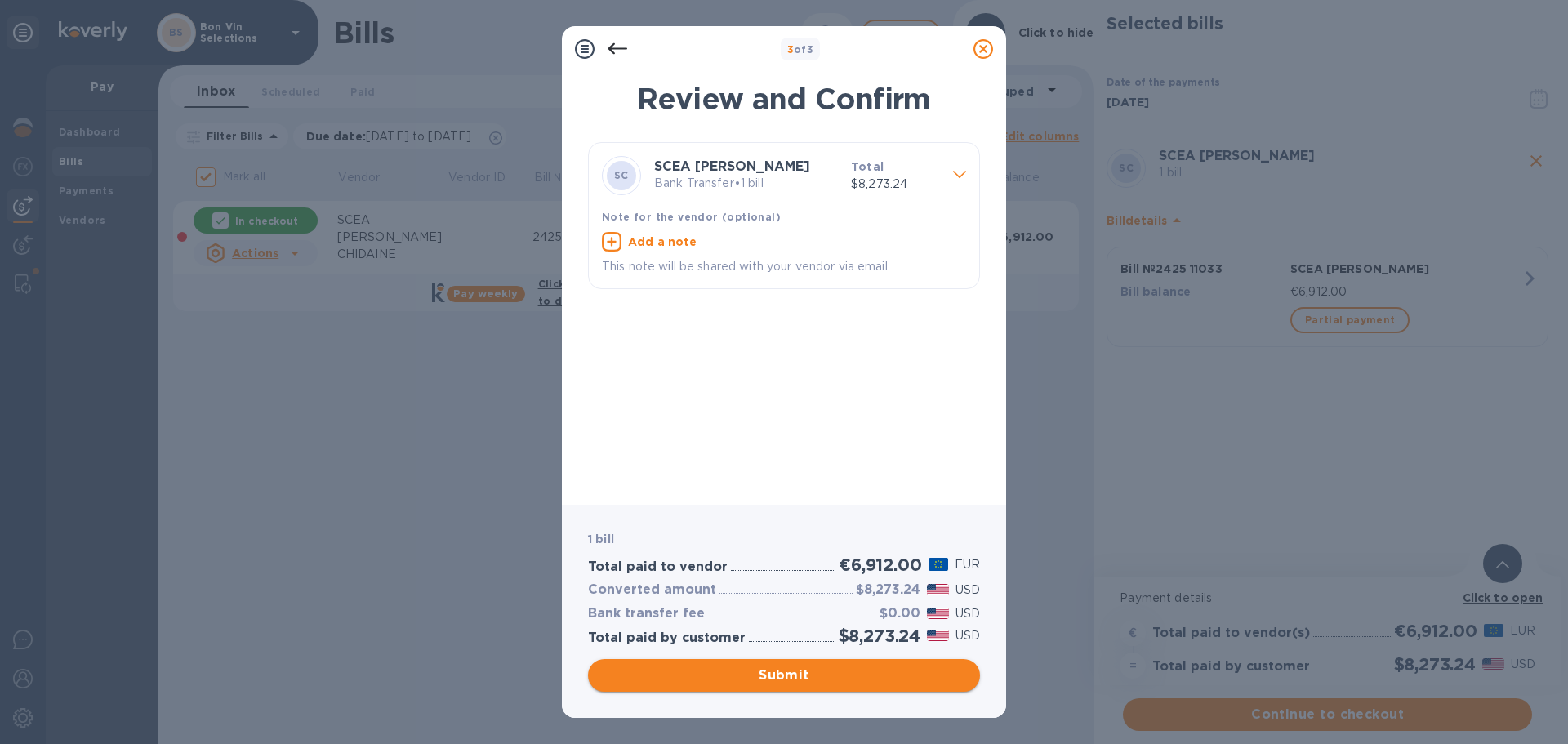
click at [795, 668] on span "Submit" at bounding box center [784, 675] width 366 height 19
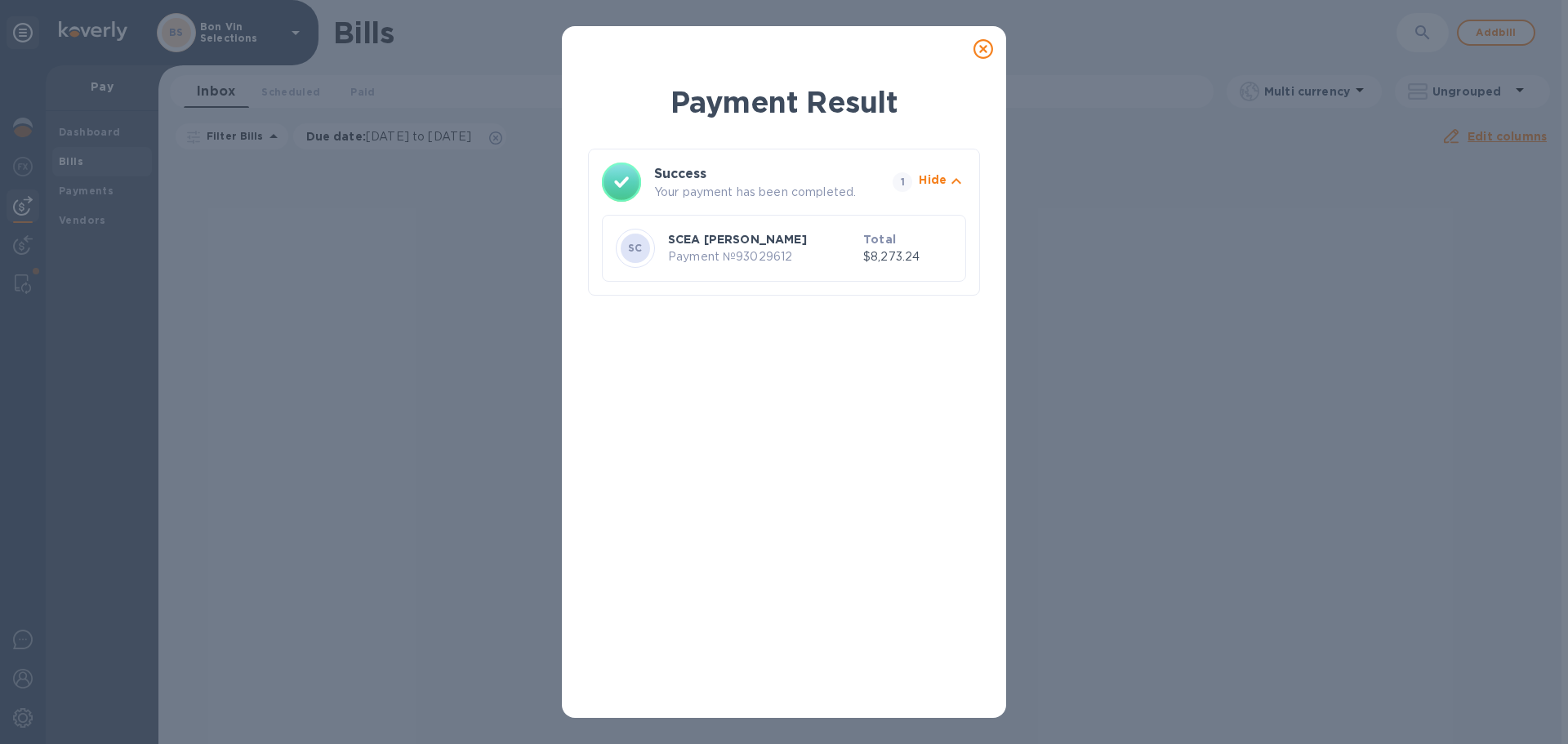
click at [981, 47] on icon at bounding box center [983, 49] width 19 height 19
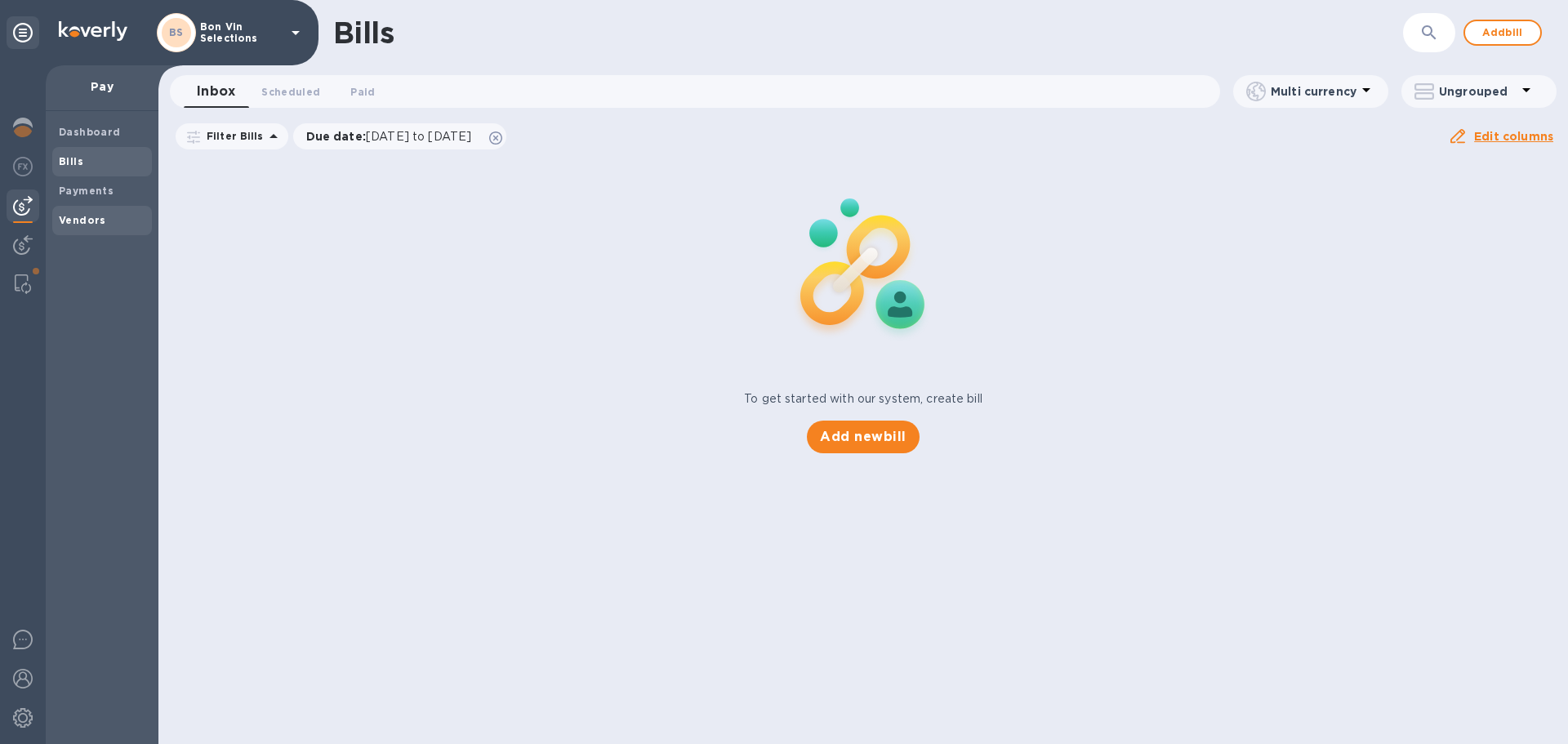
click at [106, 221] on span "Vendors" at bounding box center [102, 220] width 86 height 17
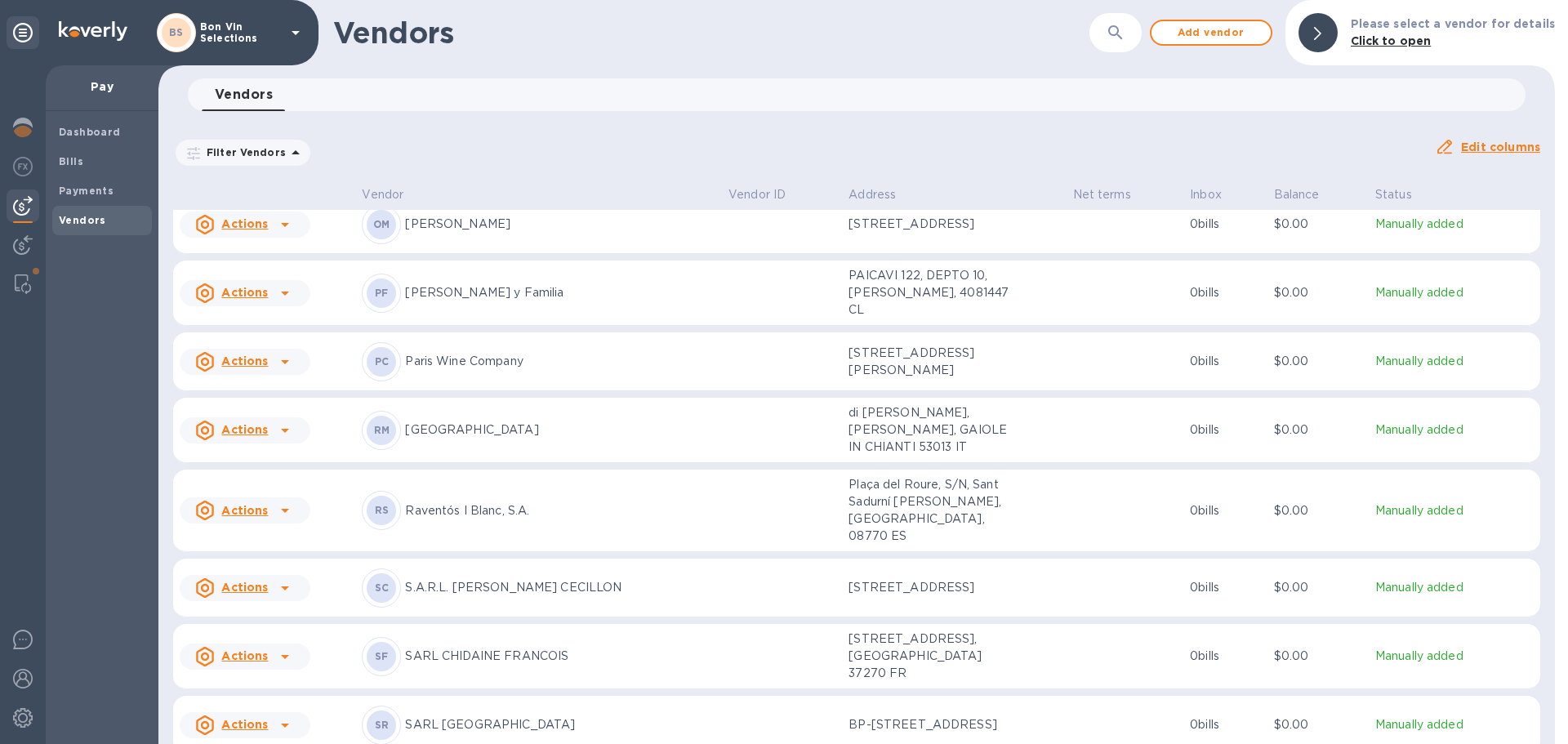
scroll to position [3488, 0]
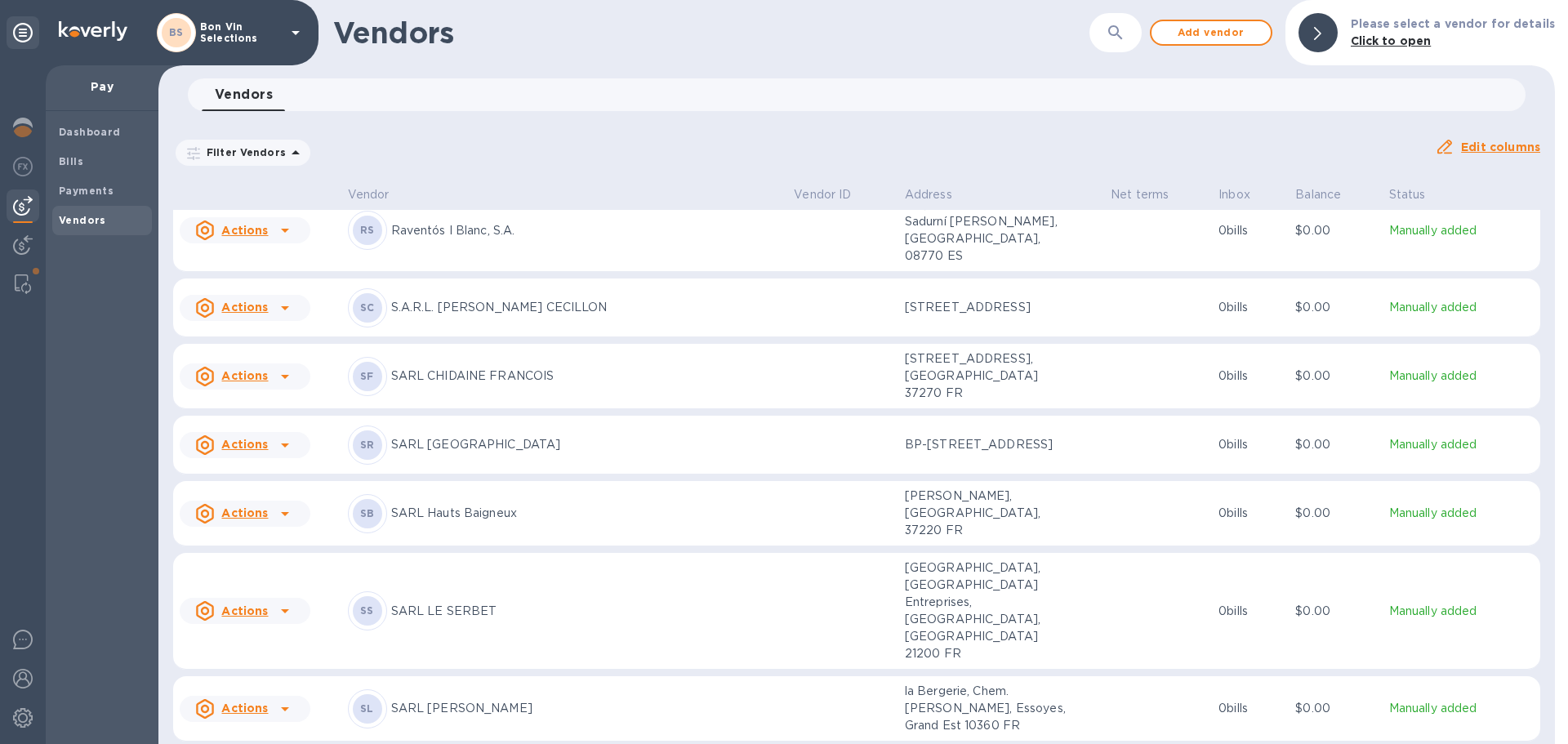
click at [541, 367] on p "SARL CHIDAINE FRANCOIS" at bounding box center [587, 376] width 391 height 17
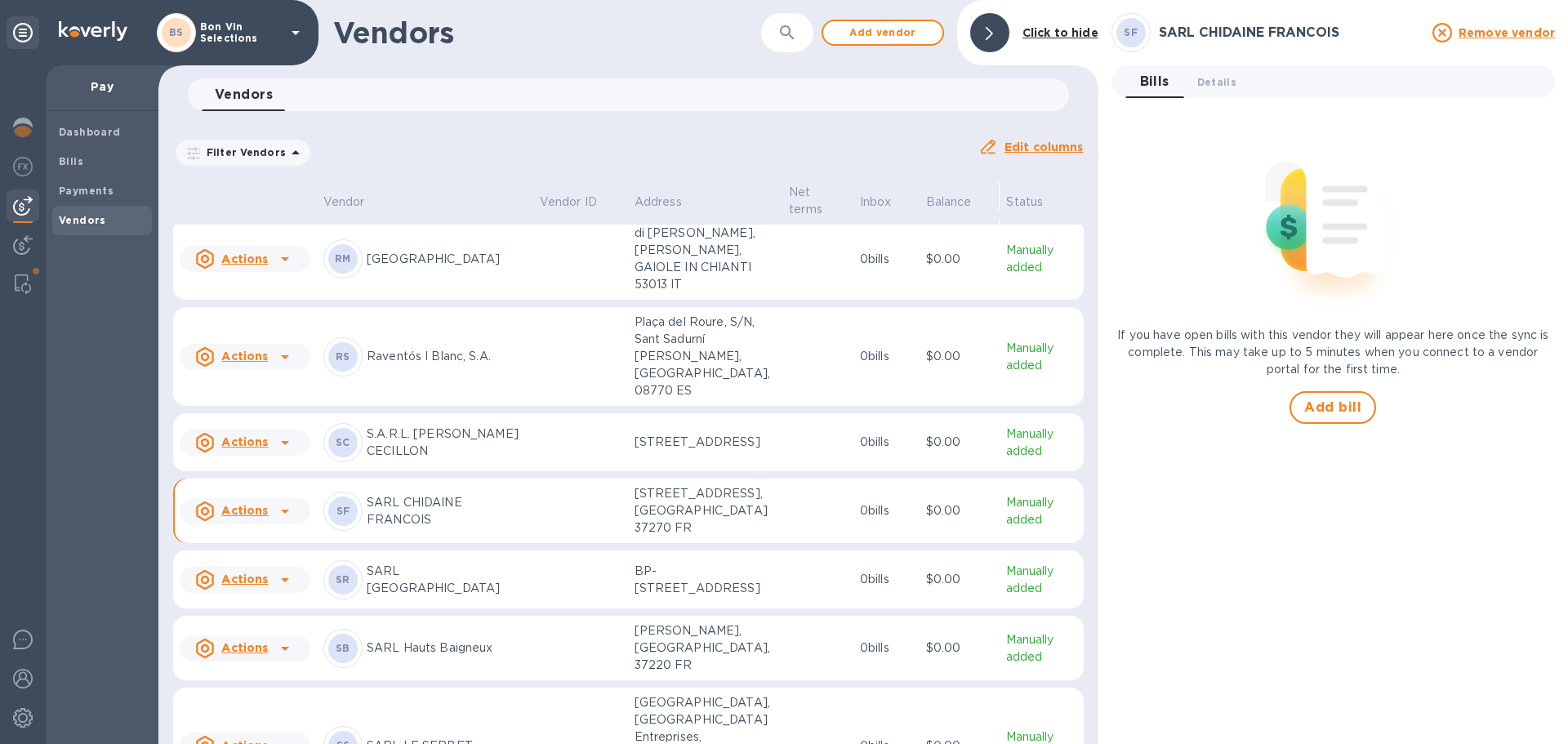
scroll to position [3429, 0]
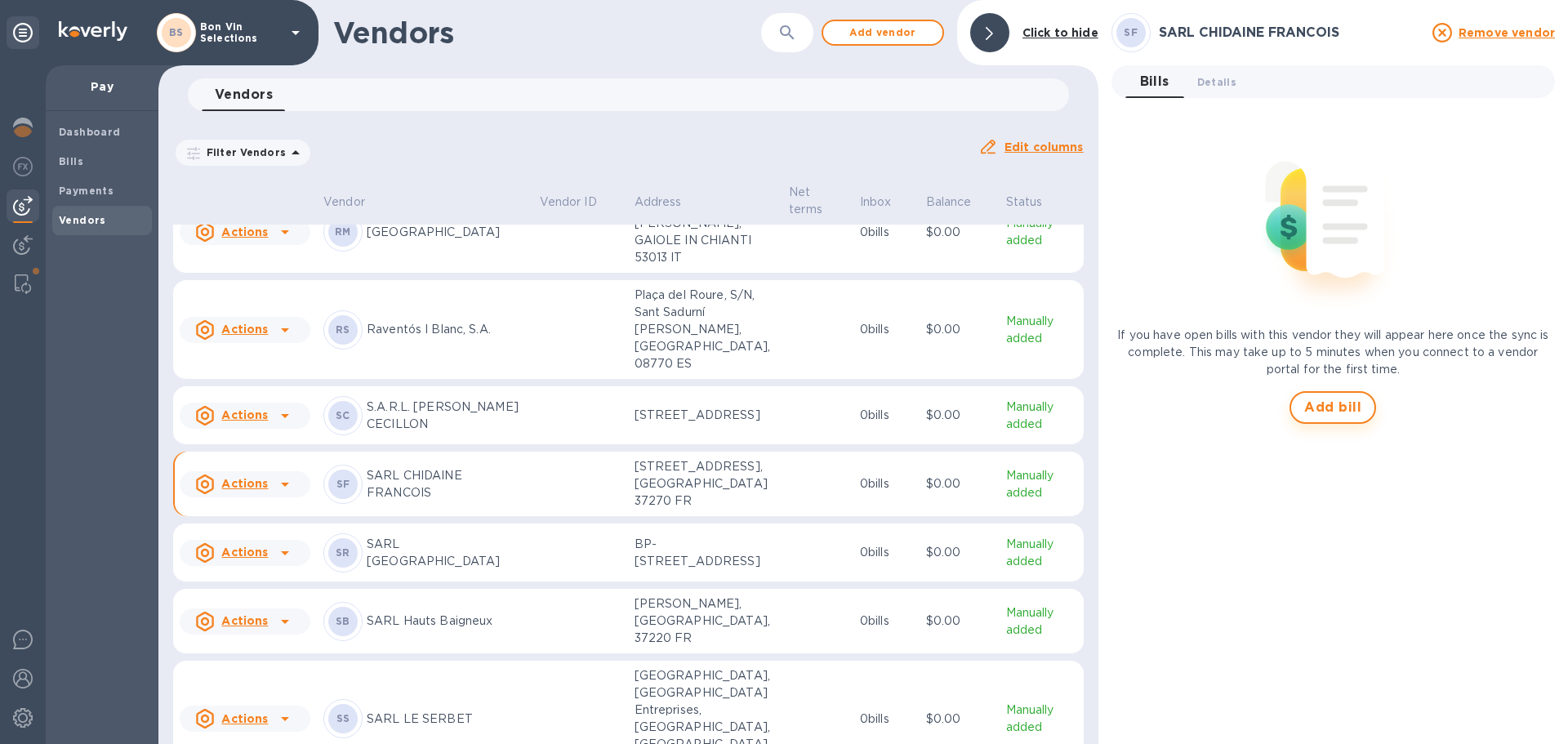
click at [1344, 404] on span "Add bill" at bounding box center [1332, 407] width 57 height 19
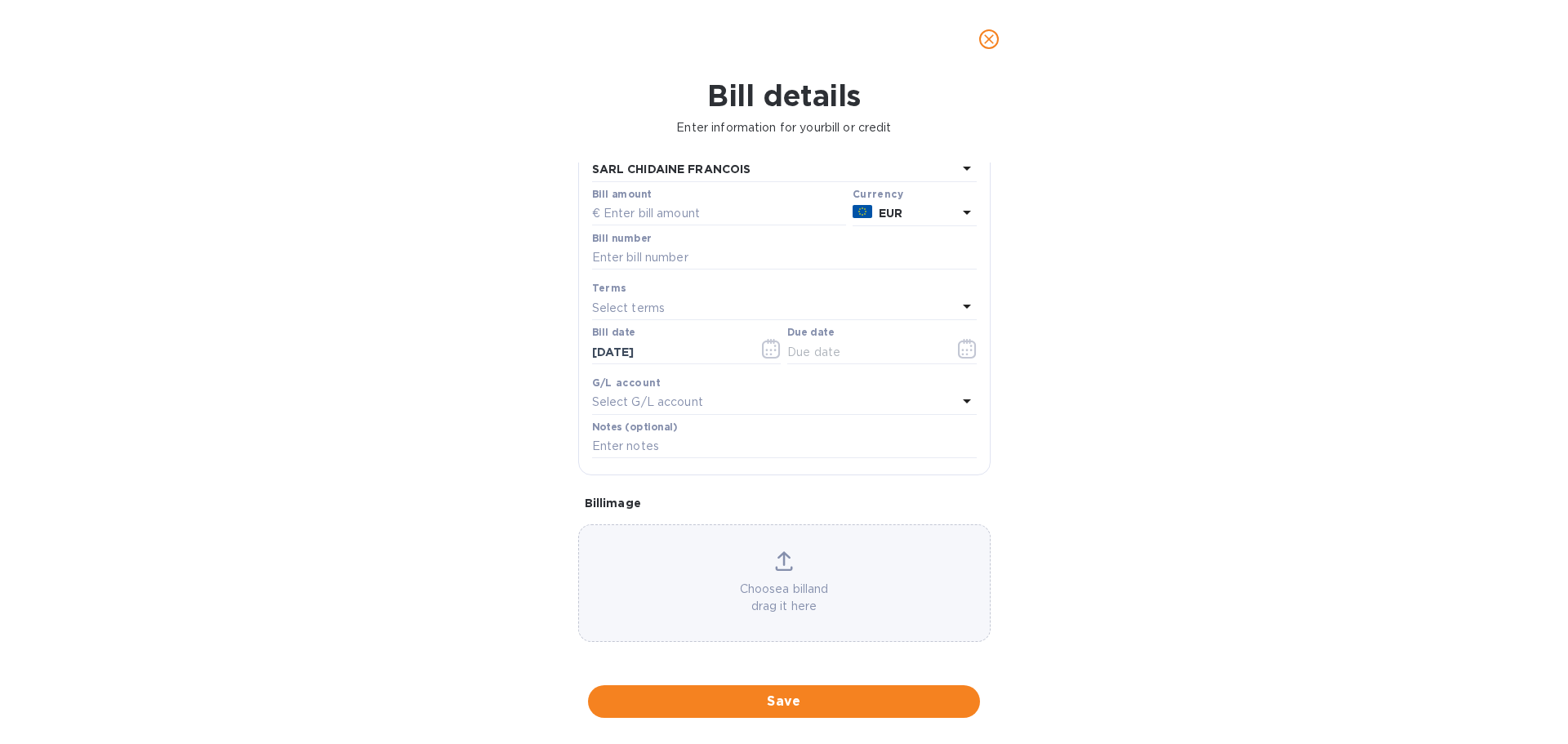
scroll to position [116, 0]
click at [781, 579] on p "Choose a bill and drag it here" at bounding box center [784, 594] width 411 height 34
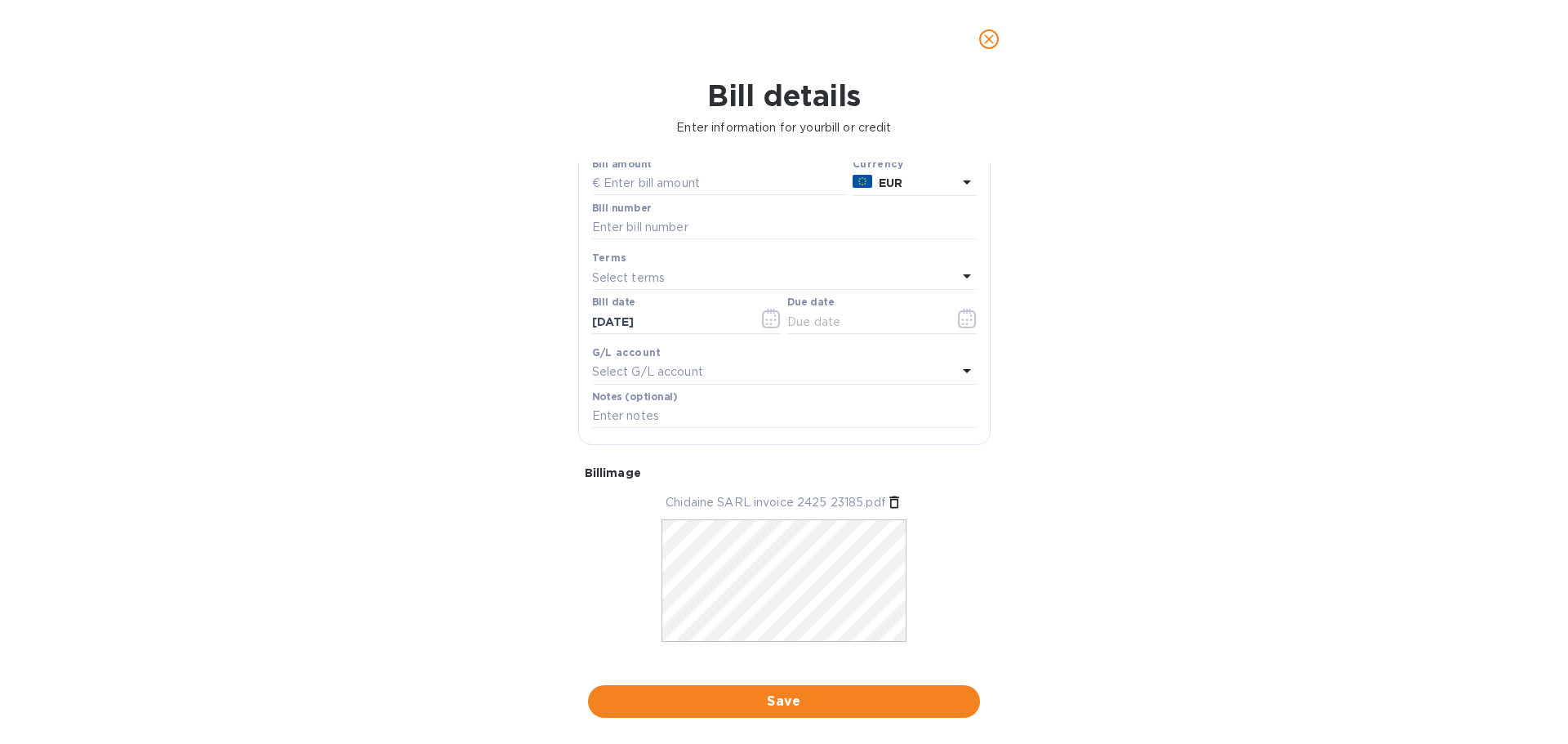
scroll to position [165, 0]
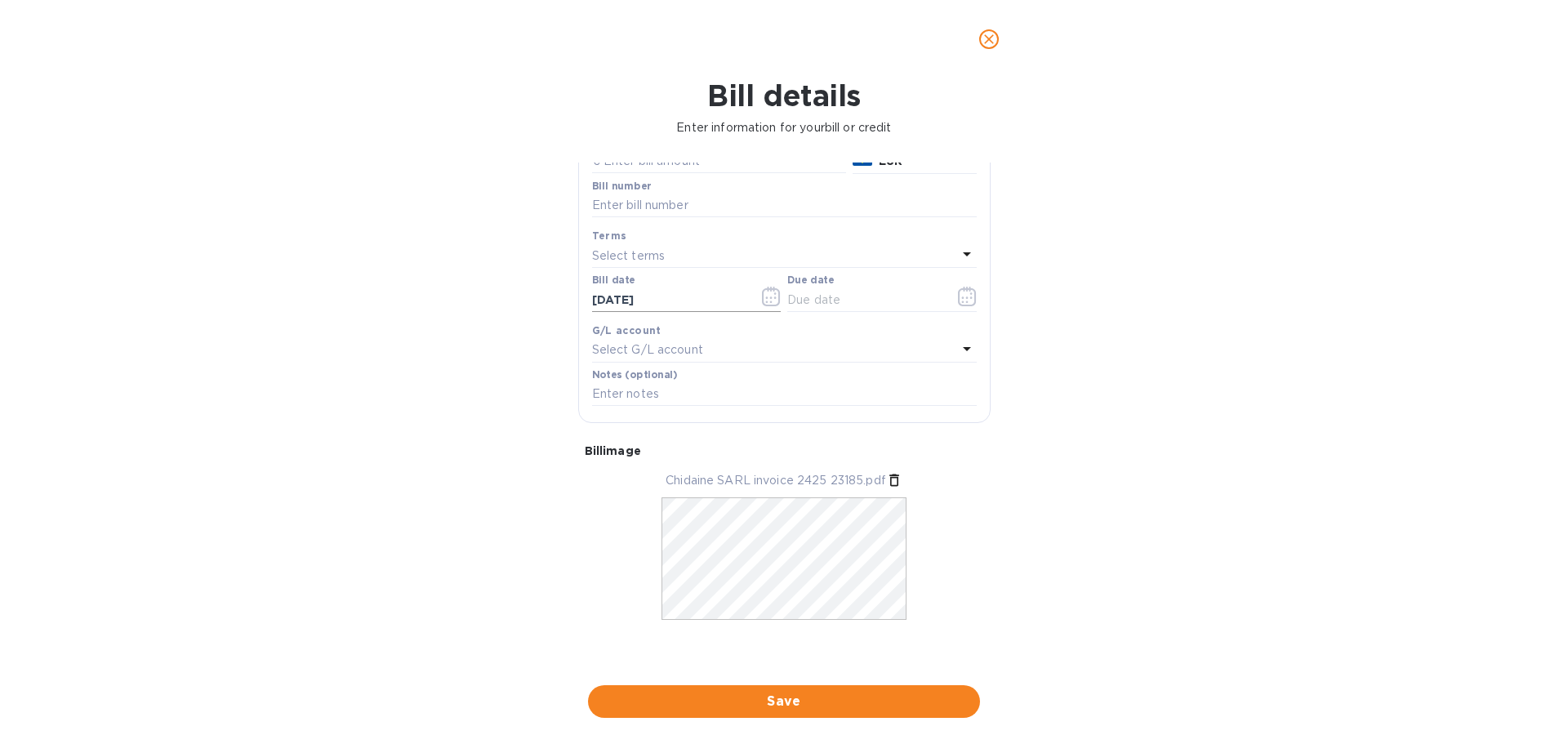
click at [770, 297] on icon "button" at bounding box center [771, 297] width 3 height 3
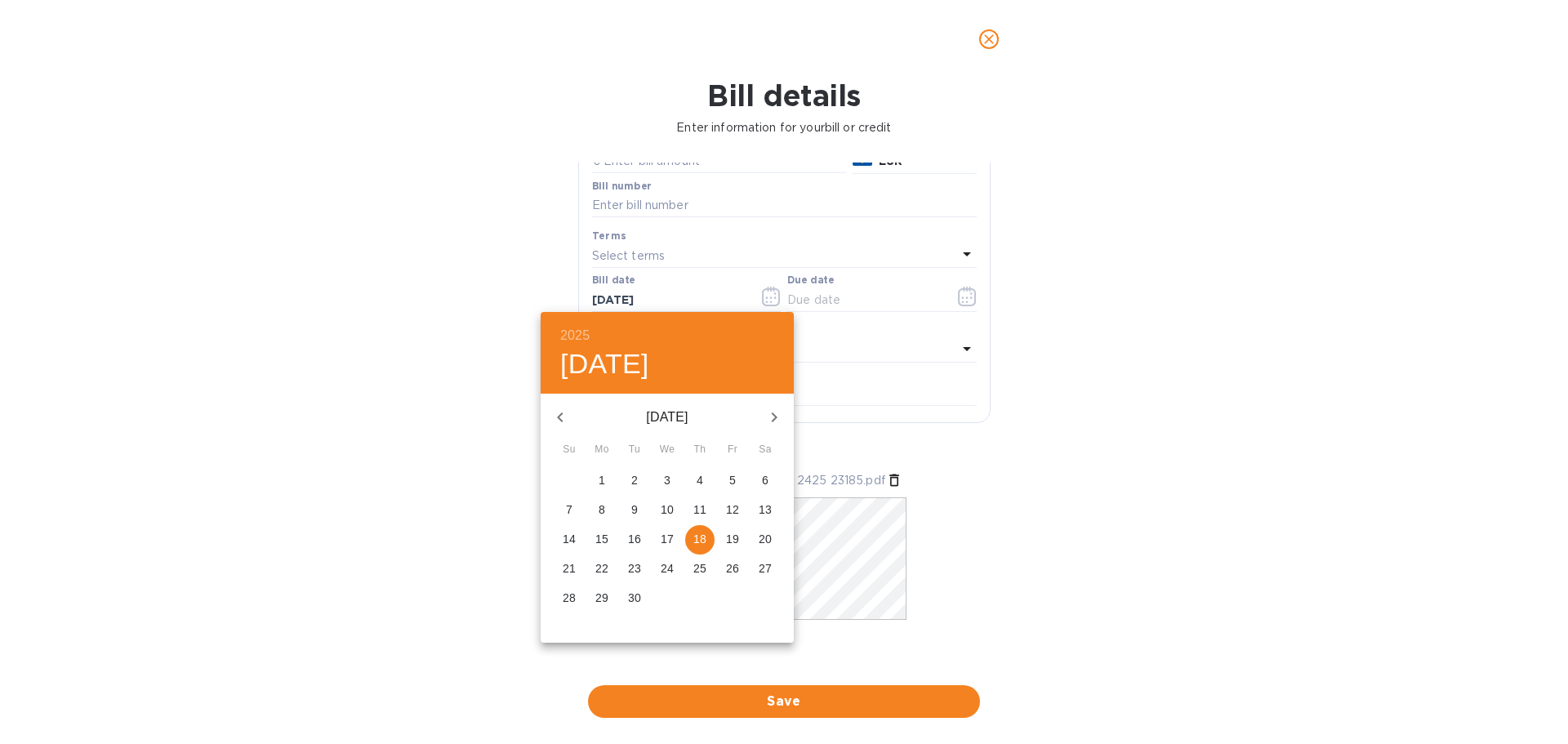
click at [562, 413] on icon "button" at bounding box center [560, 417] width 6 height 10
click at [605, 537] on p "16" at bounding box center [601, 538] width 13 height 17
type input "[DATE]"
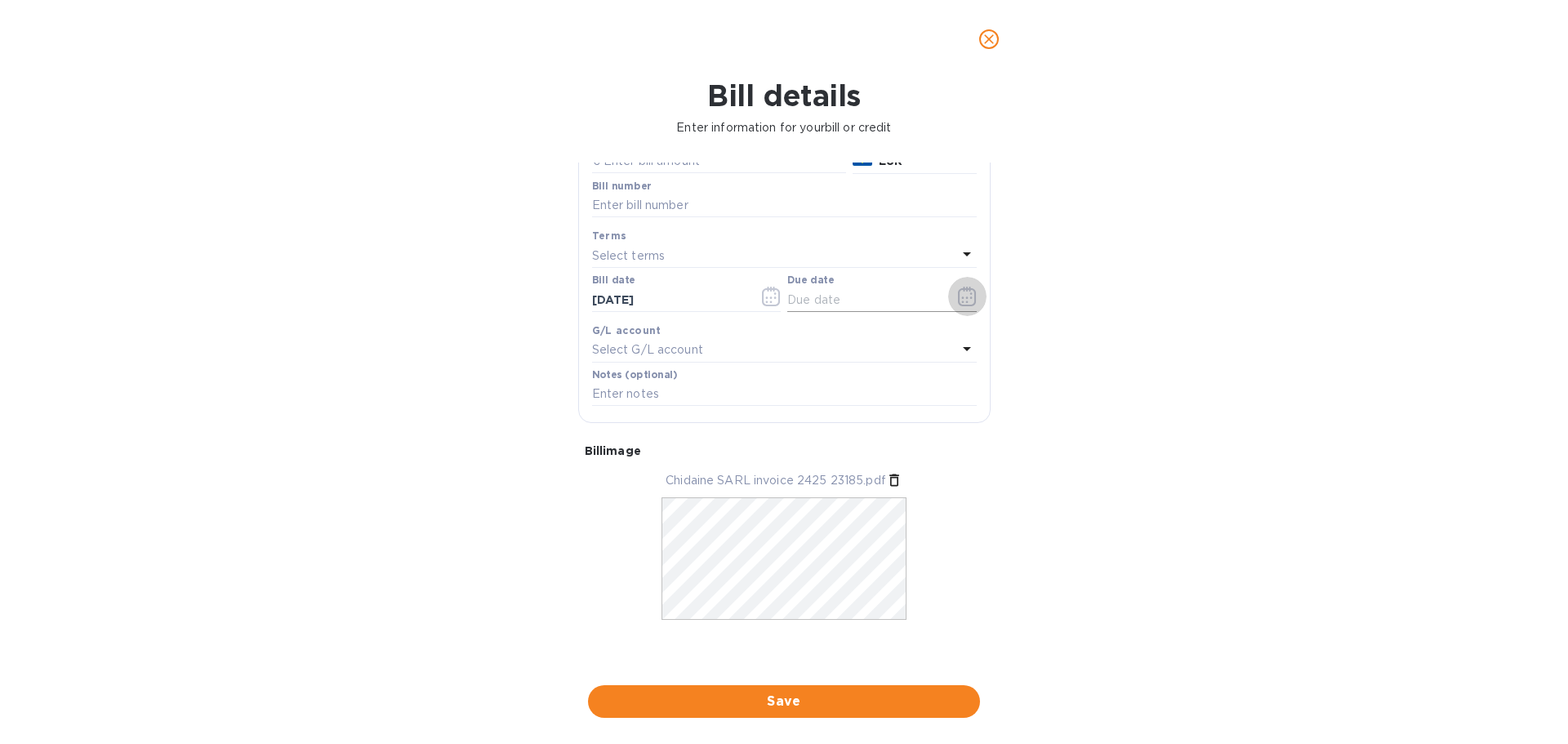
click at [958, 294] on icon "button" at bounding box center [967, 296] width 18 height 19
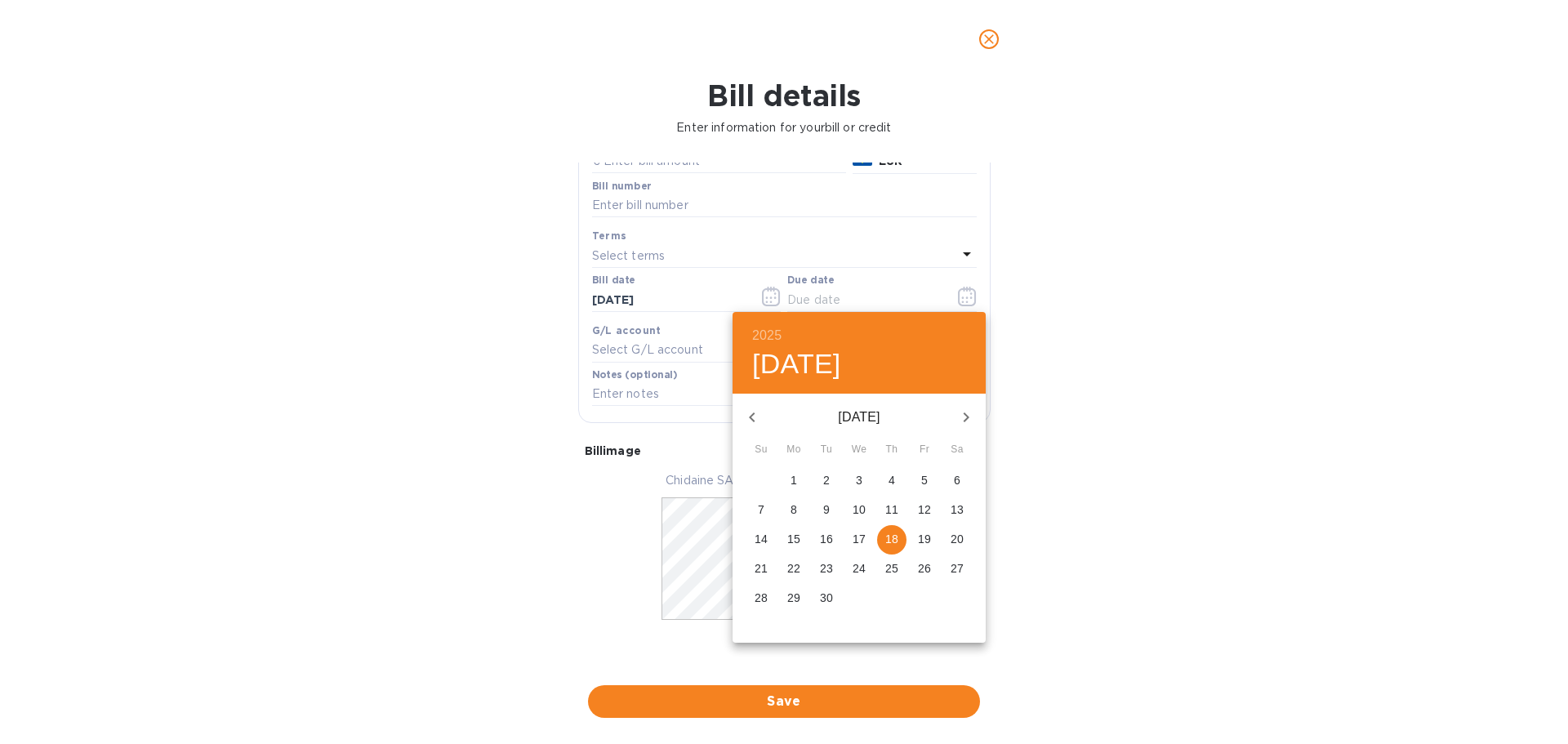
click at [828, 537] on p "16" at bounding box center [826, 538] width 13 height 17
type input "[DATE]"
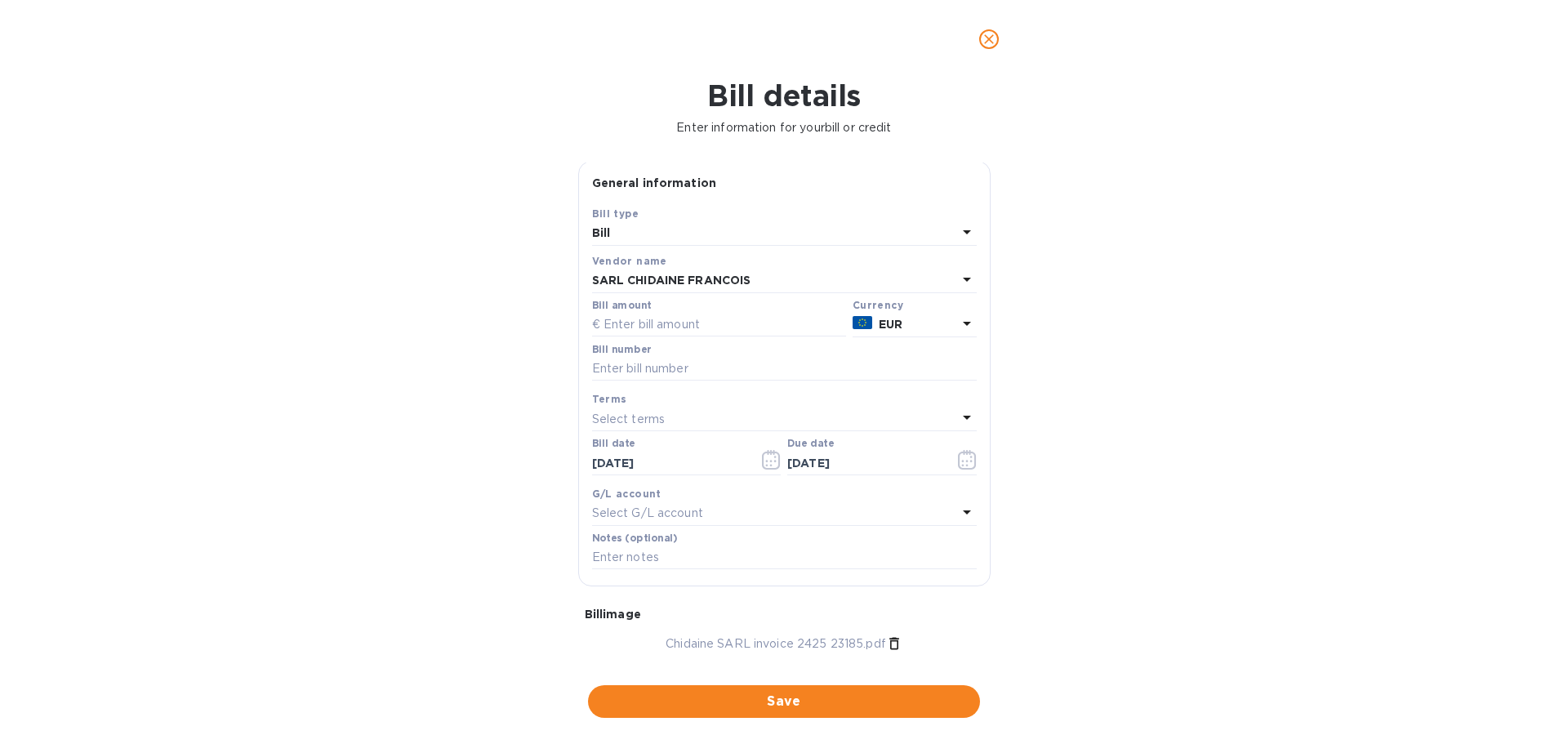
scroll to position [0, 0]
click at [666, 371] on input "text" at bounding box center [784, 370] width 385 height 24
type input "2425 23185"
click at [762, 458] on icon "button" at bounding box center [770, 461] width 18 height 19
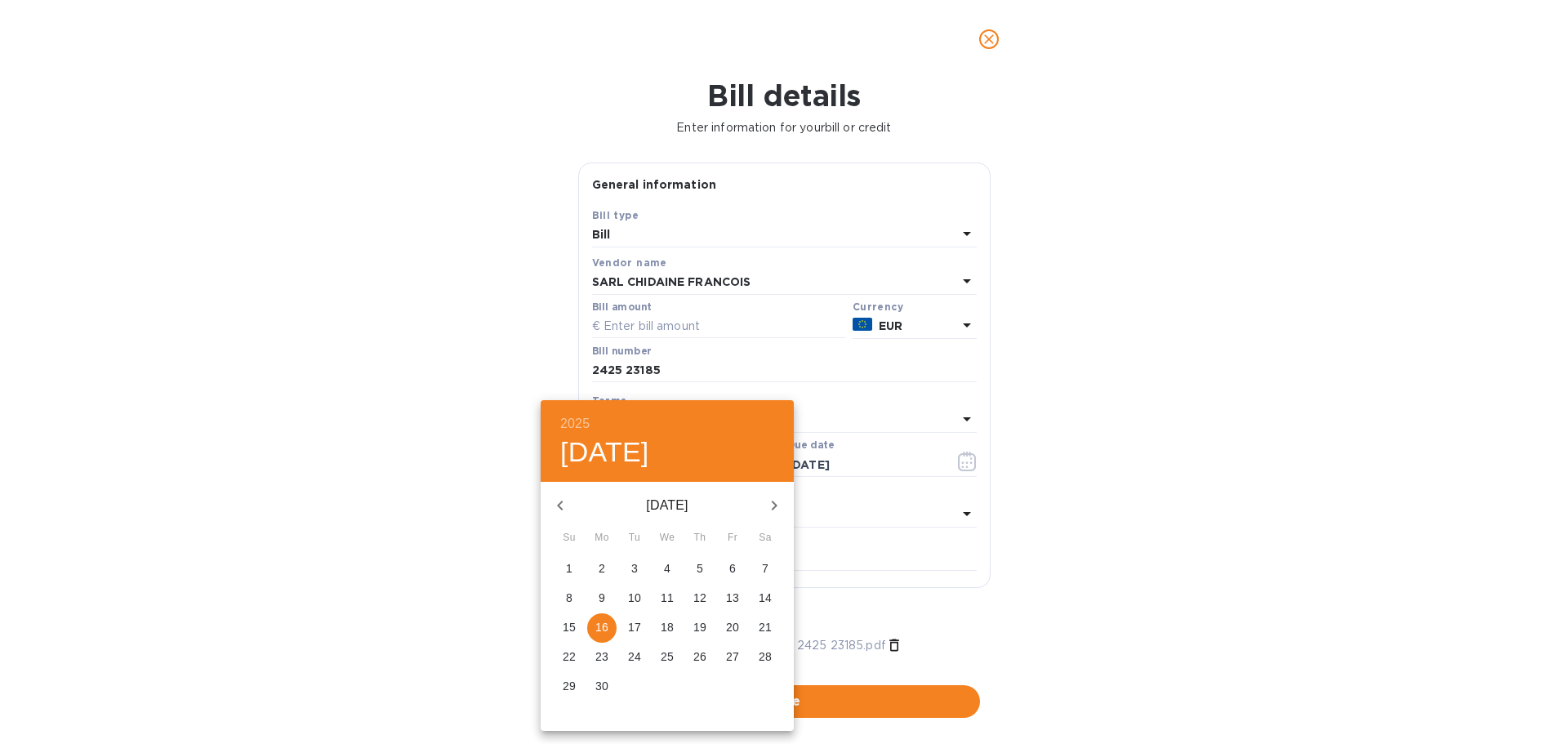
click at [637, 627] on p "17" at bounding box center [633, 626] width 13 height 17
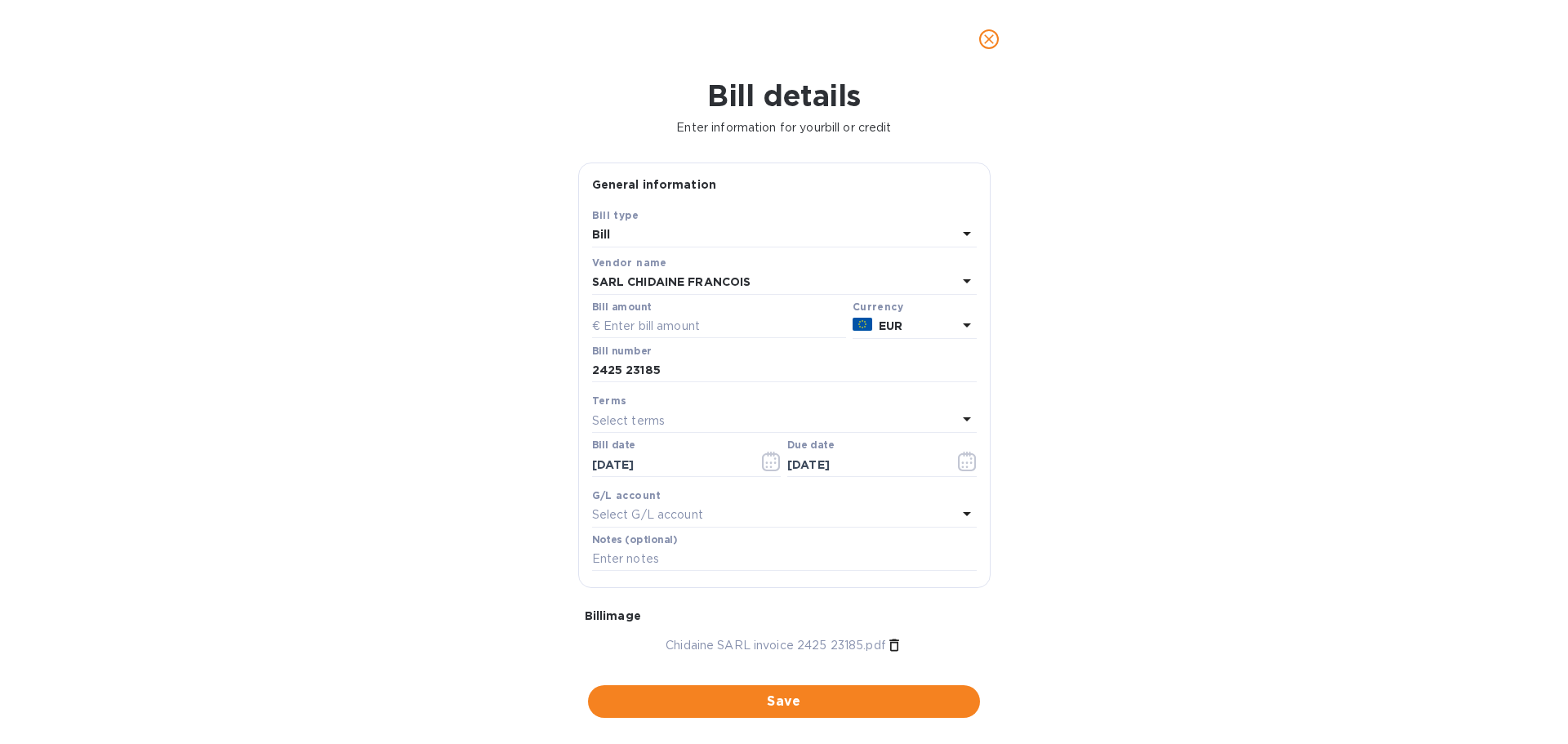
type input "[DATE]"
click at [727, 330] on input "text" at bounding box center [718, 326] width 254 height 24
type input "12,902.40"
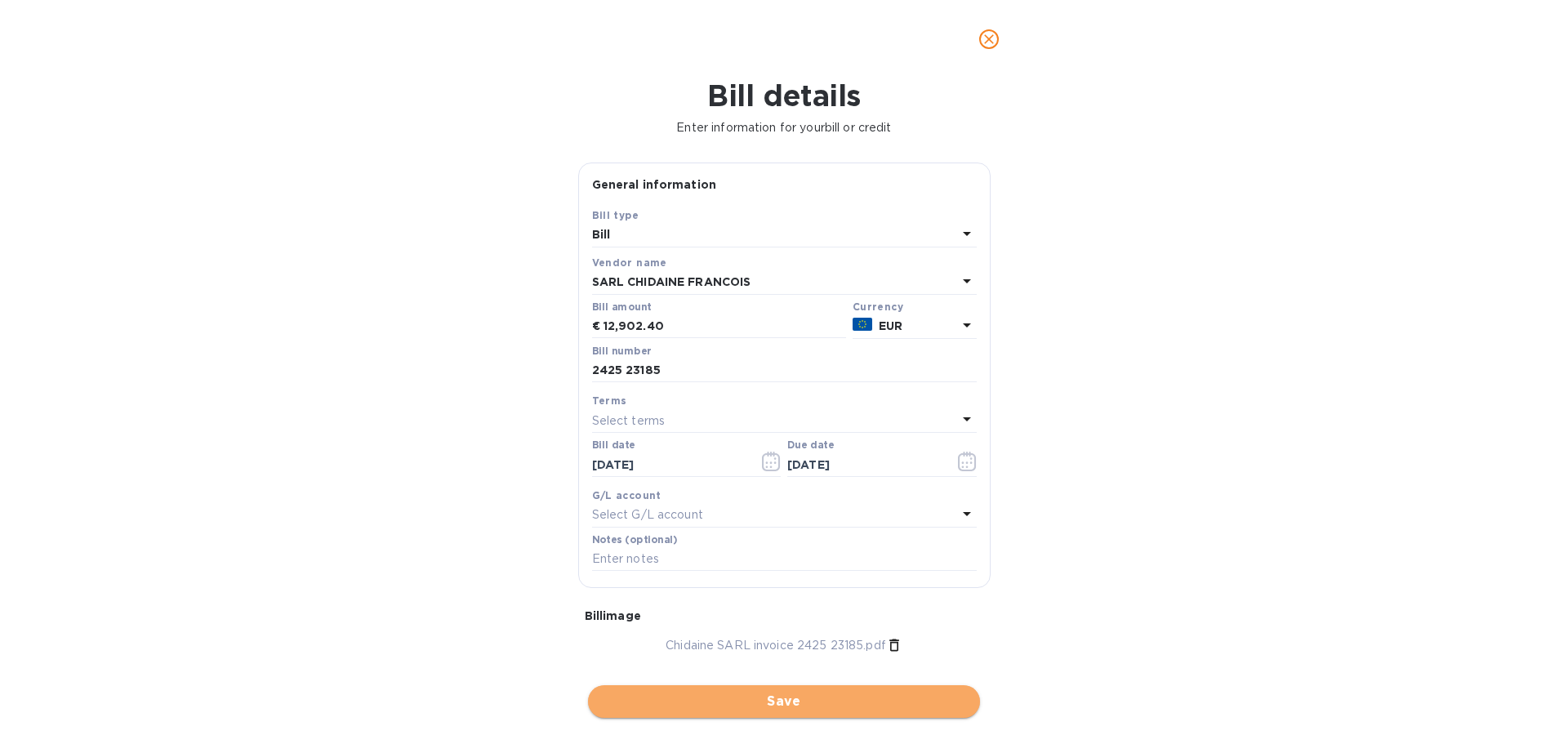
click at [774, 698] on span "Save" at bounding box center [784, 701] width 366 height 19
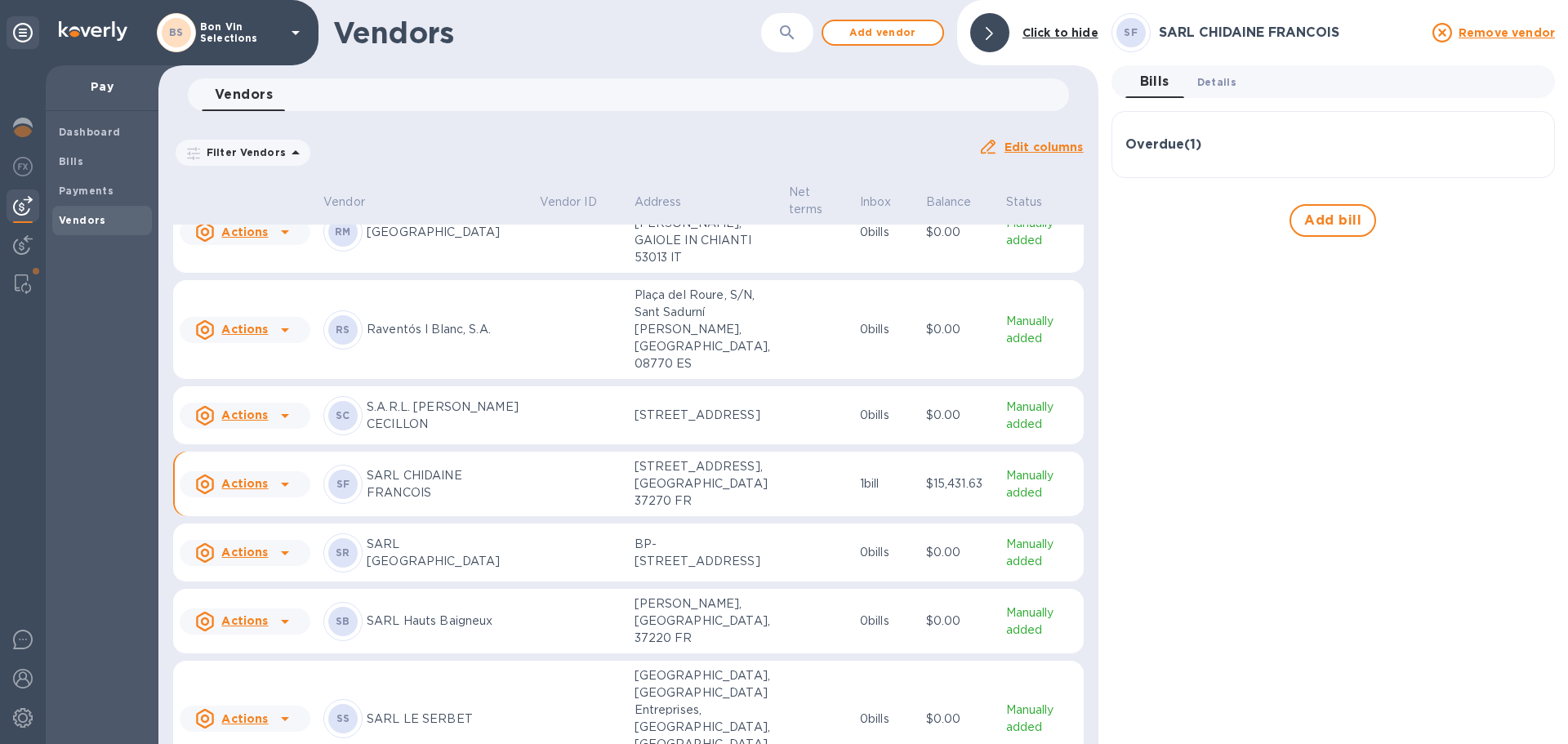
click at [1215, 79] on span "Details 0" at bounding box center [1216, 83] width 39 height 17
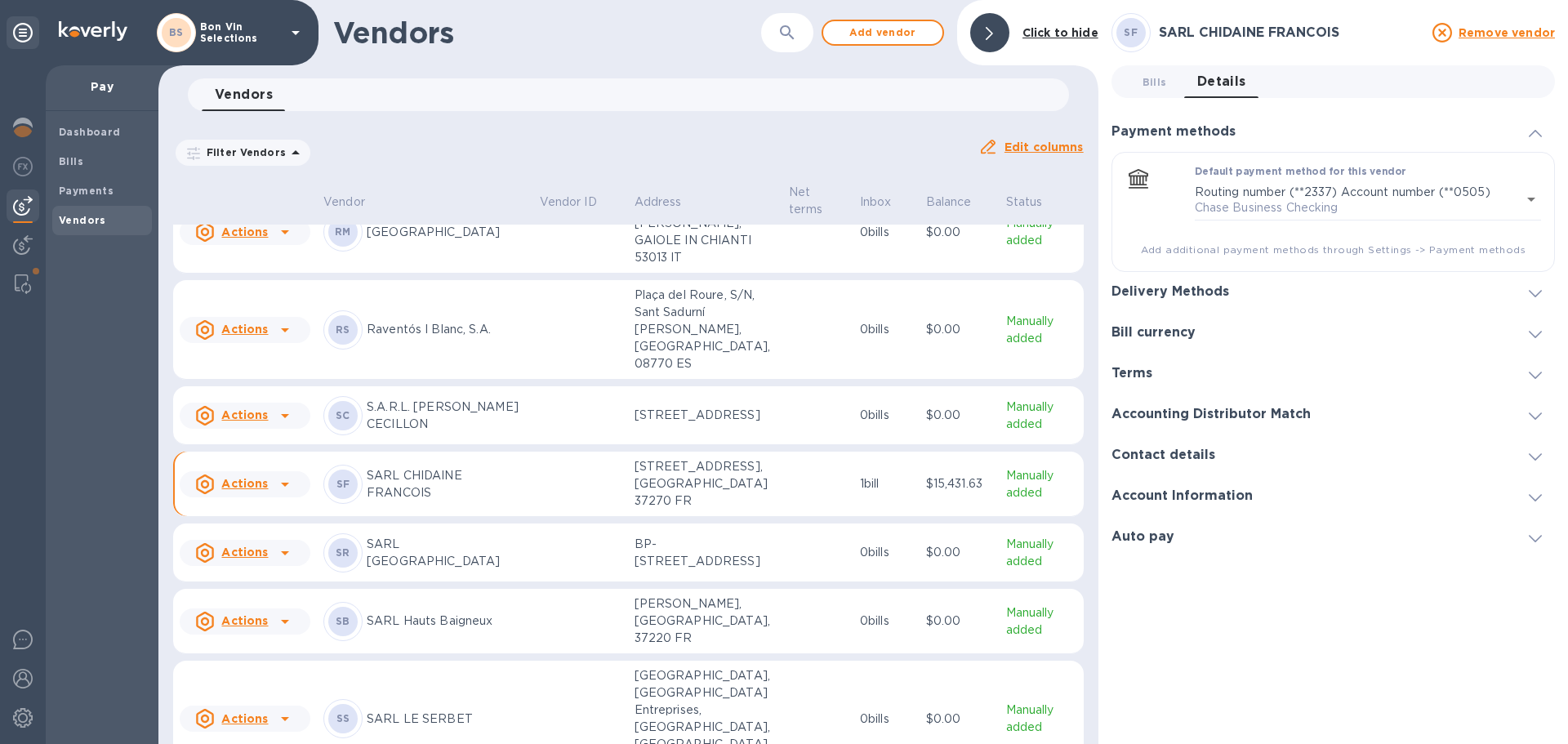
click at [1534, 288] on span at bounding box center [1535, 292] width 13 height 16
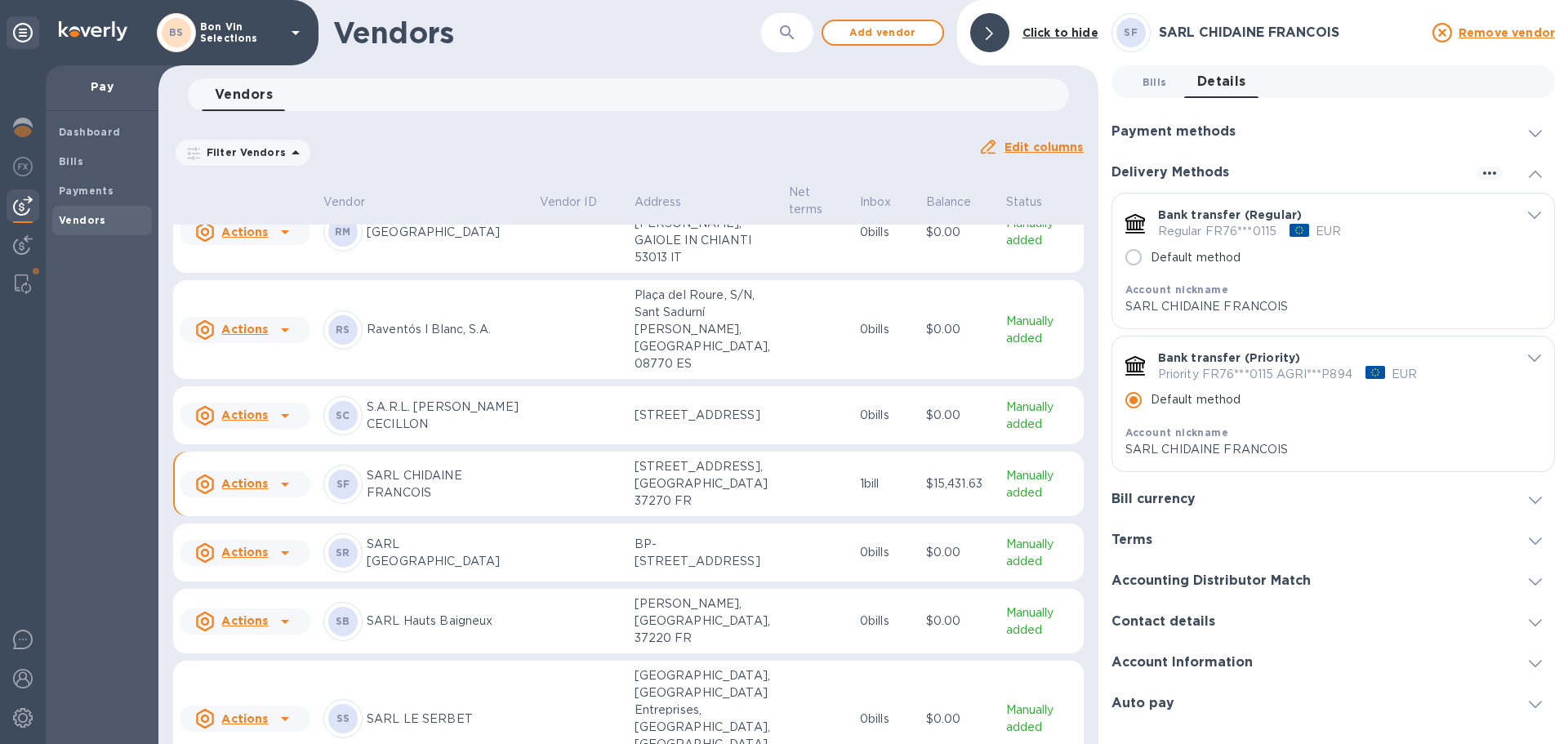
click at [1158, 86] on span "Bills 0" at bounding box center [1154, 83] width 24 height 17
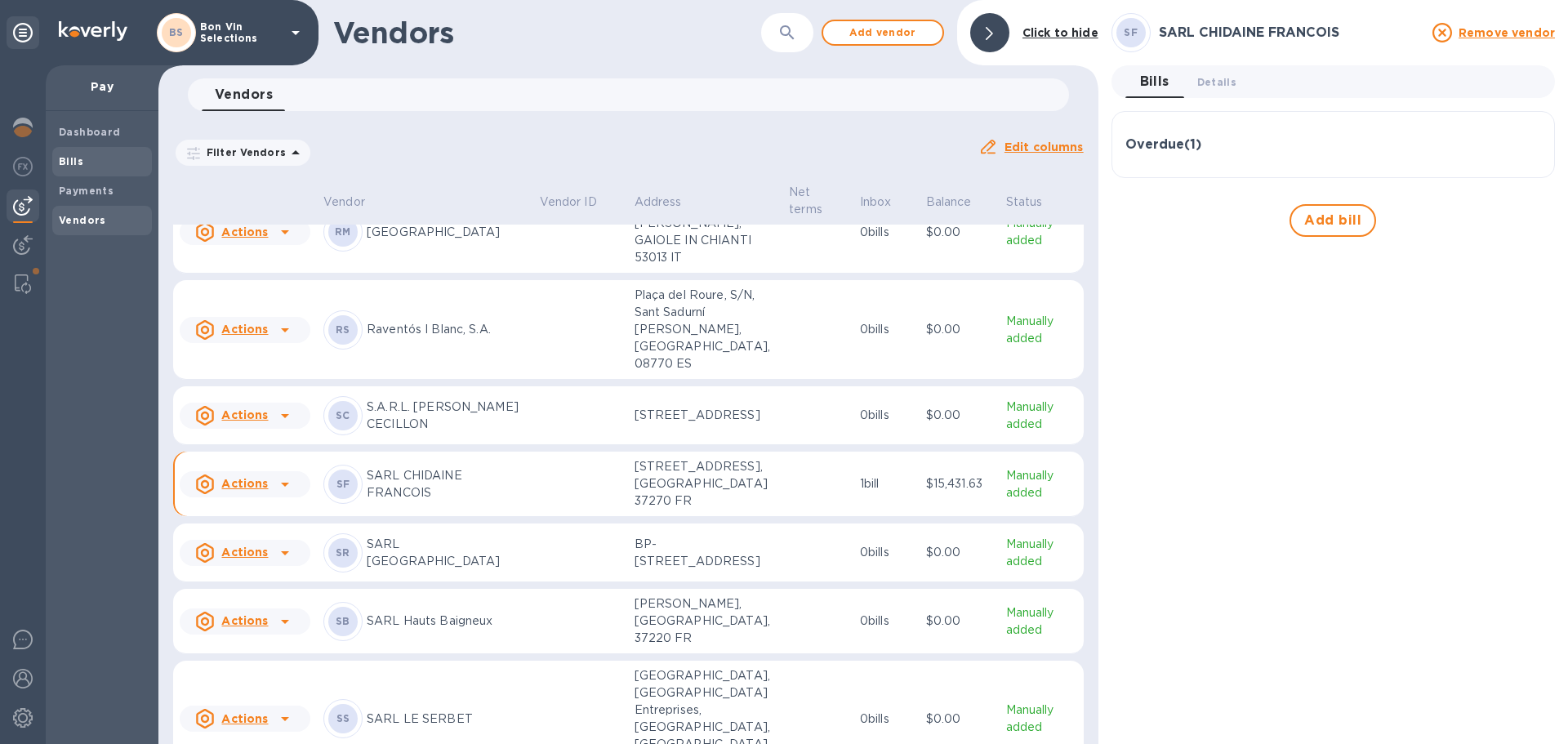
click at [82, 166] on span "Bills" at bounding box center [102, 161] width 86 height 17
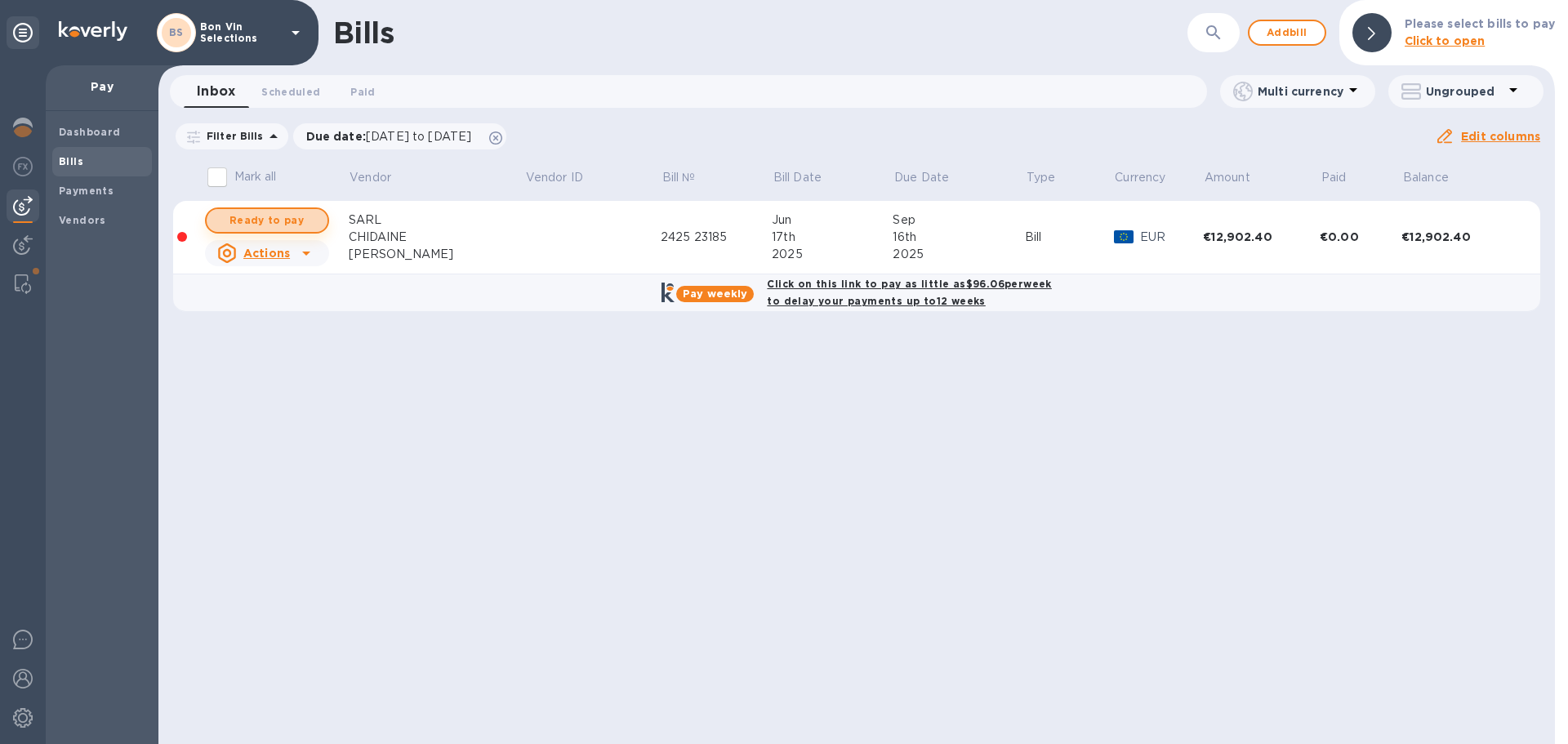
click at [272, 220] on span "Ready to pay" at bounding box center [267, 220] width 95 height 19
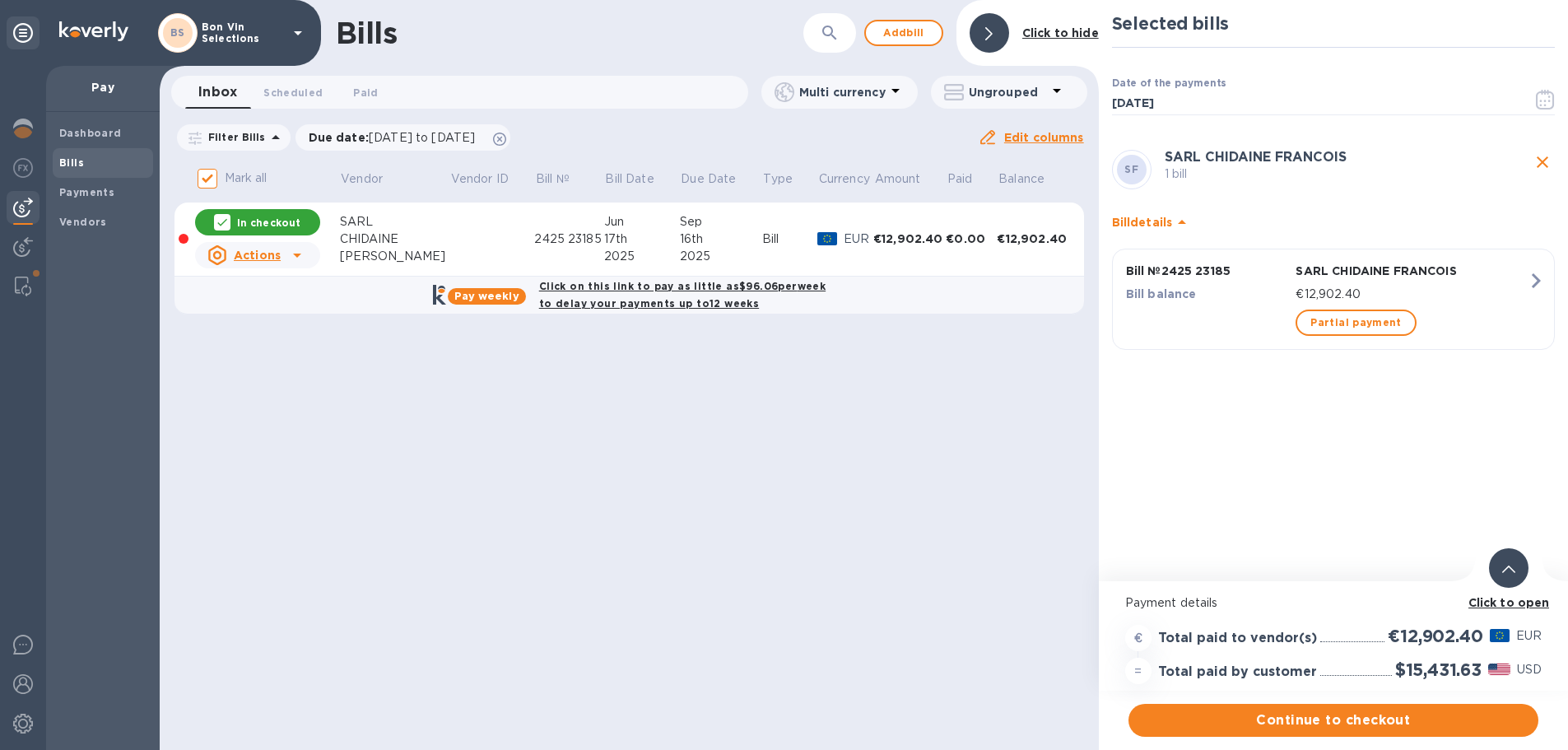
click at [274, 221] on p "In checkout" at bounding box center [268, 222] width 64 height 14
checkbox input "false"
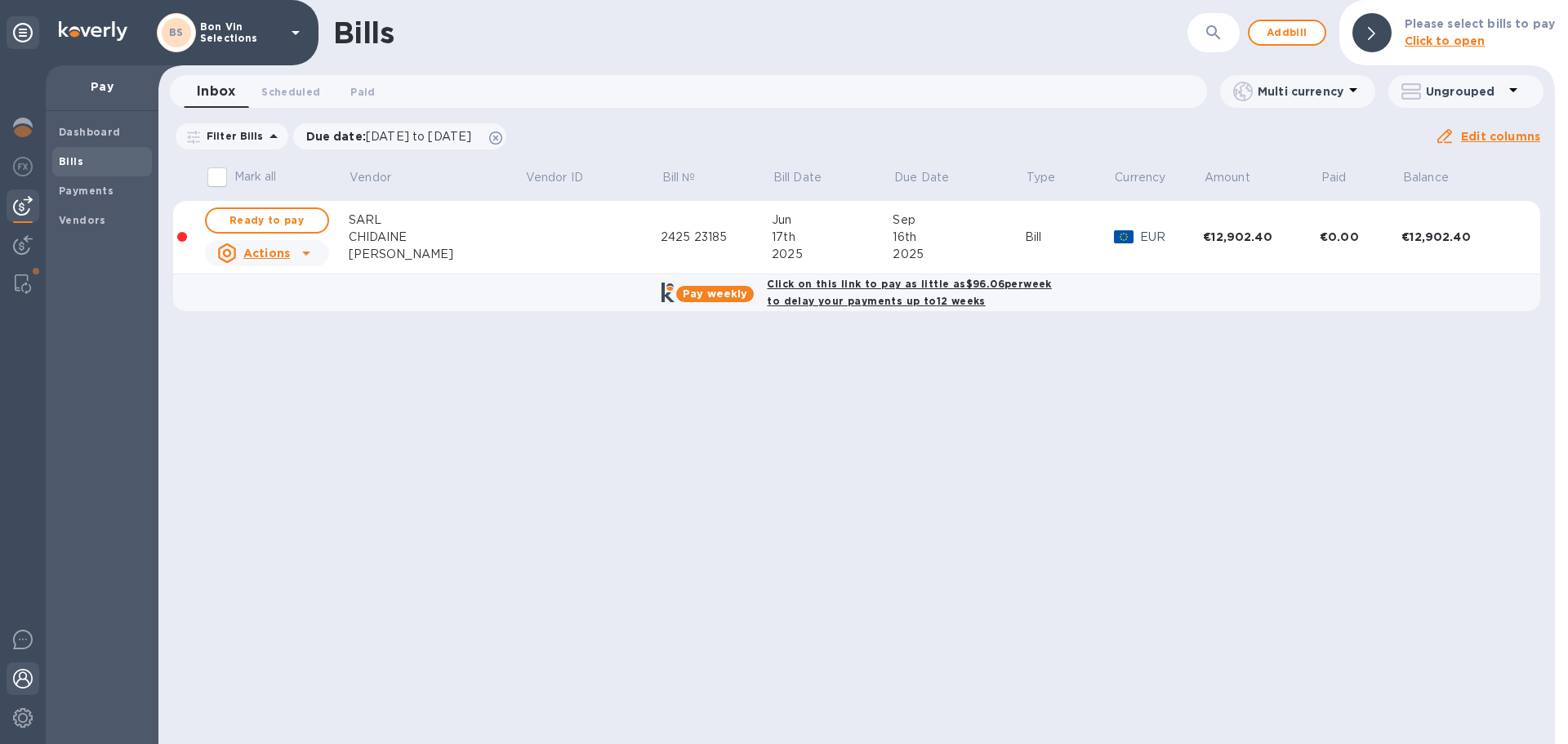
click at [21, 678] on img at bounding box center [22, 678] width 19 height 19
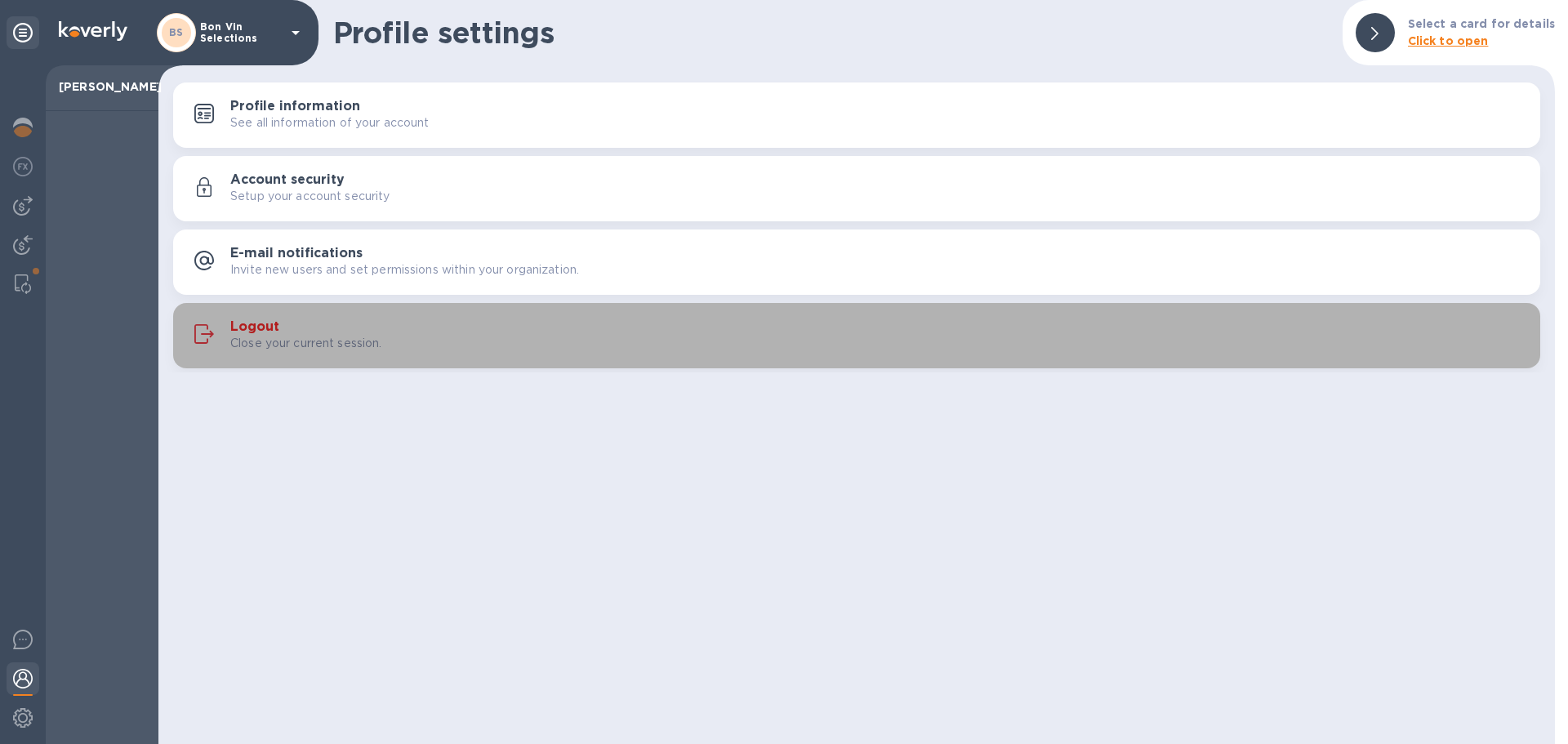
click at [254, 321] on h3 "Logout" at bounding box center [255, 327] width 49 height 16
